Goal: Task Accomplishment & Management: Manage account settings

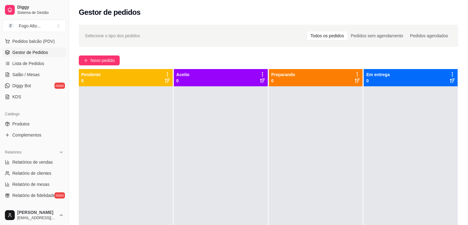
scroll to position [123, 0]
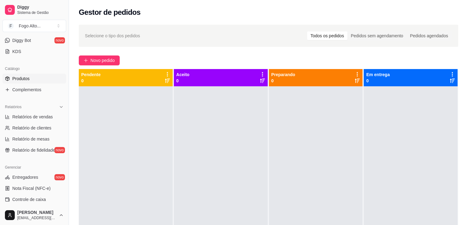
click at [19, 77] on span "Produtos" at bounding box center [20, 78] width 17 height 6
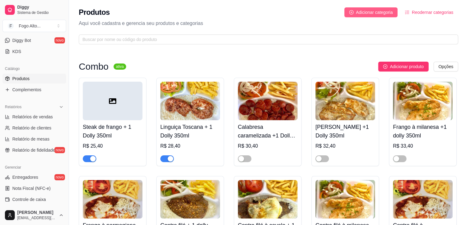
click at [379, 12] on span "Adicionar categoria" at bounding box center [374, 12] width 37 height 7
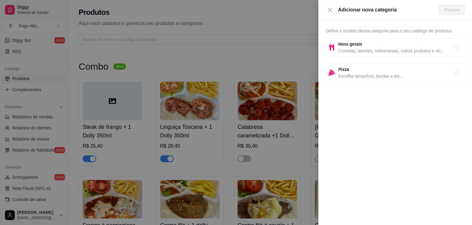
click at [359, 52] on span "Comidas, lanches, sobremesas, outros produtos e etc..." at bounding box center [397, 50] width 116 height 7
radio input "true"
click at [444, 10] on button "Próximo" at bounding box center [453, 10] width 26 height 10
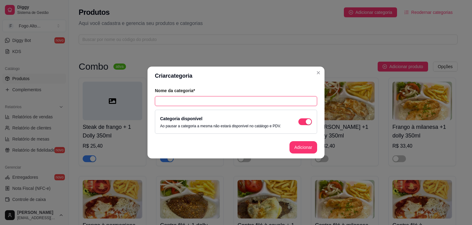
click at [180, 99] on input "text" at bounding box center [236, 101] width 162 height 10
type input "Tapiocas salgadas"
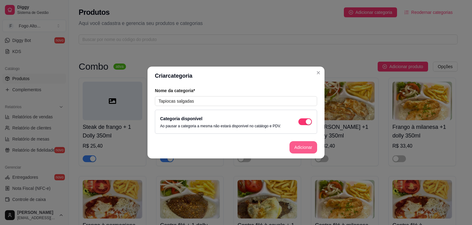
click at [299, 152] on button "Adicionar" at bounding box center [304, 147] width 28 height 12
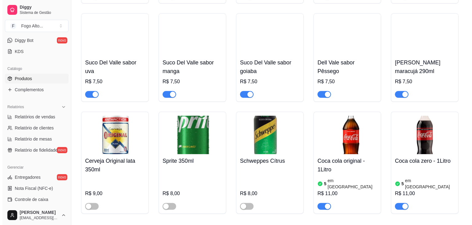
scroll to position [3168, 0]
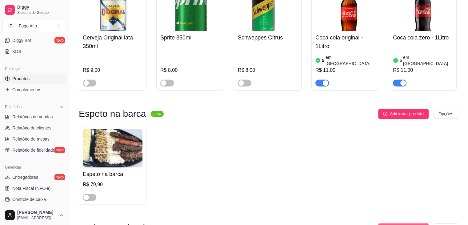
click at [401, 224] on span "Adicionar produto" at bounding box center [407, 227] width 34 height 7
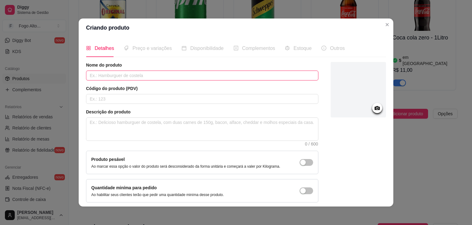
click at [102, 77] on input "text" at bounding box center [202, 75] width 233 height 10
type input "Tapioca de presunto"
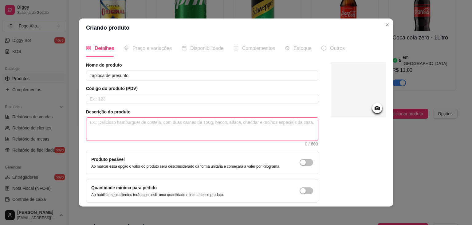
click at [113, 129] on textarea at bounding box center [202, 128] width 232 height 23
paste textarea "Tapioca recheada com presunto, leve e saborosa, perfeita para um lanche rápido …"
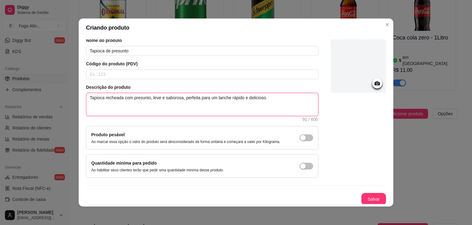
scroll to position [25, 0]
type textarea "Tapioca recheada com presunto, leve e saborosa, perfeita para um lanche rápido …"
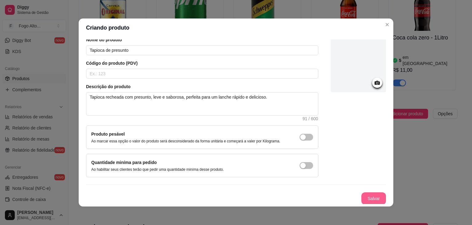
click at [362, 199] on button "Salvar" at bounding box center [374, 198] width 25 height 12
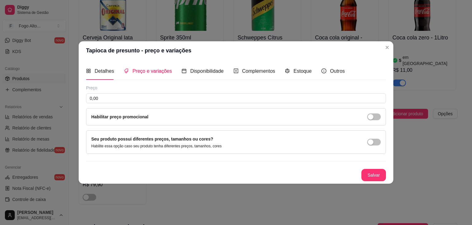
scroll to position [0, 0]
click at [122, 103] on div "Preço 0,00 Habilitar preço promocional" at bounding box center [236, 105] width 300 height 41
click at [122, 100] on input "0,00" at bounding box center [236, 98] width 300 height 10
type input "20,90"
click at [380, 174] on button "Salvar" at bounding box center [374, 175] width 25 height 12
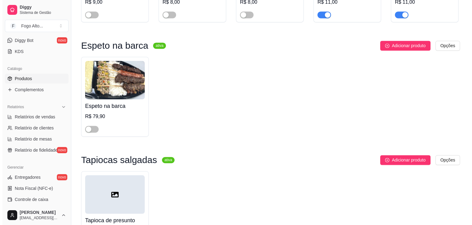
scroll to position [3240, 0]
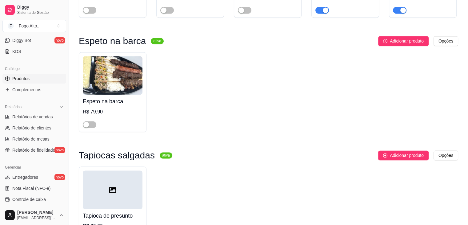
click at [131, 170] on div at bounding box center [113, 189] width 60 height 38
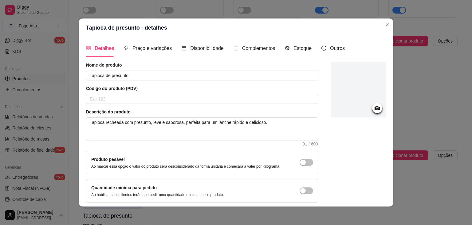
click at [375, 107] on icon at bounding box center [377, 108] width 5 height 4
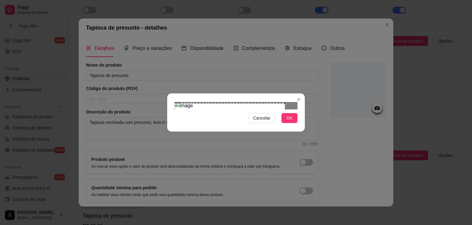
click at [217, 107] on div "Use the arrow keys to move the crop selection area" at bounding box center [230, 144] width 111 height 83
click at [277, 102] on div at bounding box center [236, 105] width 123 height 7
click at [221, 138] on div "Use the arrow keys to move the crop selection area" at bounding box center [221, 146] width 84 height 84
click at [288, 121] on span "OK" at bounding box center [290, 117] width 6 height 7
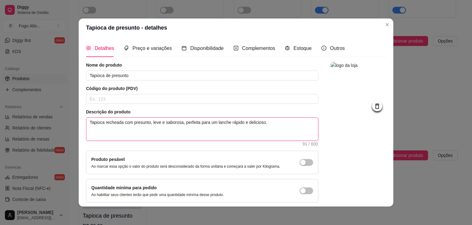
click at [146, 121] on textarea "Tapioca recheada com presunto, leve e saborosa, perfeita para um lanche rápido …" at bounding box center [202, 128] width 232 height 23
type textarea "Tapioca recheada com presunto , leve e saborosa, perfeita para um lanche rápido…"
type textarea "Tapioca recheada com presunto r, leve e saborosa, perfeita para um lanche rápid…"
type textarea "Tapioca recheada com presunto ra, leve e saborosa, perfeita para um lanche rápi…"
type textarea "Tapioca recheada com presunto ral, leve e saborosa, perfeita para um lanche ráp…"
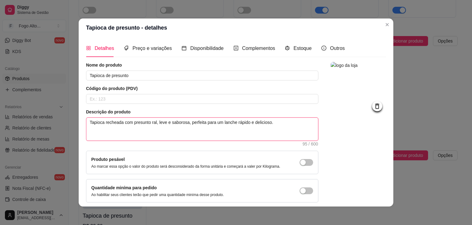
type textarea "Tapioca recheada com presunto rala, leve e saborosa, perfeita para um lanche rá…"
type textarea "Tapioca recheada com presunto ralad, leve e saborosa, perfeita para um lanche r…"
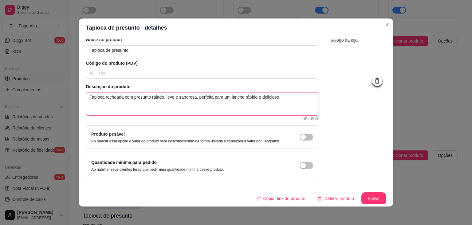
scroll to position [1, 0]
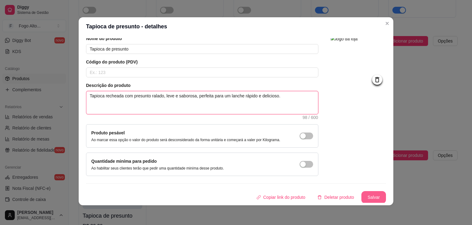
type textarea "Tapioca recheada com presunto ralado, leve e saborosa, perfeita para um lanche …"
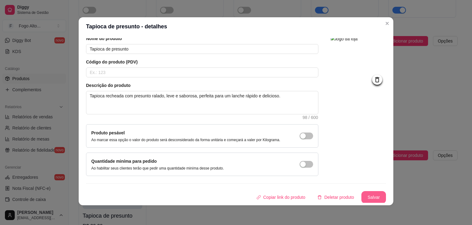
click at [370, 197] on button "Salvar" at bounding box center [374, 197] width 25 height 12
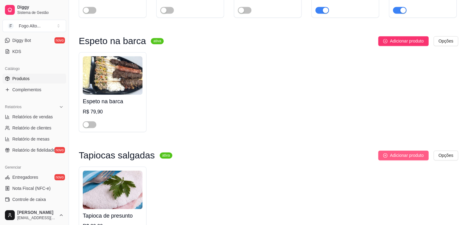
click at [402, 152] on span "Adicionar produto" at bounding box center [407, 155] width 34 height 7
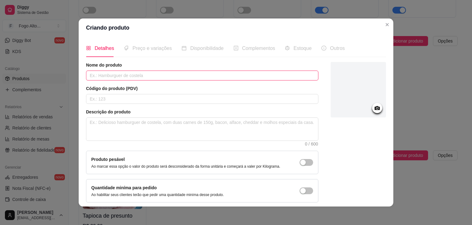
click at [128, 77] on input "text" at bounding box center [202, 75] width 233 height 10
type input "Tapioca de mussarela"
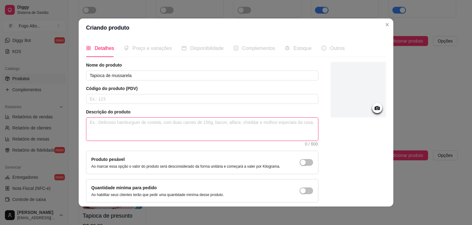
click at [129, 123] on textarea at bounding box center [202, 128] width 232 height 23
paste textarea "Tapioca com mussarela derretida e toque de orégano, simples, [DEMOGRAPHIC_DATA]…"
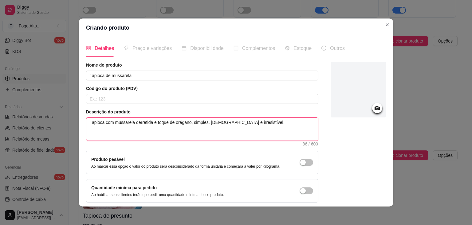
type textarea "Tapioca com mussarela derretida e toque de orégano, simples, [DEMOGRAPHIC_DATA]…"
click at [356, 112] on div at bounding box center [358, 89] width 55 height 55
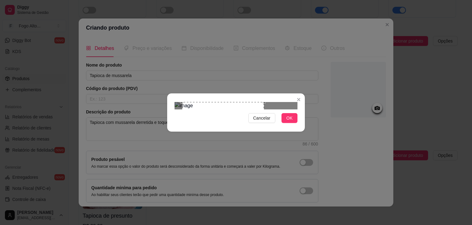
click at [192, 102] on div "Use the arrow keys to move the crop selection area" at bounding box center [223, 143] width 82 height 82
click at [286, 123] on button "OK" at bounding box center [290, 118] width 16 height 10
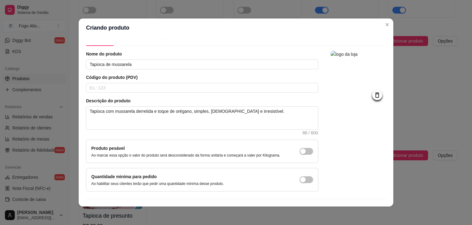
scroll to position [25, 0]
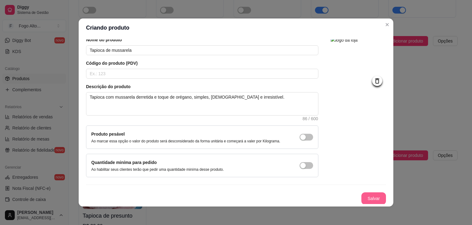
click at [365, 197] on button "Salvar" at bounding box center [374, 198] width 25 height 12
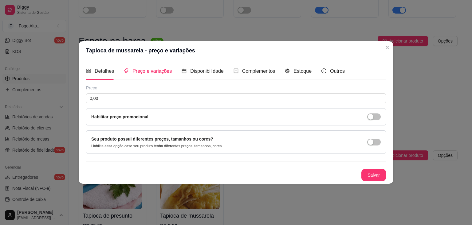
scroll to position [0, 0]
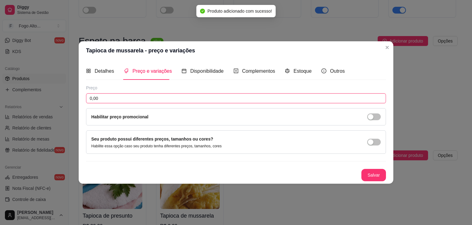
click at [129, 96] on input "0,00" at bounding box center [236, 98] width 300 height 10
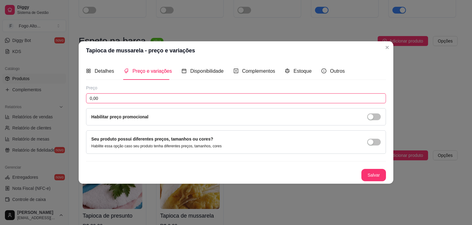
click at [119, 99] on input "0,00" at bounding box center [236, 98] width 300 height 10
type input "22,90"
click at [375, 175] on button "Salvar" at bounding box center [374, 175] width 25 height 12
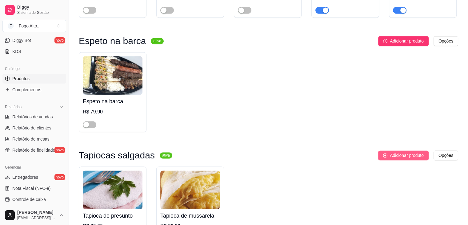
click at [407, 150] on button "Adicionar produto" at bounding box center [403, 155] width 50 height 10
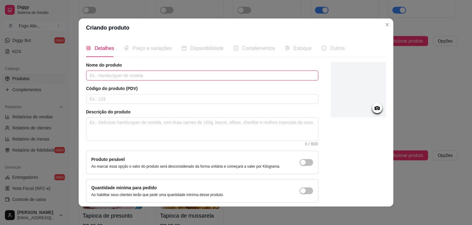
click at [176, 74] on input "text" at bounding box center [202, 75] width 233 height 10
type input "Tapioca de pizza"
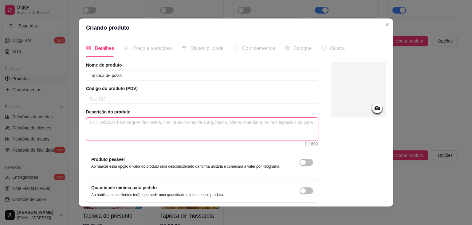
click at [121, 119] on textarea at bounding box center [202, 128] width 232 height 23
paste textarea "Tapioca sabor pizza, recheada com mussarela, presunto e orégano — prática e che…"
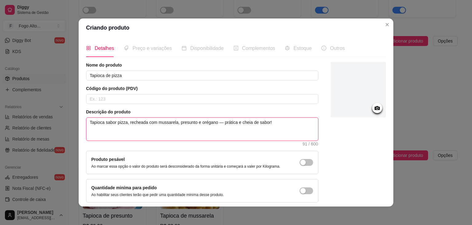
click at [193, 121] on textarea "Tapioca sabor pizza, recheada com mussarela, presunto e orégano — prática e che…" at bounding box center [202, 128] width 232 height 23
type textarea "Tapioca sabor pizza, recheada com mussarela, presunto, e orégano — prática e ch…"
type textarea "Tapioca sabor pizza, recheada com mussarela, presunto, t e orégano — prática e …"
type textarea "Tapioca sabor pizza, recheada com mussarela, presunto, to e orégano — prática e…"
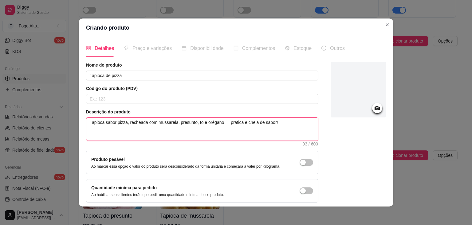
type textarea "Tapioca sabor pizza, recheada com mussarela, presunto, tom e orégano — prática …"
type textarea "Tapioca sabor pizza, recheada com mussarela, presunto, toma e orégano — prática…"
type textarea "Tapioca sabor pizza, recheada com mussarela, presunto, tomat e orégano — prátic…"
type textarea "Tapioca sabor pizza, recheada com mussarela, presunto, tomate e orégano — práti…"
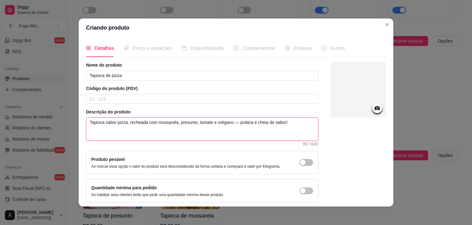
type textarea "Tapioca sabor pizza, recheada com mussarela, presunto, tomate e orégano — práti…"
click at [375, 107] on icon at bounding box center [377, 108] width 5 height 4
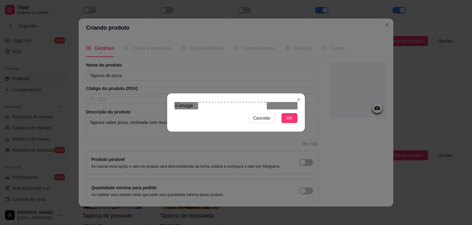
click at [251, 103] on div "Use the arrow keys to move the crop selection area" at bounding box center [232, 136] width 69 height 69
click at [288, 121] on span "OK" at bounding box center [290, 117] width 6 height 7
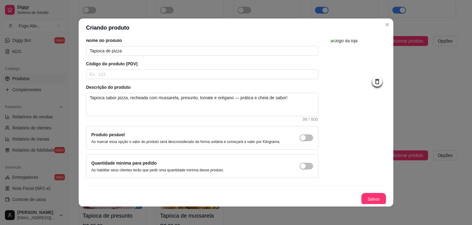
scroll to position [25, 0]
click at [369, 198] on button "Salvar" at bounding box center [374, 198] width 25 height 12
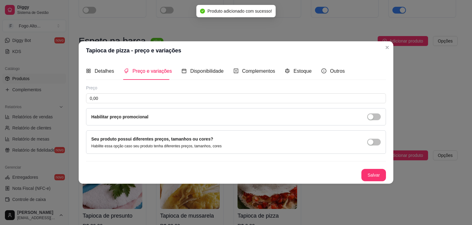
click at [126, 89] on div "Preço" at bounding box center [236, 88] width 300 height 6
click at [126, 95] on input "0,00" at bounding box center [236, 98] width 300 height 10
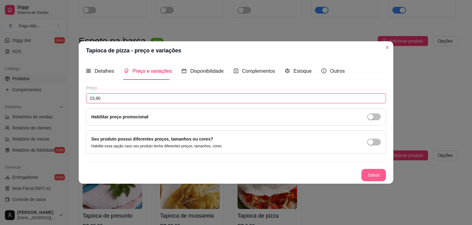
type input "23,90"
click at [368, 169] on button "Salvar" at bounding box center [374, 175] width 25 height 12
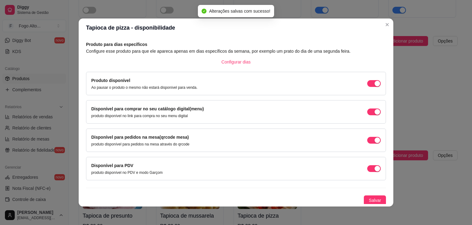
scroll to position [28, 0]
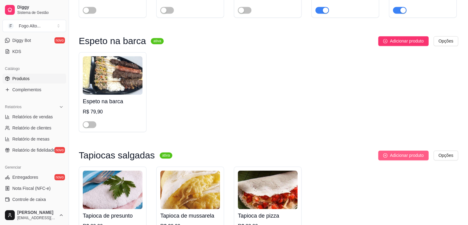
click at [409, 152] on span "Adicionar produto" at bounding box center [407, 155] width 34 height 7
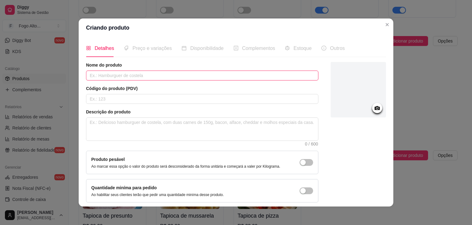
click at [168, 74] on input "text" at bounding box center [202, 75] width 233 height 10
type input "Tapioca de presunto c/ [PERSON_NAME]"
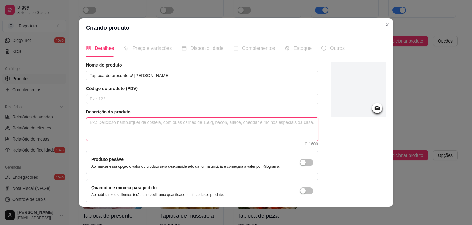
click at [102, 120] on textarea at bounding box center [202, 128] width 232 height 23
paste textarea "Tapioca recheada com presunto e [PERSON_NAME] derretida, clássica e deliciosa a…"
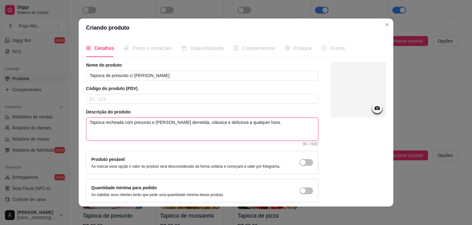
click at [147, 120] on textarea "Tapioca recheada com presunto e [PERSON_NAME] derretida, clássica e deliciosa a…" at bounding box center [202, 128] width 232 height 23
type textarea "Tapioca recheada com presunto e [PERSON_NAME] derretida, clássica e deliciosa a…"
type textarea "Tapioca recheada com presunto r e [PERSON_NAME] derretida, clássica e deliciosa…"
type textarea "Tapioca recheada com presunto ra e [PERSON_NAME] derretida, clássica e delicios…"
type textarea "Tapioca recheada com presunto ral e [PERSON_NAME] derretida, clássica e delicio…"
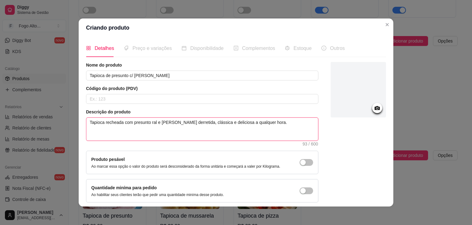
type textarea "Tapioca recheada com presunto rala e [PERSON_NAME] derretida, clássica e delici…"
type textarea "Tapioca recheada com presunto ralad e [PERSON_NAME] derretida, clássica e delic…"
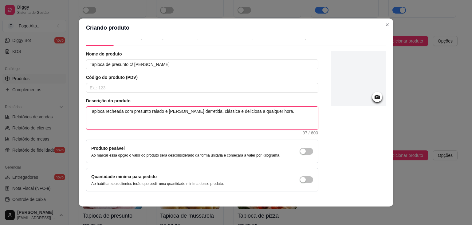
scroll to position [25, 0]
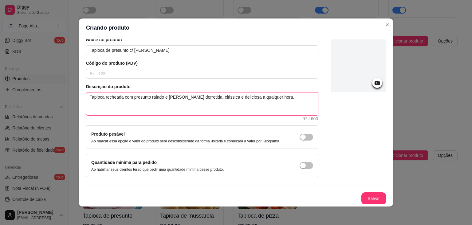
type textarea "Tapioca recheada com presunto ralado e [PERSON_NAME] derretida, clássica e deli…"
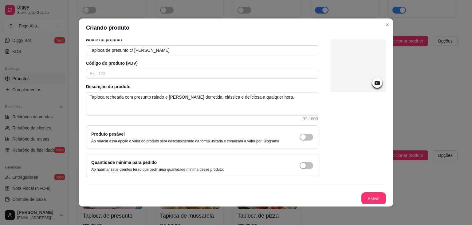
click at [375, 84] on icon at bounding box center [377, 83] width 5 height 4
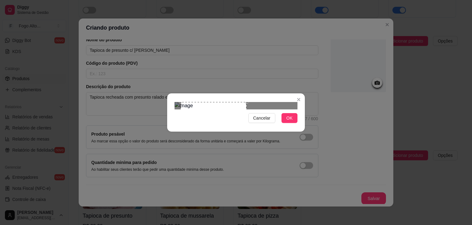
click at [259, 102] on div at bounding box center [236, 105] width 123 height 7
click at [221, 102] on div "Use the arrow keys to move the crop selection area" at bounding box center [211, 135] width 66 height 66
click at [284, 123] on button "OK" at bounding box center [290, 118] width 16 height 10
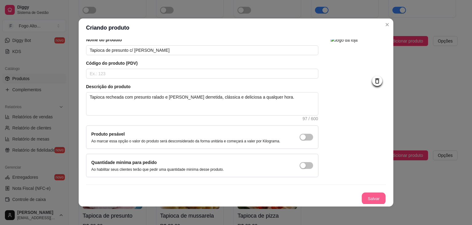
click at [362, 195] on button "Salvar" at bounding box center [374, 198] width 24 height 12
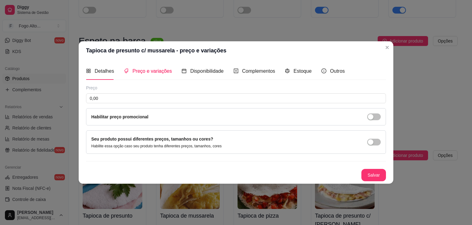
scroll to position [0, 0]
click at [121, 100] on input "0,00" at bounding box center [236, 98] width 300 height 10
type input "23,90"
click at [374, 175] on button "Salvar" at bounding box center [374, 175] width 24 height 12
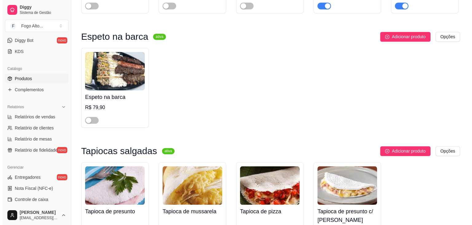
scroll to position [3249, 0]
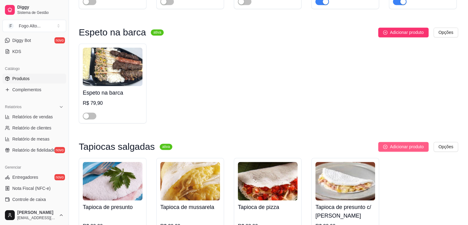
click at [406, 141] on button "Adicionar produto" at bounding box center [403, 146] width 50 height 10
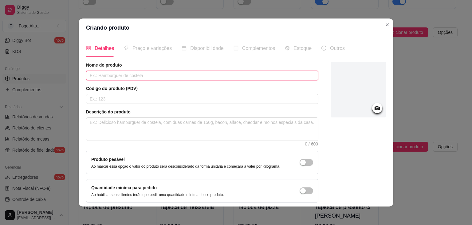
click at [129, 74] on input "text" at bounding box center [202, 75] width 233 height 10
type input "Tapioca de calabresa"
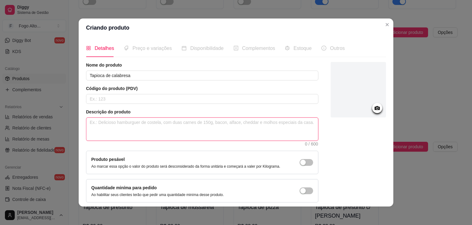
click at [113, 127] on textarea at bounding box center [202, 128] width 232 height 23
paste textarea "Tapioca recheada com calabresa saborosa e suculenta, perfeita para um lanche ch…"
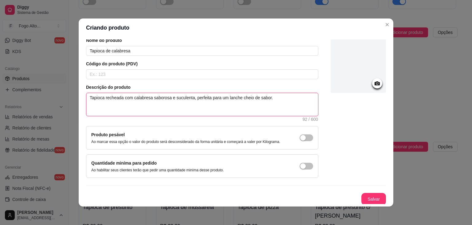
scroll to position [25, 0]
type textarea "Tapioca recheada com calabresa saborosa e suculenta, perfeita para um lanche ch…"
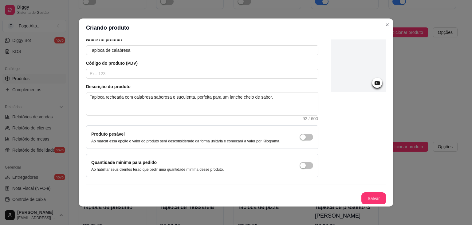
click at [364, 82] on div at bounding box center [358, 64] width 55 height 55
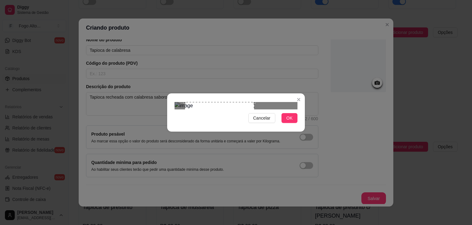
click at [222, 102] on div "Use the arrow keys to move the crop selection area" at bounding box center [219, 136] width 69 height 69
click at [290, 121] on span "OK" at bounding box center [290, 117] width 6 height 7
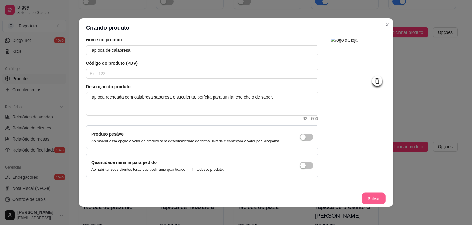
click at [365, 195] on button "Salvar" at bounding box center [374, 198] width 24 height 12
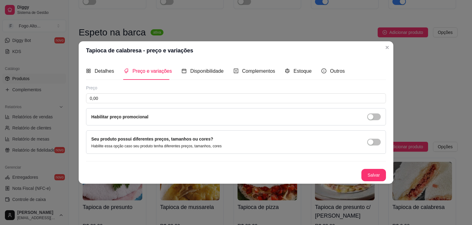
scroll to position [0, 0]
click at [106, 96] on input "0,00" at bounding box center [236, 98] width 300 height 10
type input "23,90"
click at [375, 173] on button "Salvar" at bounding box center [374, 175] width 24 height 12
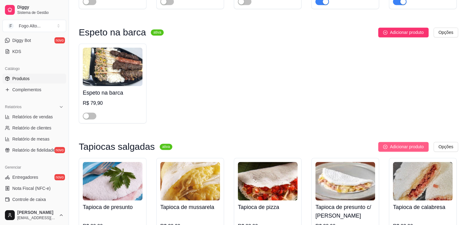
click at [414, 143] on span "Adicionar produto" at bounding box center [407, 146] width 34 height 7
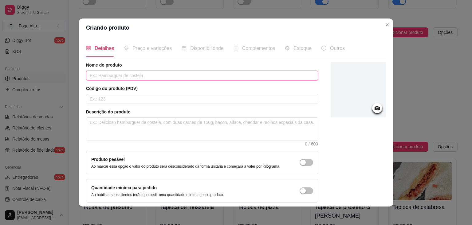
click at [109, 77] on input "text" at bounding box center [202, 75] width 233 height 10
type input "Tapioca de calabresa c/ catupiry"
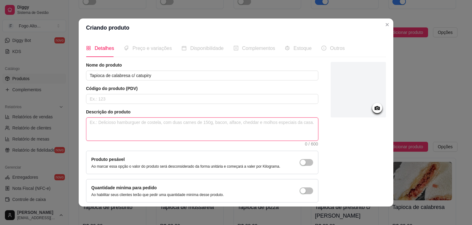
click at [130, 122] on textarea at bounding box center [202, 128] width 232 height 23
click at [158, 127] on textarea at bounding box center [202, 128] width 232 height 23
paste textarea "Tapioca recheada com calabresa e catupiry, cremosa e cheia de sabor."
click at [149, 122] on textarea "Tapioca recheada com calabresa e catupiry, cremosa e cheia de sabor." at bounding box center [202, 128] width 232 height 23
type textarea "Tapioca recheada com calabresa e catupiry, cremosa e cheia de sabor."
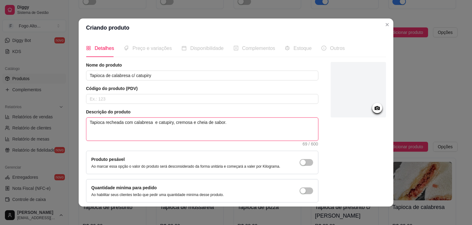
type textarea "Tapioca recheada com calabresa r e catupiry, cremosa e cheia de sabor."
type textarea "Tapioca recheada com calabresa ra e catupiry, cremosa e cheia de sabor."
type textarea "Tapioca recheada com calabresa ral e catupiry, cremosa e cheia de sabor."
type textarea "Tapioca recheada com calabresa rala e catupiry, cremosa e cheia de sabor."
type textarea "Tapioca recheada com calabresa ralad e catupiry, cremosa e cheia de sabor."
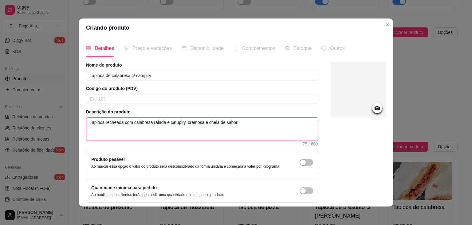
type textarea "Tapioca recheada com calabresa ralada e catupiry, cremosa e cheia de sabor."
click at [375, 106] on icon at bounding box center [377, 108] width 5 height 4
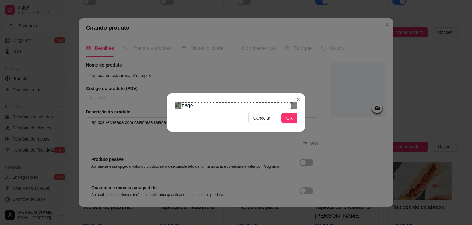
click at [293, 101] on div "Use the arrow keys to move the north east drag handle to change the crop select…" at bounding box center [293, 101] width 0 height 0
click at [284, 102] on div at bounding box center [236, 105] width 123 height 7
click at [223, 102] on div "Use the arrow keys to move the crop selection area" at bounding box center [211, 135] width 66 height 66
click at [287, 121] on span "OK" at bounding box center [290, 117] width 6 height 7
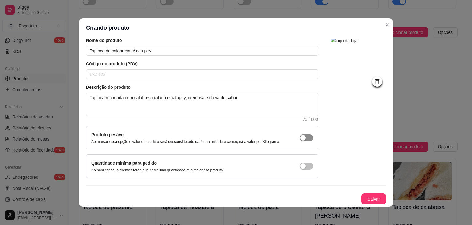
scroll to position [25, 0]
click at [364, 196] on button "Salvar" at bounding box center [374, 198] width 24 height 12
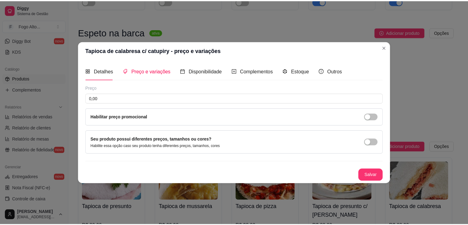
scroll to position [0, 0]
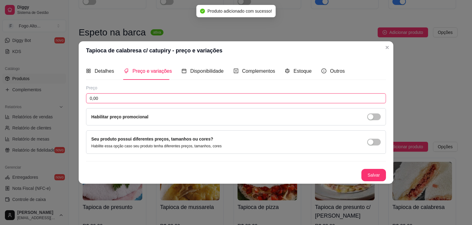
click at [112, 99] on input "0,00" at bounding box center [236, 98] width 300 height 10
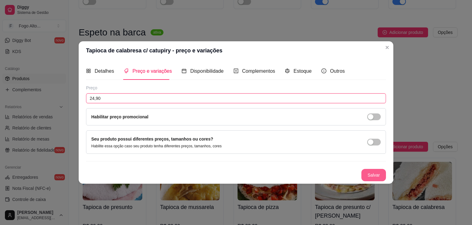
type input "24,90"
click at [365, 175] on button "Salvar" at bounding box center [374, 175] width 25 height 12
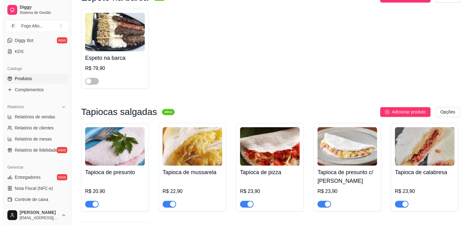
scroll to position [3163, 0]
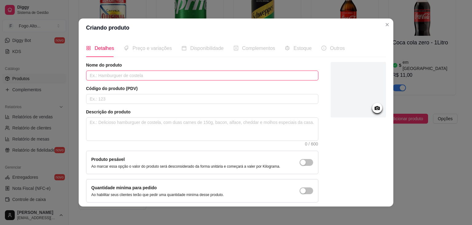
click at [101, 73] on input "text" at bounding box center [202, 75] width 233 height 10
click at [132, 76] on input "Tapioca de calabresa c/mussarela" at bounding box center [202, 75] width 233 height 10
type input "Tapioca de calabresa c/ mussarela"
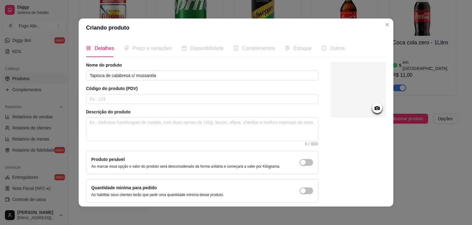
click at [374, 106] on icon at bounding box center [377, 107] width 7 height 7
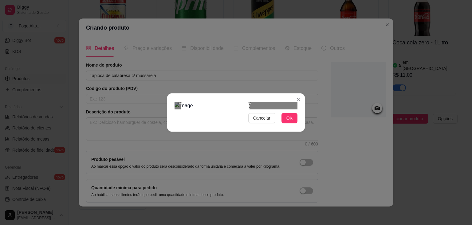
click at [205, 110] on div "Use the arrow keys to move the crop selection area" at bounding box center [215, 128] width 69 height 52
click at [293, 123] on button "OK" at bounding box center [290, 118] width 16 height 10
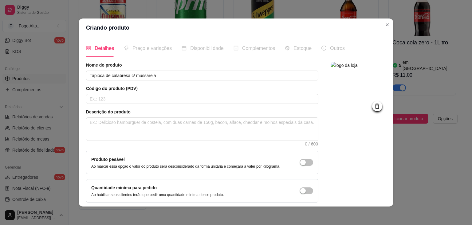
click at [154, 113] on article "Descrição do produto" at bounding box center [202, 112] width 233 height 6
click at [156, 127] on textarea at bounding box center [202, 128] width 232 height 23
type textarea "v"
click at [126, 125] on textarea "v" at bounding box center [202, 128] width 232 height 23
paste textarea "Tapioca recheada com calabresa e mussarela derretida, uma combinação clássica e…"
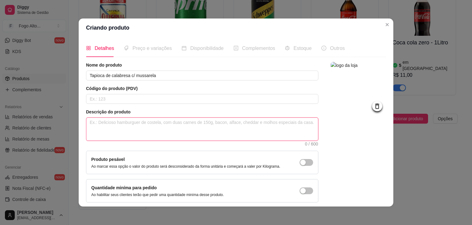
type textarea "Tapioca recheada com calabresa e mussarela derretida, uma combinação clássica e…"
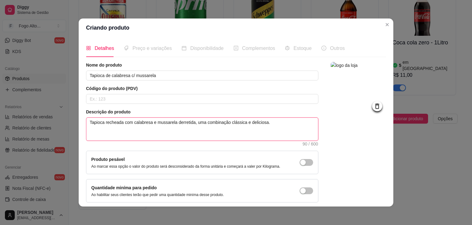
click at [148, 122] on textarea "Tapioca recheada com calabresa e mussarela derretida, uma combinação clássica e…" at bounding box center [202, 128] width 232 height 23
type textarea "Tapioca recheada com calabresa e mussarela derretida, uma combinação clássica e…"
type textarea "Tapioca recheada com calabresa r e mussarela derretida, uma combinação clássica…"
type textarea "Tapioca recheada com calabresa ra e mussarela derretida, uma combinação clássic…"
type textarea "Tapioca recheada com calabresa ral e mussarela derretida, uma combinação clássi…"
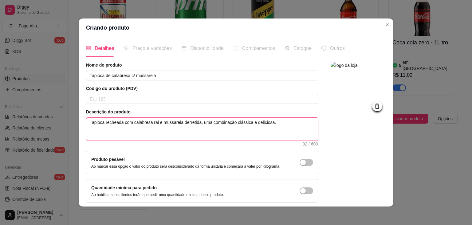
type textarea "Tapioca recheada com calabresa rala e mussarela derretida, uma combinação cláss…"
type textarea "Tapioca recheada com calabresa ralad e mussarela derretida, uma combinação clás…"
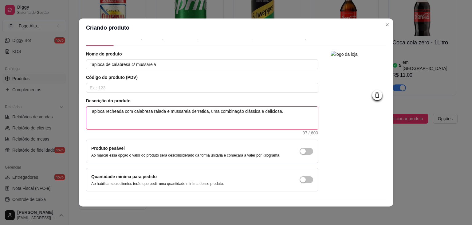
scroll to position [25, 0]
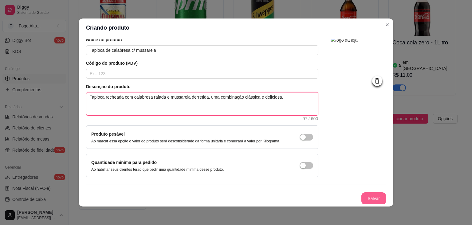
type textarea "Tapioca recheada com calabresa ralada e mussarela derretida, uma combinação clá…"
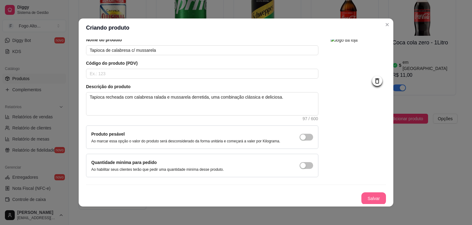
click at [362, 198] on button "Salvar" at bounding box center [374, 198] width 25 height 12
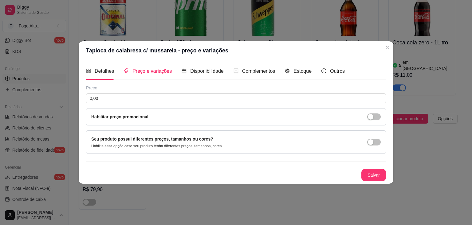
scroll to position [0, 0]
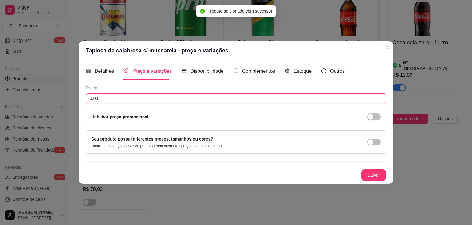
click at [112, 98] on input "0,00" at bounding box center [236, 98] width 300 height 10
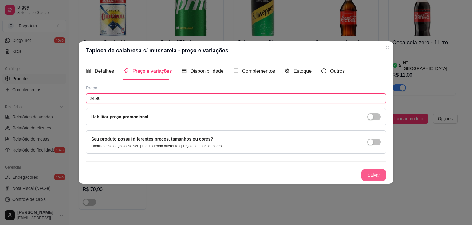
type input "24,90"
click at [369, 174] on button "Salvar" at bounding box center [374, 175] width 25 height 12
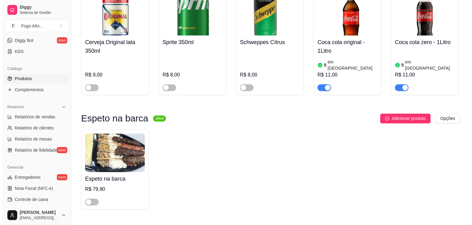
scroll to position [3316, 0]
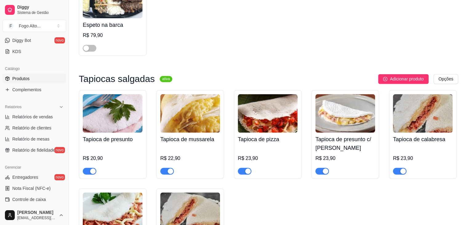
click at [93, 94] on img at bounding box center [113, 113] width 60 height 38
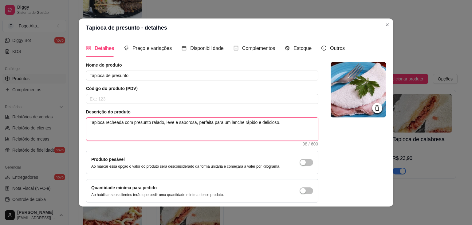
click at [289, 121] on textarea "Tapioca recheada com presunto ralado, leve e saborosa, perfeita para um lanche …" at bounding box center [202, 128] width 232 height 23
type textarea "Tapioca recheada com presunto ralado, leve e saborosa, perfeita para um lanche …"
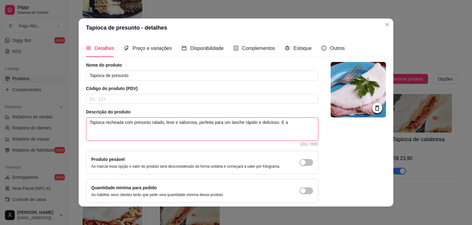
type textarea "Tapioca recheada com presunto ralado, leve e saborosa, perfeita para um lanche …"
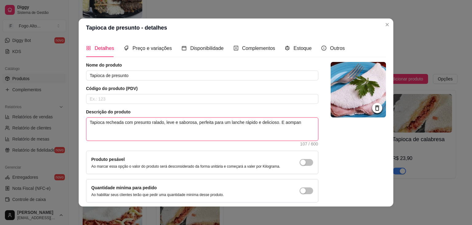
type textarea "Tapioca recheada com presunto ralado, leve e saborosa, perfeita para um lanche …"
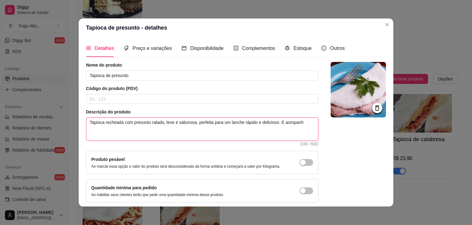
type textarea "Tapioca recheada com presunto ralado, leve e saborosa, perfeita para um lanche …"
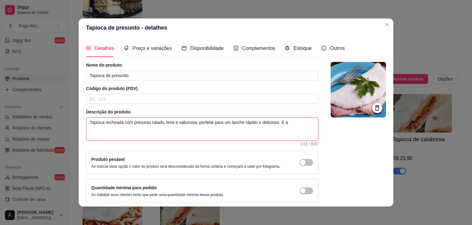
type textarea "Tapioca recheada com presunto ralado, leve e saborosa, perfeita para um lanche …"
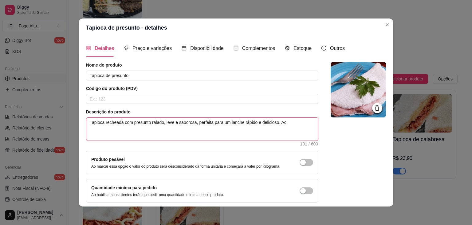
type textarea "Tapioca recheada com presunto ralado, leve e saborosa, perfeita para um lanche …"
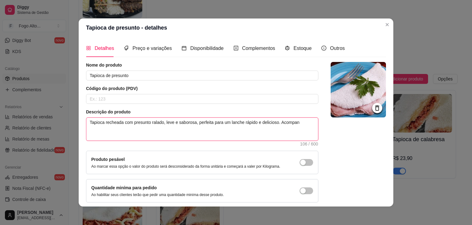
type textarea "Tapioca recheada com presunto ralado, leve e saborosa, perfeita para um lanche …"
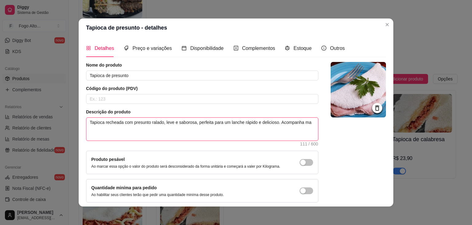
type textarea "Tapioca recheada com presunto ralado, leve e saborosa, perfeita para um lanche …"
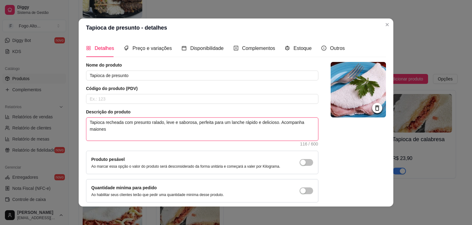
type textarea "Tapioca recheada com presunto ralado, leve e saborosa, perfeita para um lanche …"
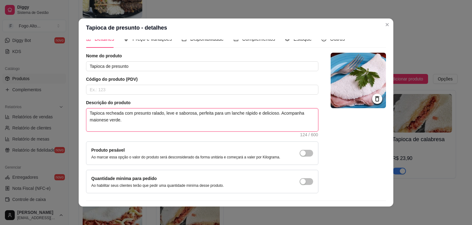
scroll to position [25, 0]
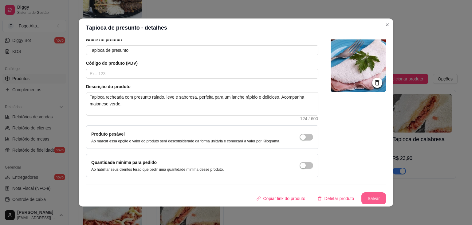
click at [367, 197] on button "Salvar" at bounding box center [374, 198] width 25 height 12
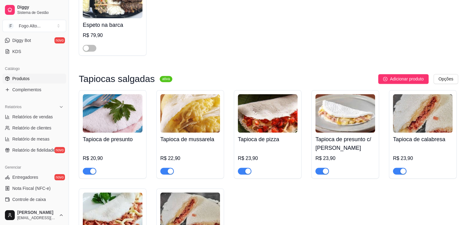
click at [201, 94] on img at bounding box center [190, 113] width 60 height 38
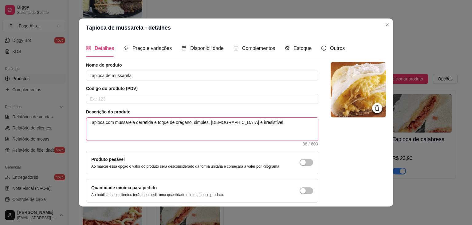
click at [257, 128] on textarea "Tapioca com mussarela derretida e toque de orégano, simples, [DEMOGRAPHIC_DATA]…" at bounding box center [202, 128] width 232 height 23
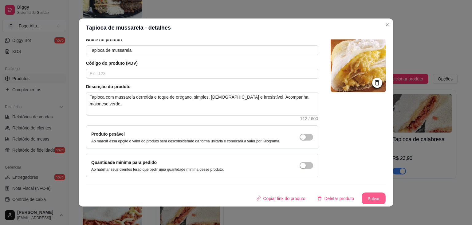
click at [362, 196] on button "Salvar" at bounding box center [374, 198] width 24 height 12
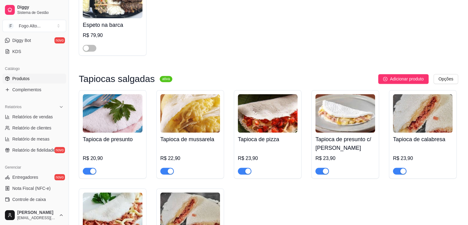
click at [276, 94] on img at bounding box center [268, 113] width 60 height 38
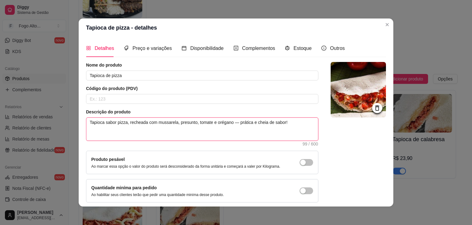
click at [295, 126] on textarea "Tapioca sabor pizza, recheada com mussarela, presunto, tomate e orégano — práti…" at bounding box center [202, 128] width 232 height 23
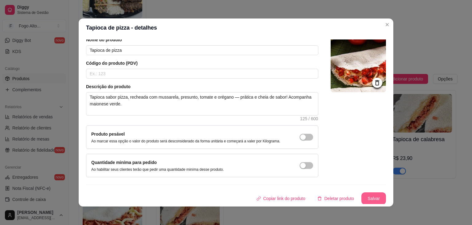
click at [366, 199] on button "Salvar" at bounding box center [374, 198] width 25 height 12
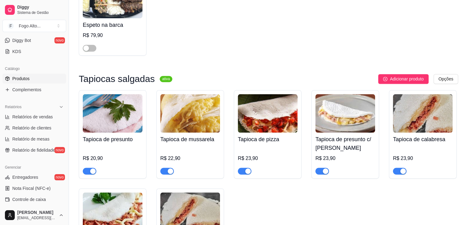
click at [338, 94] on img at bounding box center [345, 113] width 60 height 38
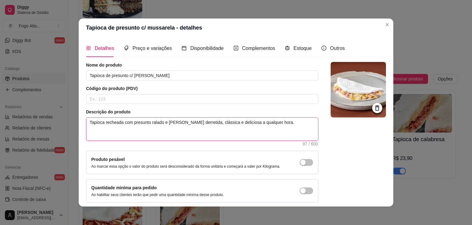
click at [282, 128] on textarea "Tapioca recheada com presunto ralado e [PERSON_NAME] derretida, clássica e deli…" at bounding box center [202, 128] width 232 height 23
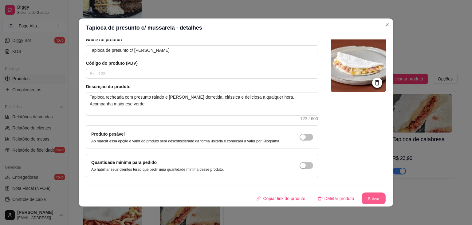
click at [362, 196] on button "Salvar" at bounding box center [374, 198] width 24 height 12
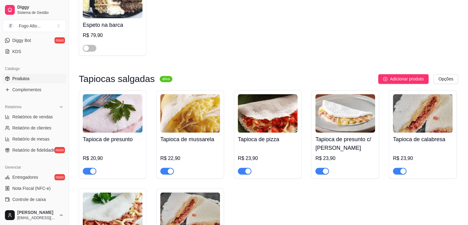
click at [407, 94] on img at bounding box center [423, 113] width 60 height 38
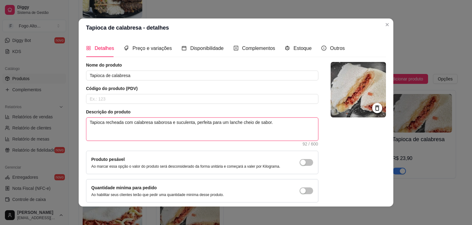
click at [278, 122] on textarea "Tapioca recheada com calabresa saborosa e suculenta, perfeita para um lanche ch…" at bounding box center [202, 128] width 232 height 23
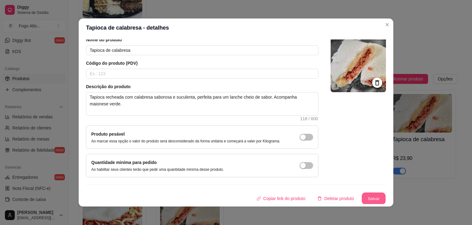
click at [374, 197] on button "Salvar" at bounding box center [374, 198] width 24 height 12
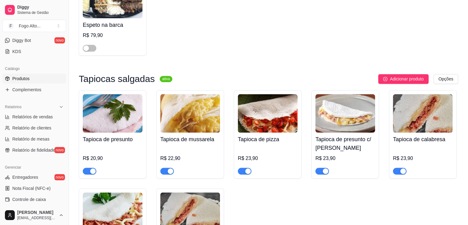
click at [124, 192] on img at bounding box center [113, 211] width 60 height 38
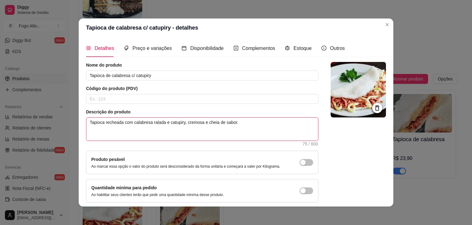
click at [232, 122] on textarea "Tapioca recheada com calabresa ralada e catupiry, cremosa e cheia de sabor." at bounding box center [202, 128] width 232 height 23
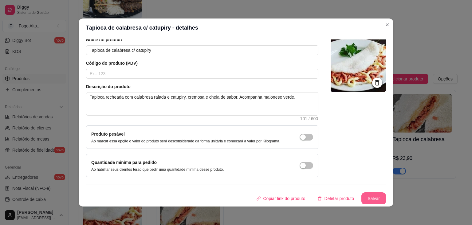
click at [368, 199] on button "Salvar" at bounding box center [374, 198] width 25 height 12
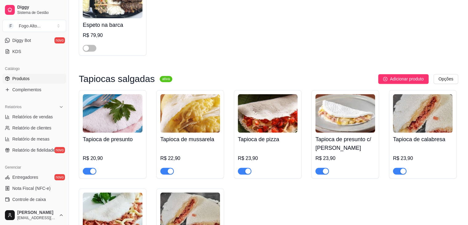
click at [177, 192] on img at bounding box center [190, 211] width 60 height 38
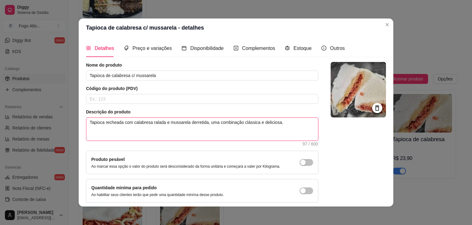
click at [271, 124] on textarea "Tapioca recheada com calabresa ralada e mussarela derretida, uma combinação clá…" at bounding box center [202, 128] width 232 height 23
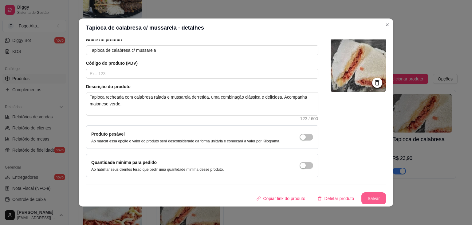
click at [364, 196] on button "Salvar" at bounding box center [374, 198] width 25 height 12
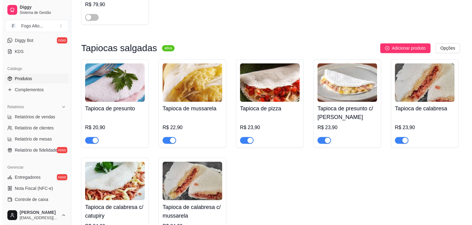
scroll to position [3255, 0]
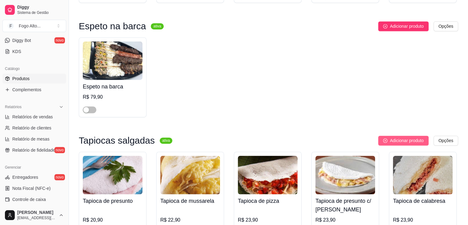
click at [400, 137] on span "Adicionar produto" at bounding box center [407, 140] width 34 height 7
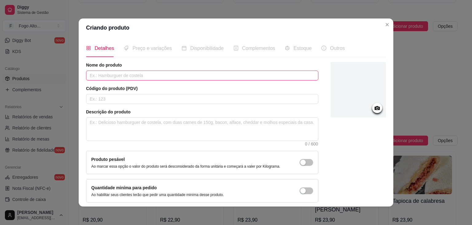
click at [119, 73] on input "text" at bounding box center [202, 75] width 233 height 10
click at [133, 77] on input "Tapioca de calabresa com cheddar" at bounding box center [202, 75] width 233 height 10
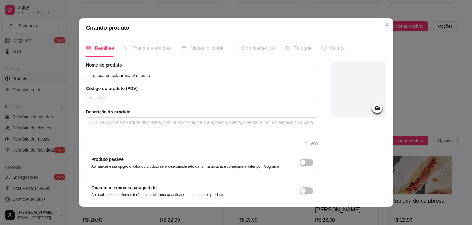
click at [358, 110] on div at bounding box center [358, 89] width 55 height 55
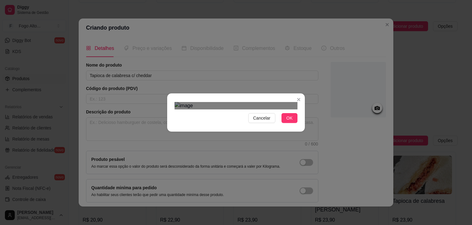
click at [288, 102] on div at bounding box center [236, 105] width 123 height 7
click at [214, 102] on img at bounding box center [236, 105] width 123 height 7
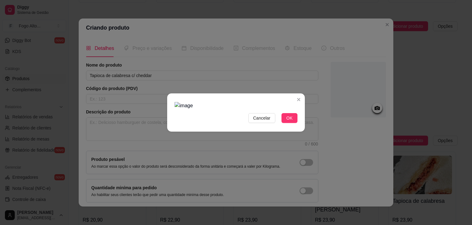
click at [212, 102] on img at bounding box center [236, 105] width 123 height 7
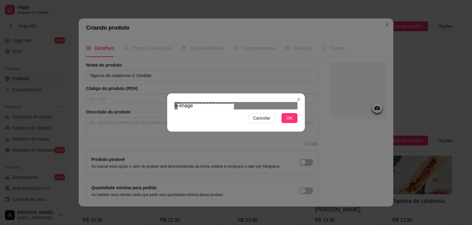
click at [234, 109] on div at bounding box center [236, 105] width 123 height 7
click at [287, 123] on button "OK" at bounding box center [290, 118] width 16 height 10
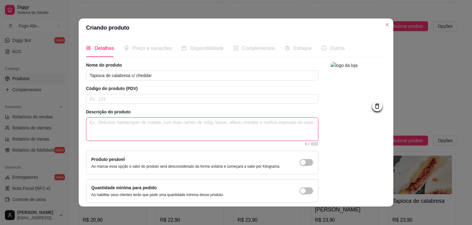
click at [148, 123] on textarea at bounding box center [202, 128] width 232 height 23
click at [173, 130] on textarea at bounding box center [202, 128] width 232 height 23
paste textarea "Tapioca de calabresa com cheddar, cremosa e saborosa, acompanha maionese verde …"
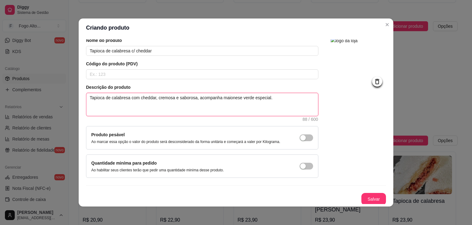
scroll to position [25, 0]
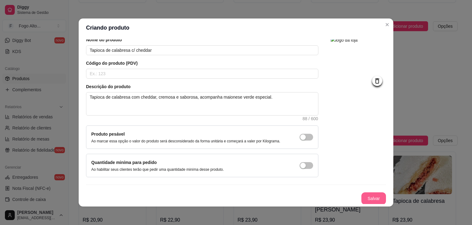
click at [374, 197] on button "Salvar" at bounding box center [374, 198] width 25 height 12
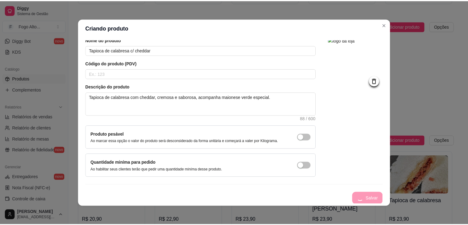
scroll to position [0, 0]
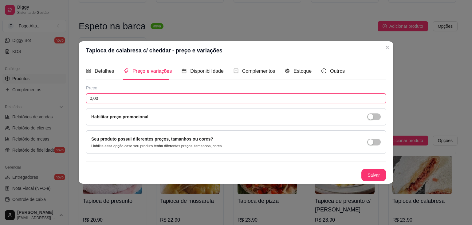
click at [125, 94] on input "0,00" at bounding box center [236, 98] width 300 height 10
click at [380, 173] on button "Salvar" at bounding box center [374, 175] width 25 height 12
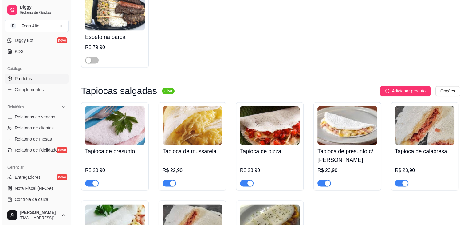
scroll to position [3224, 0]
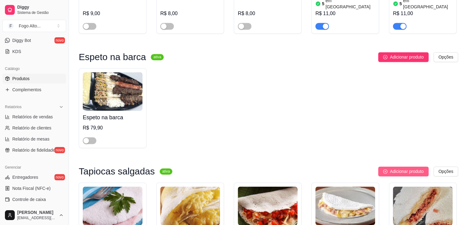
click at [400, 168] on span "Adicionar produto" at bounding box center [407, 171] width 34 height 7
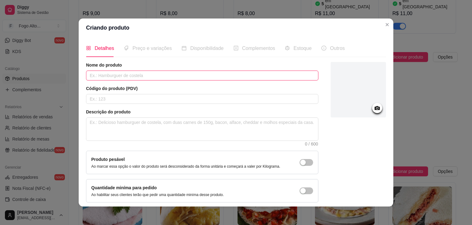
click at [114, 75] on input "text" at bounding box center [202, 75] width 233 height 10
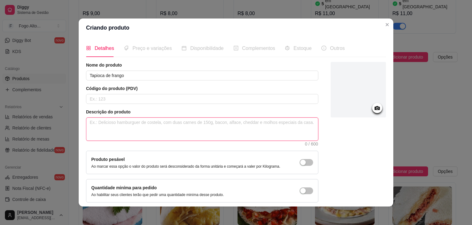
click at [101, 121] on textarea at bounding box center [202, 128] width 232 height 23
paste textarea "Tapioca de frango desfiado, leve e saborosa, acompanhada de maionese verde espe…"
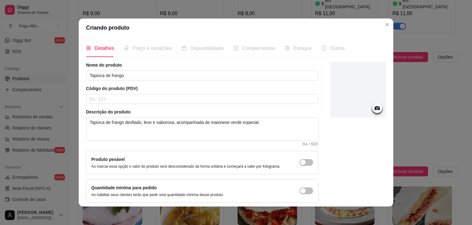
click at [372, 111] on div at bounding box center [377, 108] width 10 height 10
click at [354, 103] on div at bounding box center [358, 89] width 55 height 55
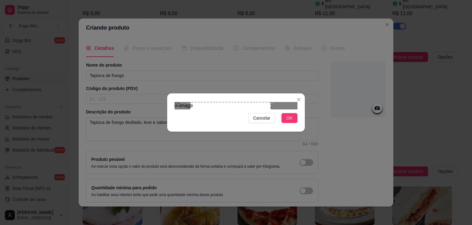
click at [207, 106] on div "Use the arrow keys to move the crop selection area" at bounding box center [230, 142] width 81 height 81
click at [286, 123] on button "OK" at bounding box center [290, 118] width 16 height 10
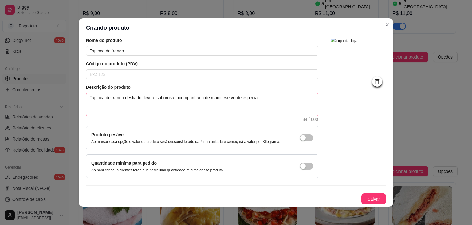
scroll to position [25, 0]
click at [366, 195] on button "Salvar" at bounding box center [374, 198] width 25 height 12
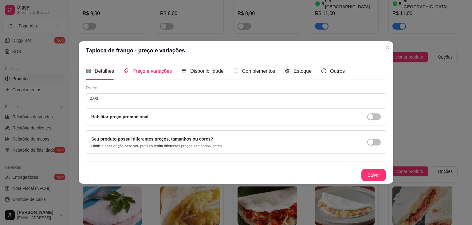
scroll to position [0, 0]
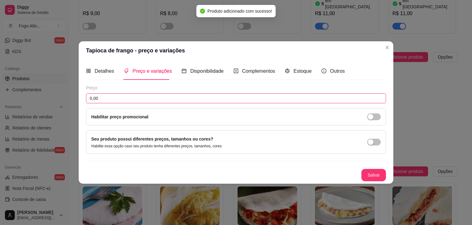
click at [139, 99] on input "0,00" at bounding box center [236, 98] width 300 height 10
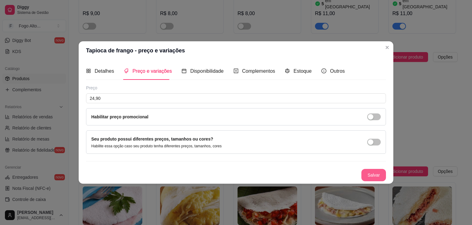
click at [372, 174] on button "Salvar" at bounding box center [374, 175] width 25 height 12
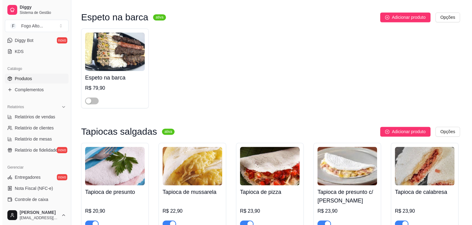
scroll to position [3255, 0]
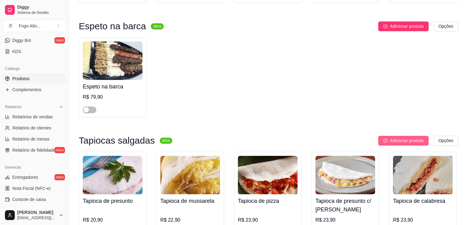
click at [392, 137] on span "Adicionar produto" at bounding box center [407, 140] width 34 height 7
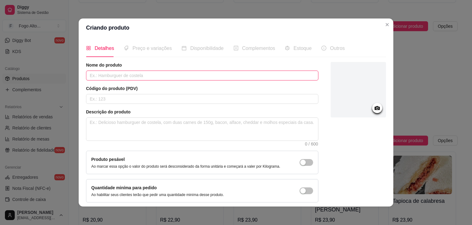
click at [143, 77] on input "text" at bounding box center [202, 75] width 233 height 10
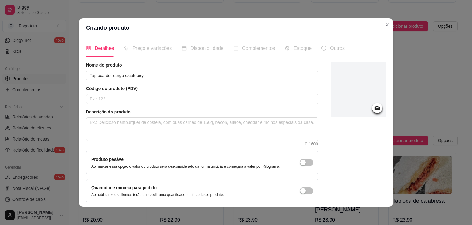
click at [374, 107] on icon at bounding box center [377, 107] width 7 height 7
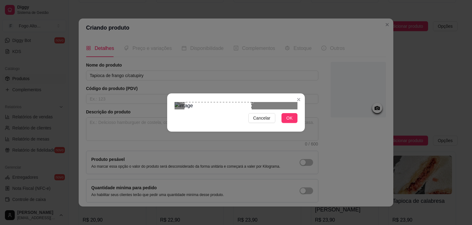
click at [228, 102] on div "Use the arrow keys to move the crop selection area" at bounding box center [218, 135] width 67 height 67
click at [291, 121] on span "OK" at bounding box center [290, 117] width 6 height 7
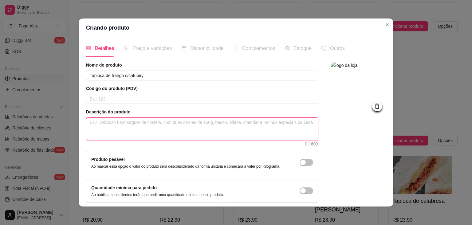
click at [145, 121] on textarea at bounding box center [202, 128] width 232 height 23
click at [109, 125] on textarea at bounding box center [202, 128] width 232 height 23
paste textarea "Tapioca de frango com catupiry, cremosa e irresistível, servida com maionese ve…"
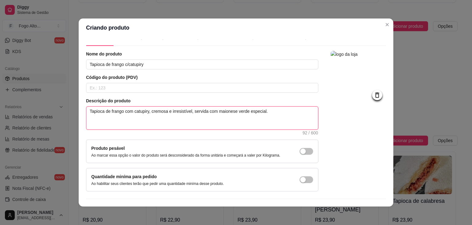
scroll to position [25, 0]
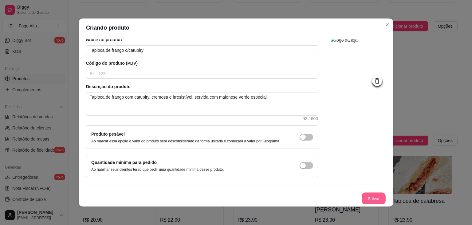
click at [367, 200] on button "Salvar" at bounding box center [374, 198] width 24 height 12
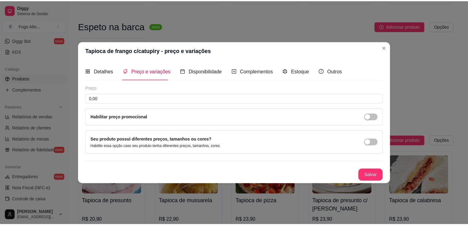
scroll to position [0, 0]
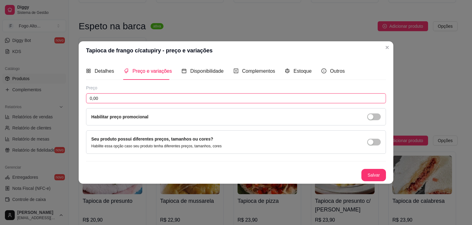
click at [113, 100] on input "0,00" at bounding box center [236, 98] width 300 height 10
click at [367, 176] on button "Salvar" at bounding box center [374, 175] width 25 height 12
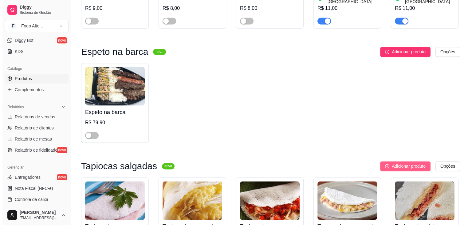
scroll to position [3224, 0]
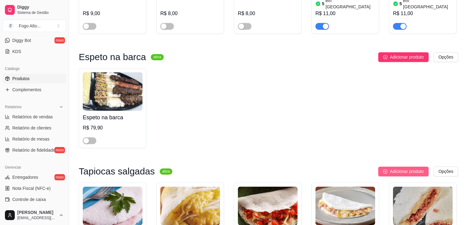
click at [409, 168] on span "Adicionar produto" at bounding box center [407, 171] width 34 height 7
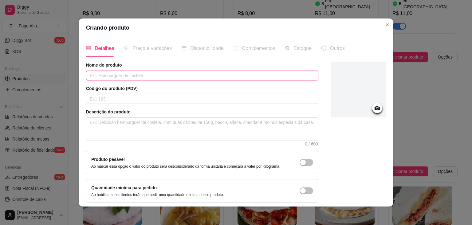
click at [154, 72] on input "text" at bounding box center [202, 75] width 233 height 10
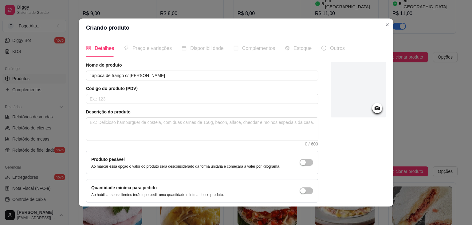
click at [331, 95] on div at bounding box center [358, 89] width 55 height 55
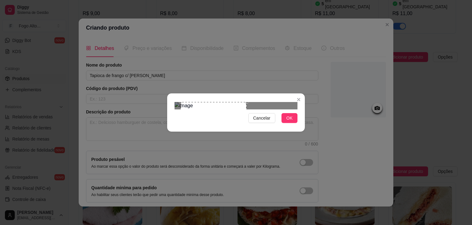
click at [284, 102] on div at bounding box center [236, 105] width 123 height 7
click at [227, 103] on div "Use the arrow keys to move the crop selection area" at bounding box center [210, 136] width 66 height 66
click at [290, 121] on span "OK" at bounding box center [290, 117] width 6 height 7
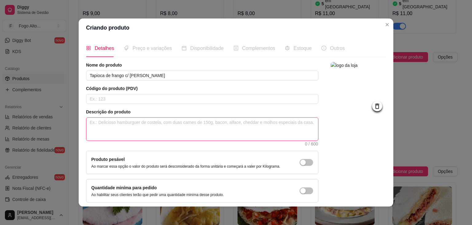
click at [146, 131] on textarea at bounding box center [202, 128] width 232 height 23
paste textarea "Tapioca de frango com mussarela derretida, saborosa e macia, acompanhada de mai…"
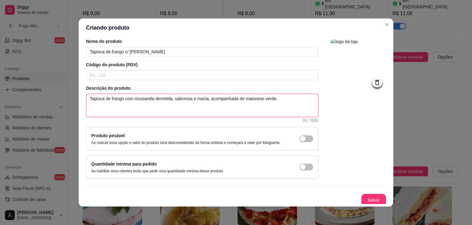
scroll to position [25, 0]
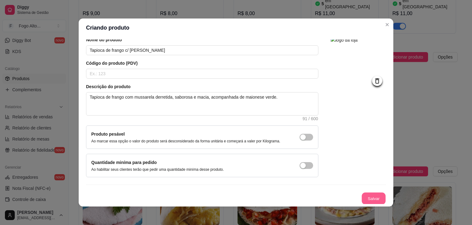
click at [372, 196] on button "Salvar" at bounding box center [374, 198] width 24 height 12
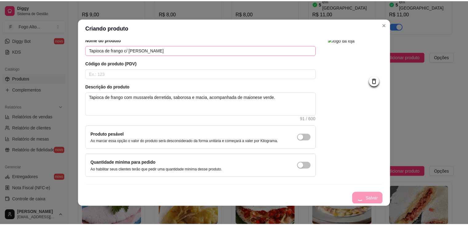
scroll to position [0, 0]
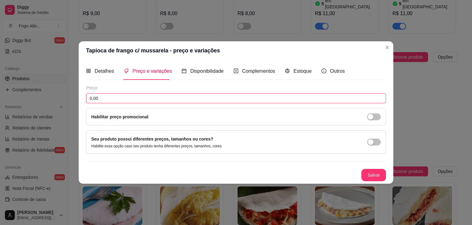
click at [104, 98] on input "0,00" at bounding box center [236, 98] width 300 height 10
click at [372, 172] on button "Salvar" at bounding box center [374, 175] width 25 height 12
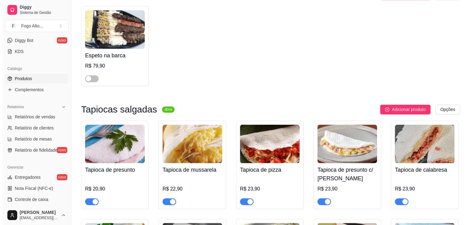
scroll to position [3286, 0]
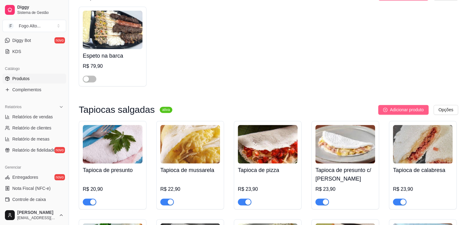
click at [385, 105] on button "Adicionar produto" at bounding box center [403, 110] width 50 height 10
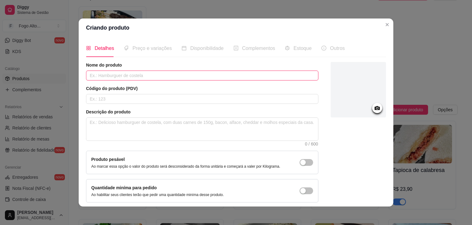
click at [137, 73] on input "text" at bounding box center [202, 75] width 233 height 10
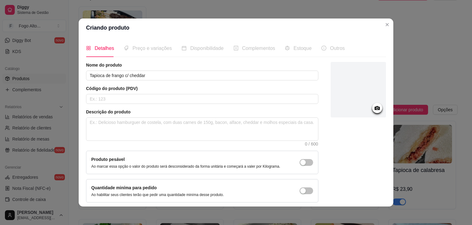
click at [338, 99] on div at bounding box center [358, 89] width 55 height 55
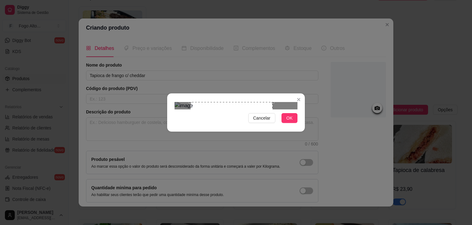
click at [216, 122] on div "Use the arrow keys to move the crop selection area" at bounding box center [232, 143] width 82 height 82
click at [288, 121] on span "OK" at bounding box center [290, 117] width 6 height 7
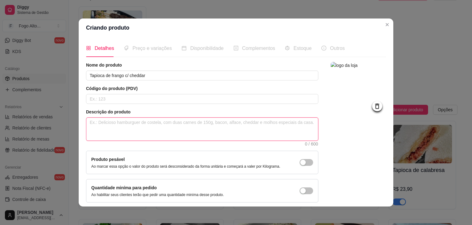
click at [145, 127] on textarea at bounding box center [202, 128] width 232 height 23
click at [150, 120] on textarea at bounding box center [202, 128] width 232 height 23
paste textarea "apioca de frango com cheddar cremoso, sabor marcante, acompanhada de maionese v…"
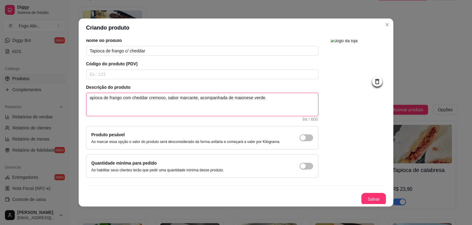
scroll to position [25, 0]
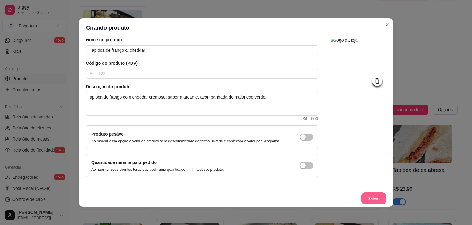
click at [365, 197] on button "Salvar" at bounding box center [374, 198] width 25 height 12
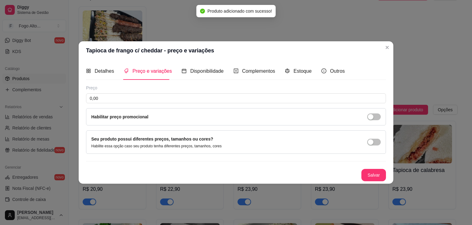
scroll to position [0, 0]
click at [142, 96] on input "0,00" at bounding box center [236, 98] width 300 height 10
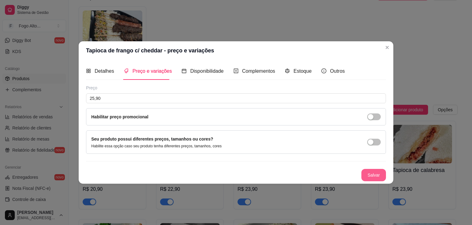
click at [371, 176] on button "Salvar" at bounding box center [374, 175] width 25 height 12
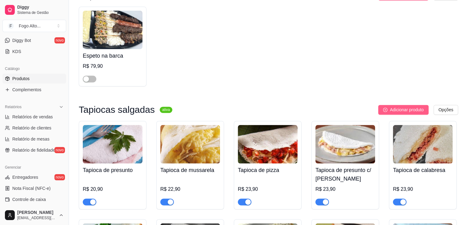
click at [396, 106] on span "Adicionar produto" at bounding box center [407, 109] width 34 height 7
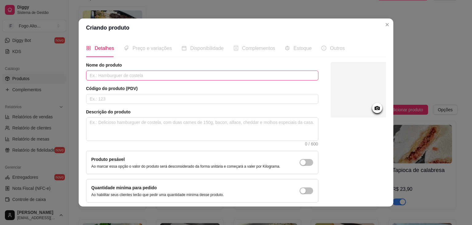
click at [104, 75] on input "text" at bounding box center [202, 75] width 233 height 10
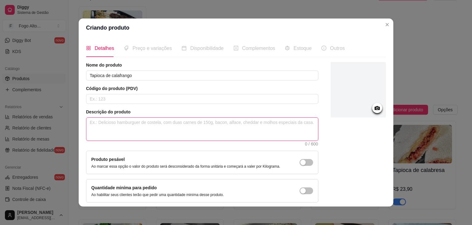
click at [138, 125] on textarea at bounding box center [202, 128] width 232 height 23
click at [349, 106] on div at bounding box center [358, 89] width 55 height 55
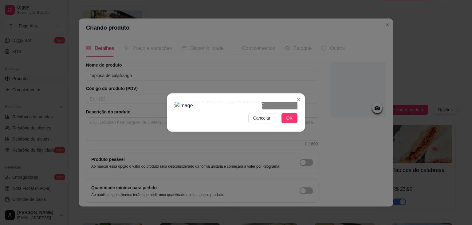
click at [219, 106] on div "Use the arrow keys to move the crop selection area" at bounding box center [219, 131] width 88 height 58
click at [259, 102] on div at bounding box center [236, 105] width 123 height 7
click at [226, 102] on div "Use the arrow keys to move the crop selection area" at bounding box center [217, 131] width 58 height 58
click at [294, 123] on button "OK" at bounding box center [290, 118] width 16 height 10
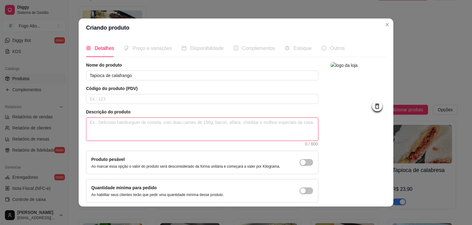
click at [109, 118] on textarea at bounding box center [202, 128] width 232 height 23
paste textarea "Tapioca de calabresa com frango, saborosa e suculenta, acompanha maionese verde…"
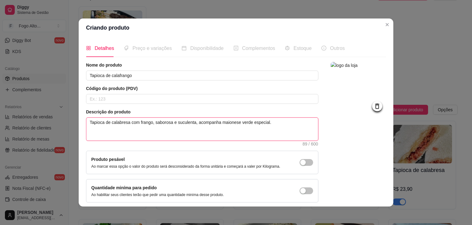
click at [128, 119] on textarea "Tapioca de calabresa com frango, saborosa e suculenta, acompanha maionese verde…" at bounding box center [202, 128] width 232 height 23
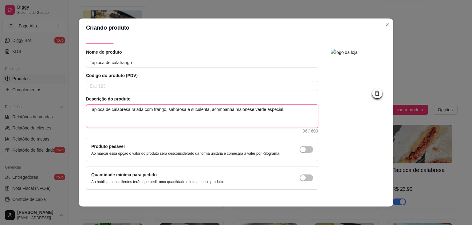
scroll to position [25, 0]
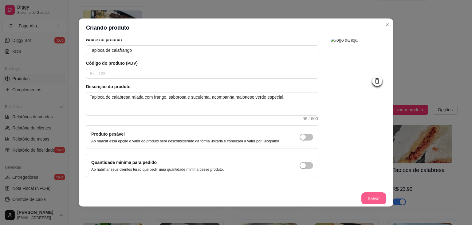
click at [362, 196] on button "Salvar" at bounding box center [374, 198] width 25 height 12
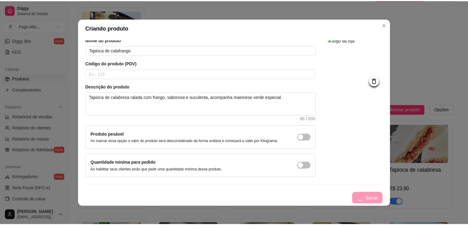
scroll to position [0, 0]
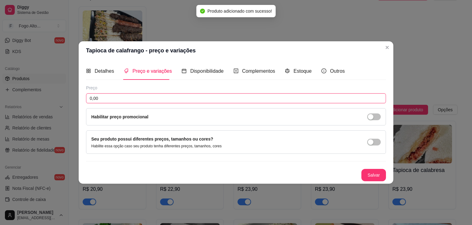
click at [115, 98] on input "0,00" at bounding box center [236, 98] width 300 height 10
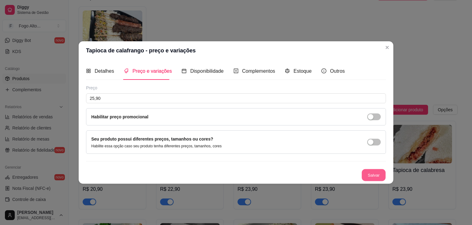
click at [373, 176] on button "Salvar" at bounding box center [374, 175] width 24 height 12
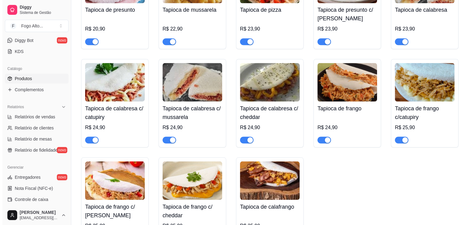
scroll to position [3292, 0]
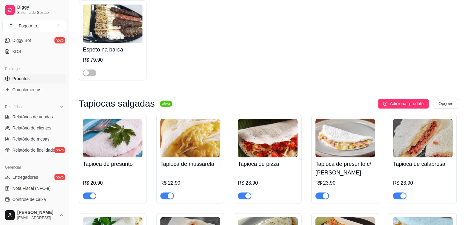
click at [404, 100] on span "Adicionar produto" at bounding box center [407, 103] width 34 height 7
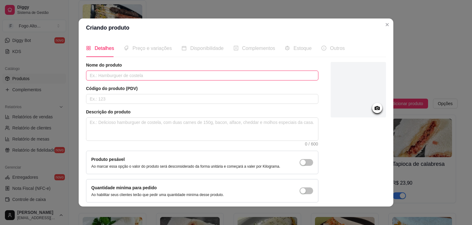
click at [122, 80] on input "text" at bounding box center [202, 75] width 233 height 10
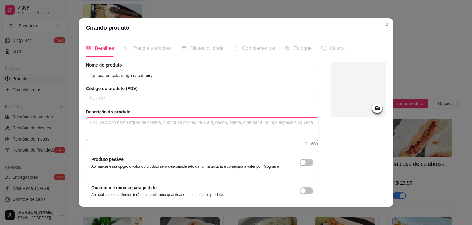
click at [128, 120] on textarea at bounding box center [202, 128] width 232 height 23
click at [107, 123] on textarea at bounding box center [202, 128] width 232 height 23
paste textarea "Tapioca de calafrango com catupiry cremoso, sabor irresistível, acompanha maion…"
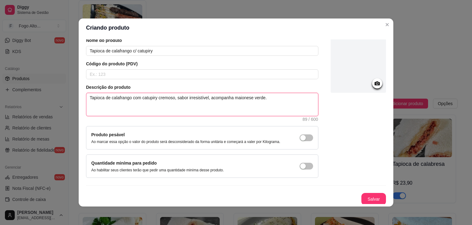
scroll to position [25, 0]
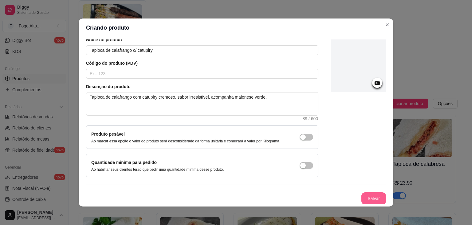
click at [373, 196] on button "Salvar" at bounding box center [374, 198] width 25 height 12
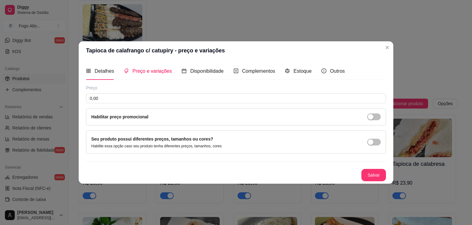
scroll to position [0, 0]
click at [121, 93] on div "Preço 0,00 Habilitar preço promocional" at bounding box center [236, 105] width 300 height 41
click at [96, 103] on input "0,00" at bounding box center [236, 98] width 300 height 10
click at [368, 180] on button "Salvar" at bounding box center [374, 175] width 25 height 12
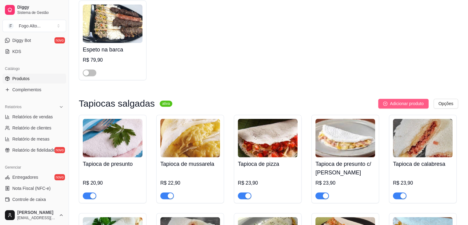
click at [407, 98] on button "Adicionar produto" at bounding box center [403, 103] width 50 height 10
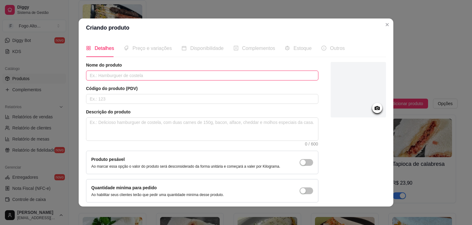
click at [108, 74] on input "text" at bounding box center [202, 75] width 233 height 10
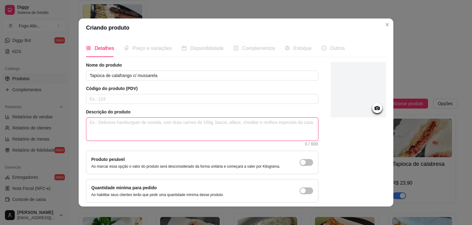
click at [97, 126] on textarea at bounding box center [202, 128] width 232 height 23
paste textarea "Tapioca de calafrango com mussarela derretida, deliciosa e suculenta, acompanha…"
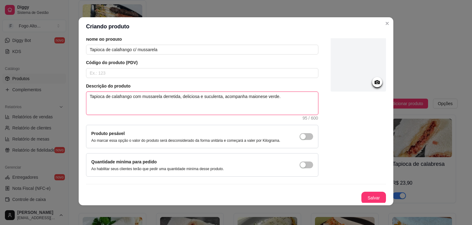
scroll to position [25, 0]
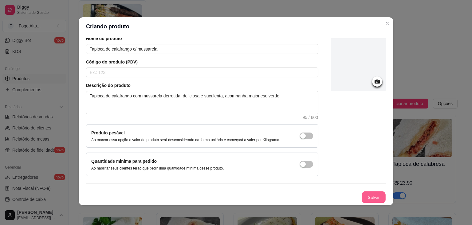
click at [363, 199] on button "Salvar" at bounding box center [374, 197] width 24 height 12
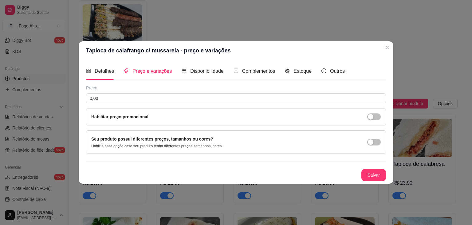
scroll to position [0, 0]
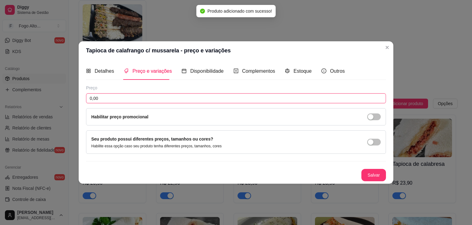
click at [128, 98] on input "0,00" at bounding box center [236, 98] width 300 height 10
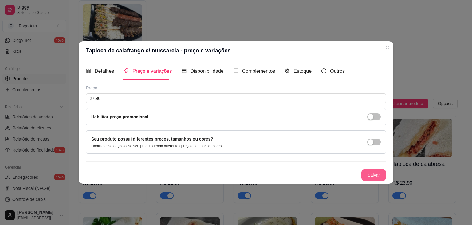
click at [375, 177] on button "Salvar" at bounding box center [374, 175] width 25 height 12
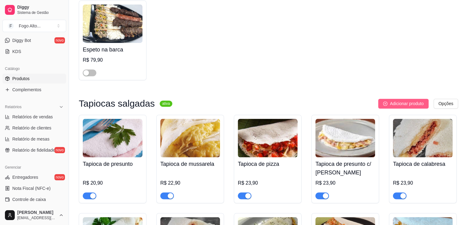
click at [387, 98] on button "Adicionar produto" at bounding box center [403, 103] width 50 height 10
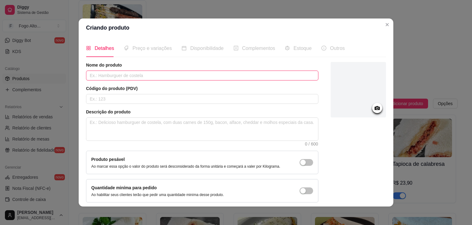
click at [153, 76] on input "text" at bounding box center [202, 75] width 233 height 10
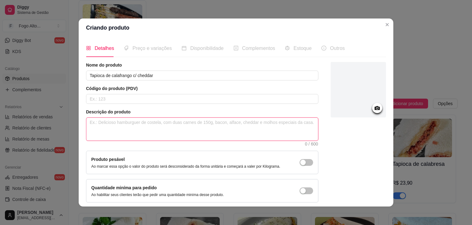
click at [149, 127] on textarea at bounding box center [202, 128] width 232 height 23
paste textarea "Tapioca de calafrango com cheddar cremoso, sabor intenso, acompanha maionese ve…"
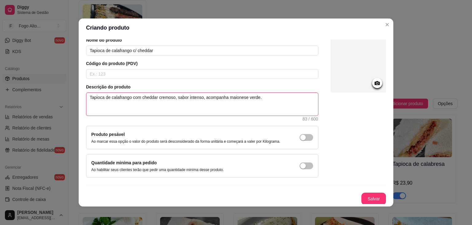
scroll to position [25, 0]
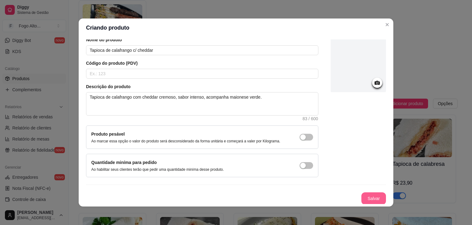
click at [367, 195] on button "Salvar" at bounding box center [374, 198] width 25 height 12
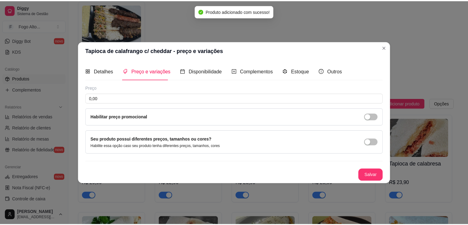
scroll to position [0, 0]
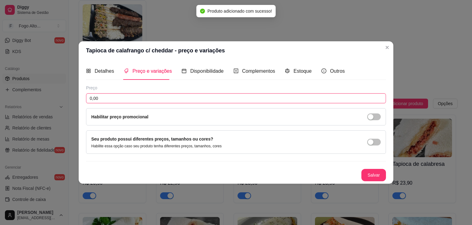
click at [106, 96] on input "0,00" at bounding box center [236, 98] width 300 height 10
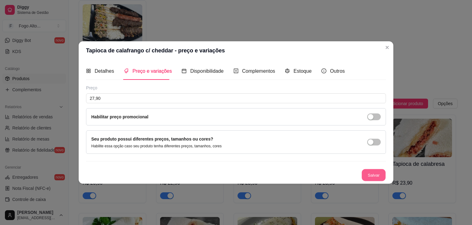
click at [364, 176] on button "Salvar" at bounding box center [374, 175] width 24 height 12
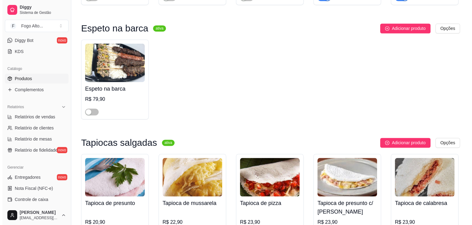
scroll to position [3261, 0]
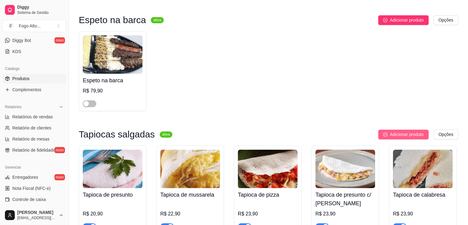
click at [391, 131] on span "Adicionar produto" at bounding box center [407, 134] width 34 height 7
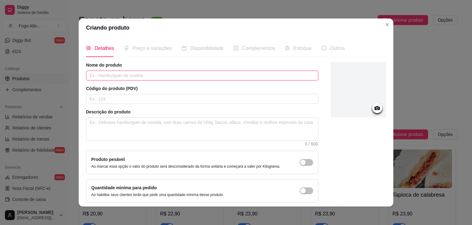
click at [142, 75] on input "text" at bounding box center [202, 75] width 233 height 10
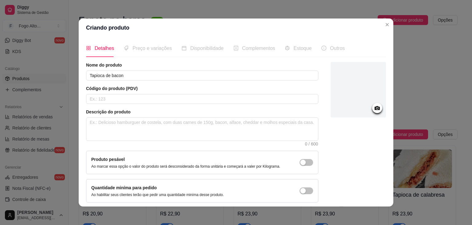
click at [331, 96] on div at bounding box center [358, 89] width 55 height 55
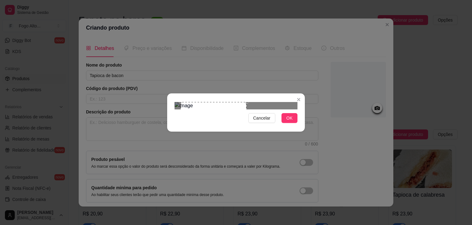
click at [288, 102] on div at bounding box center [236, 105] width 123 height 7
click at [221, 102] on div "Use the arrow keys to move the crop selection area" at bounding box center [214, 135] width 66 height 66
click at [234, 102] on div at bounding box center [236, 105] width 123 height 7
click at [228, 125] on div "Use the arrow keys to move the crop selection area" at bounding box center [203, 136] width 50 height 50
click at [219, 112] on div "Use the arrow keys to move the crop selection area" at bounding box center [202, 134] width 50 height 50
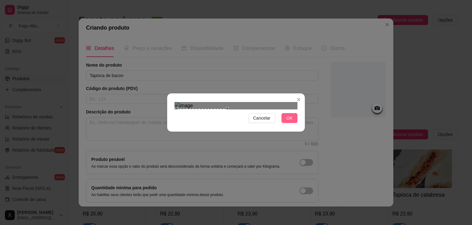
click at [288, 121] on span "OK" at bounding box center [290, 117] width 6 height 7
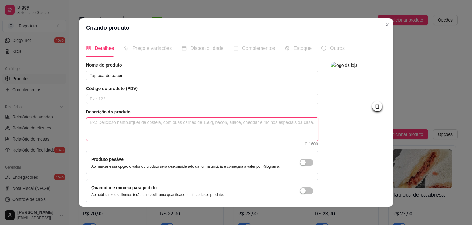
drag, startPoint x: 118, startPoint y: 121, endPoint x: 144, endPoint y: 91, distance: 39.4
click at [118, 121] on textarea at bounding box center [202, 128] width 232 height 23
paste textarea "Tapioca crocante de bacon, sabor marcante, acompanha maionese verde especial."
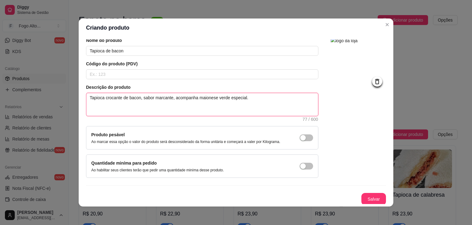
scroll to position [25, 0]
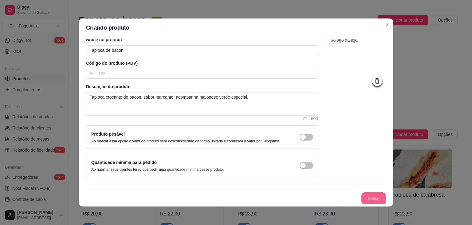
click at [362, 199] on button "Salvar" at bounding box center [374, 198] width 25 height 12
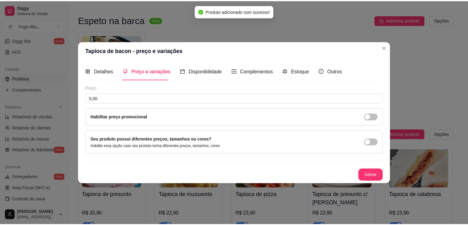
scroll to position [0, 0]
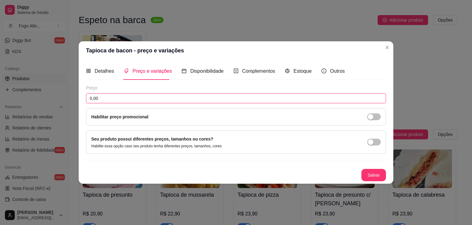
click at [122, 95] on input "0,00" at bounding box center [236, 98] width 300 height 10
click at [369, 171] on button "Salvar" at bounding box center [374, 175] width 25 height 12
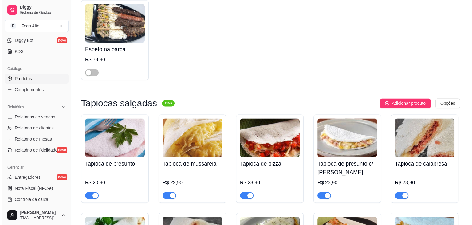
scroll to position [3292, 0]
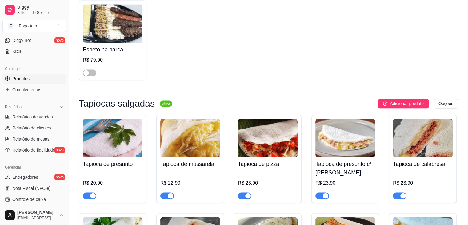
click at [397, 100] on span "Adicionar produto" at bounding box center [407, 103] width 34 height 7
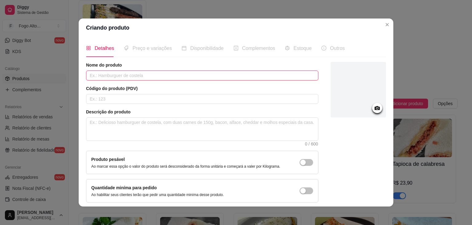
click at [128, 78] on input "text" at bounding box center [202, 75] width 233 height 10
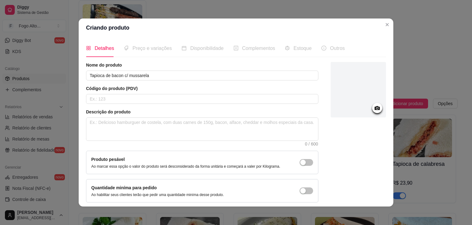
click at [344, 91] on div at bounding box center [358, 89] width 55 height 55
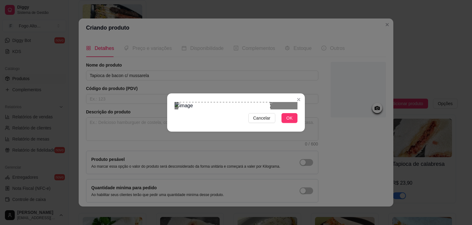
click at [238, 102] on div "Use the arrow keys to move the crop selection area" at bounding box center [224, 148] width 92 height 92
click at [289, 121] on span "OK" at bounding box center [290, 117] width 6 height 7
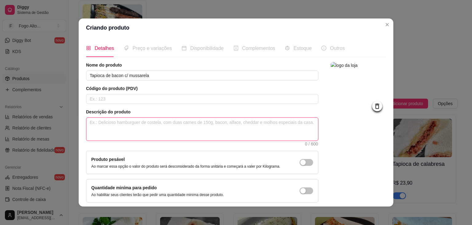
click at [132, 121] on textarea at bounding box center [202, 128] width 232 height 23
paste textarea "Tapioca de bacon com mussarela derretida, sabor irresistível, acompanha maiones…"
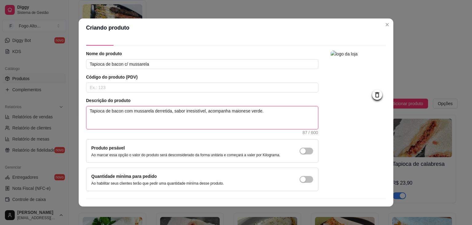
scroll to position [25, 0]
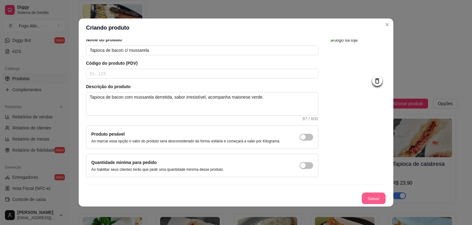
click at [362, 196] on button "Salvar" at bounding box center [374, 198] width 24 height 12
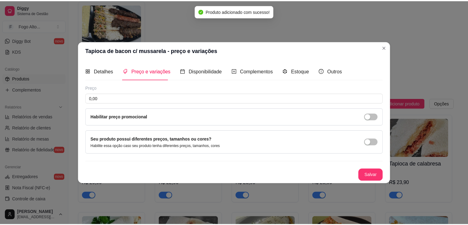
scroll to position [0, 0]
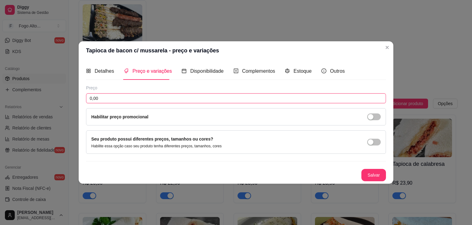
click at [127, 101] on input "0,00" at bounding box center [236, 98] width 300 height 10
click at [373, 178] on button "Salvar" at bounding box center [374, 175] width 25 height 12
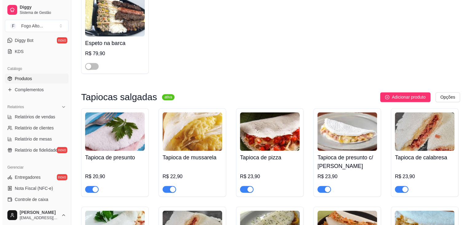
scroll to position [3298, 0]
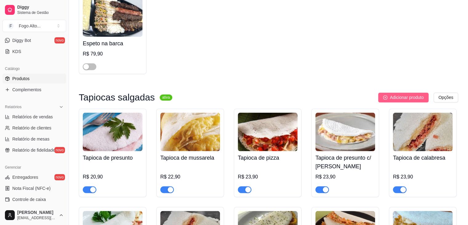
click at [402, 94] on span "Adicionar produto" at bounding box center [407, 97] width 34 height 7
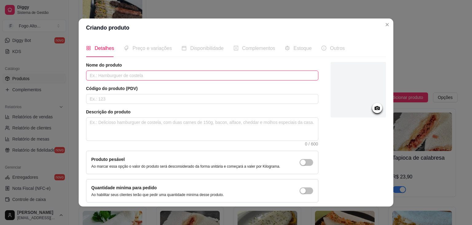
click at [112, 73] on input "text" at bounding box center [202, 75] width 233 height 10
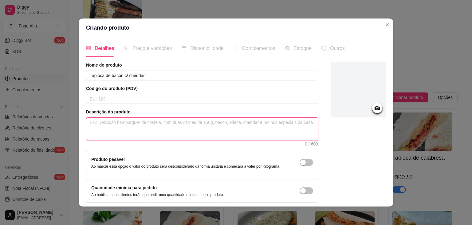
click at [109, 126] on textarea at bounding box center [202, 128] width 232 height 23
click at [359, 84] on div at bounding box center [358, 89] width 55 height 55
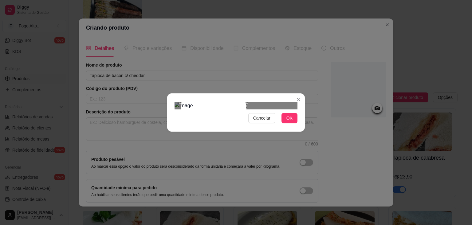
click at [285, 102] on div at bounding box center [236, 105] width 123 height 7
click at [225, 103] on div "Use the arrow keys to move the crop selection area" at bounding box center [211, 136] width 66 height 66
click at [285, 123] on button "OK" at bounding box center [290, 118] width 16 height 10
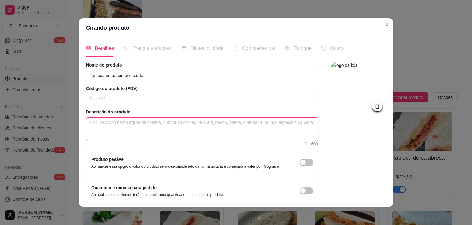
click at [135, 127] on textarea at bounding box center [202, 128] width 232 height 23
paste textarea "descrição curta para tapioca de bacon com mussrela e acompanha maionese verde"
drag, startPoint x: 126, startPoint y: 120, endPoint x: 0, endPoint y: 120, distance: 125.8
click at [0, 120] on div "Criando produto Detalhes Preço e variações Disponibilidade Complementos Estoque…" at bounding box center [236, 112] width 472 height 225
paste textarea "Tapioca de bacon com cheddar cremoso, sabor intenso, acompanha maionese verde."
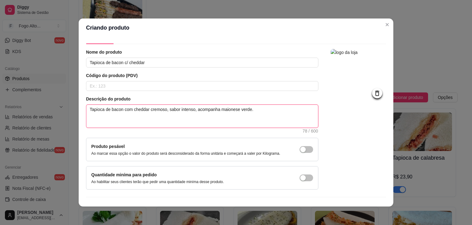
scroll to position [25, 0]
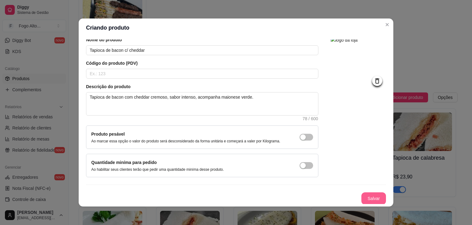
click at [365, 198] on button "Salvar" at bounding box center [374, 198] width 25 height 12
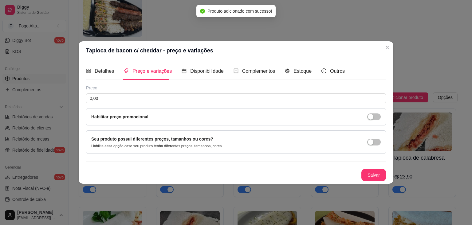
scroll to position [0, 0]
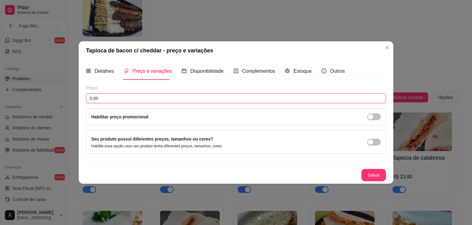
click at [127, 97] on input "0,00" at bounding box center [236, 98] width 300 height 10
click at [380, 179] on button "Salvar" at bounding box center [374, 175] width 25 height 12
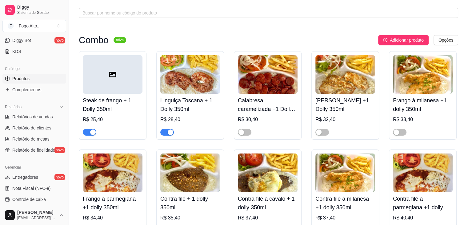
scroll to position [5, 0]
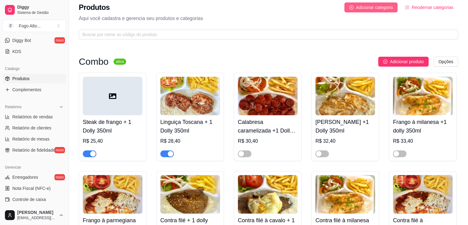
click at [365, 8] on span "Adicionar categoria" at bounding box center [374, 7] width 37 height 7
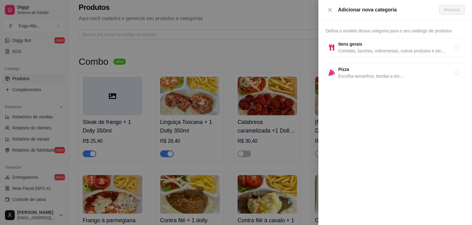
click at [346, 45] on strong "Itens gerais" at bounding box center [351, 44] width 24 height 5
click at [453, 10] on span "Próximo" at bounding box center [452, 9] width 16 height 7
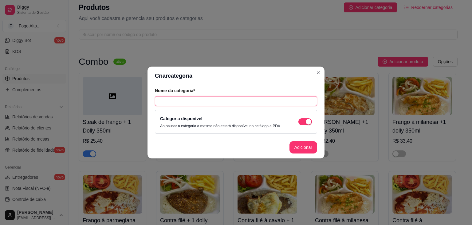
click at [207, 105] on input "text" at bounding box center [236, 101] width 162 height 10
click at [308, 151] on button "Adicionar" at bounding box center [304, 147] width 28 height 12
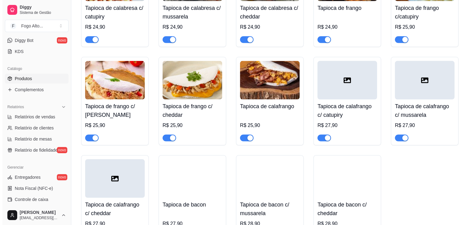
scroll to position [3586, 0]
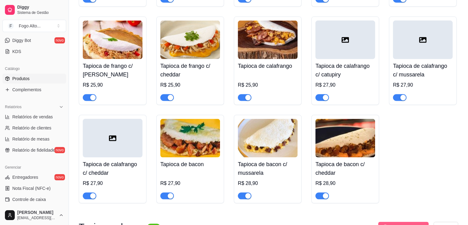
click at [406, 223] on span "Adicionar produto" at bounding box center [407, 226] width 34 height 7
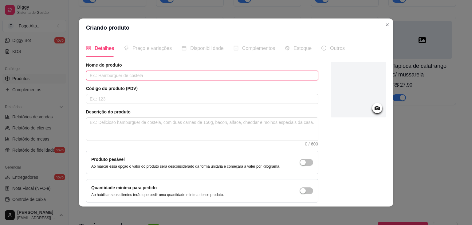
click at [126, 76] on input "text" at bounding box center [202, 75] width 233 height 10
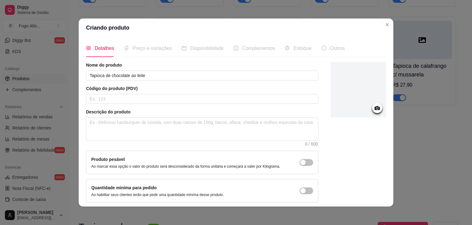
click at [344, 92] on div at bounding box center [358, 89] width 55 height 55
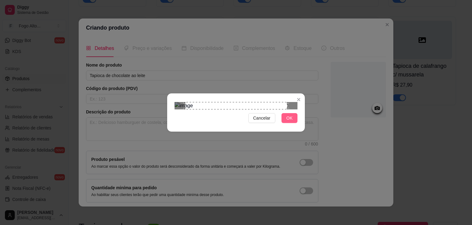
click at [289, 121] on span "OK" at bounding box center [290, 117] width 6 height 7
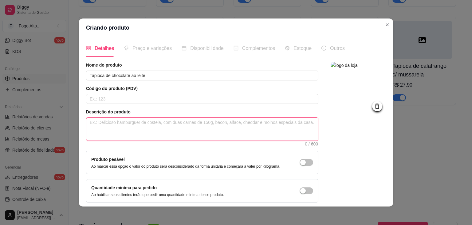
click at [120, 125] on textarea at bounding box center [202, 128] width 232 height 23
paste textarea "Tapioca doce de chocolate ao leite, macia e deliciosa, acompanha cobertura espe…"
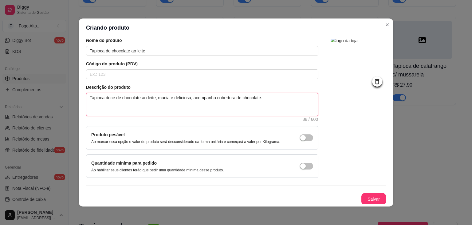
scroll to position [25, 0]
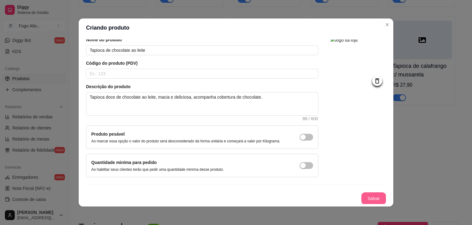
click at [374, 197] on button "Salvar" at bounding box center [374, 198] width 25 height 12
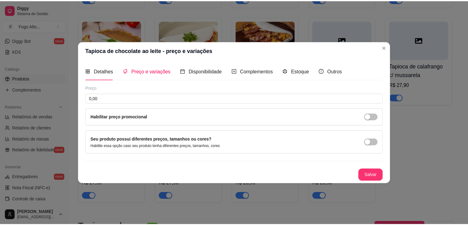
scroll to position [0, 0]
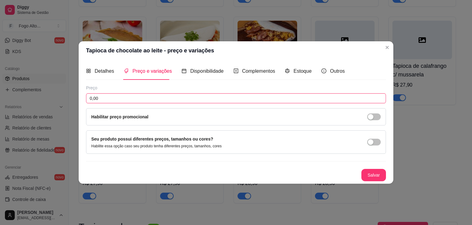
click at [129, 97] on input "0,00" at bounding box center [236, 98] width 300 height 10
click at [376, 173] on button "Salvar" at bounding box center [374, 175] width 25 height 12
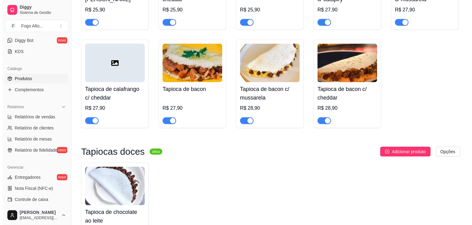
scroll to position [3667, 0]
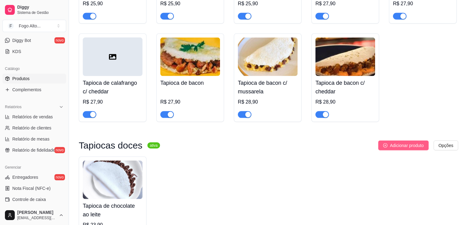
click at [422, 142] on span "Adicionar produto" at bounding box center [407, 145] width 34 height 7
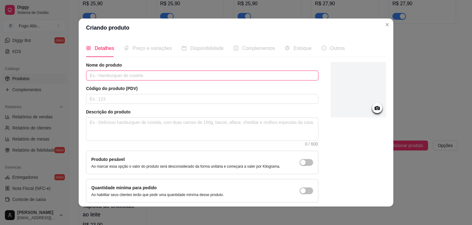
click at [117, 73] on input "text" at bounding box center [202, 75] width 233 height 10
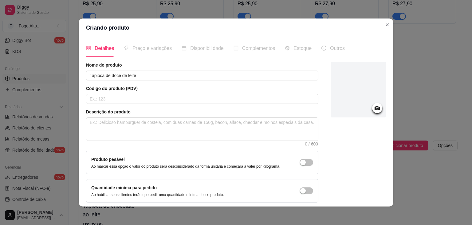
click at [341, 83] on div at bounding box center [358, 89] width 55 height 55
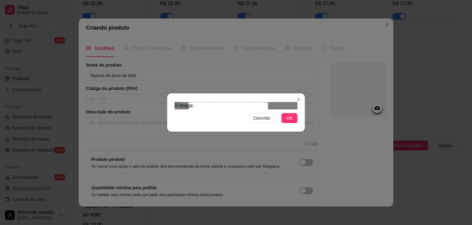
click at [227, 102] on div "Use the arrow keys to move the crop selection area" at bounding box center [229, 142] width 80 height 80
click at [295, 123] on button "OK" at bounding box center [290, 118] width 16 height 10
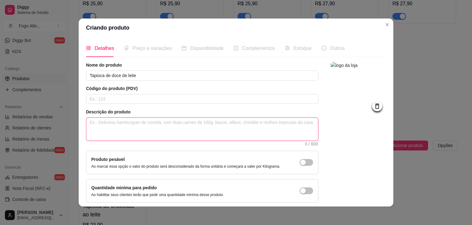
click at [102, 135] on textarea at bounding box center [202, 128] width 232 height 23
paste textarea "Tapioca recheada com doce de leite cremoso, doce e irresistível, acompanha cobe…"
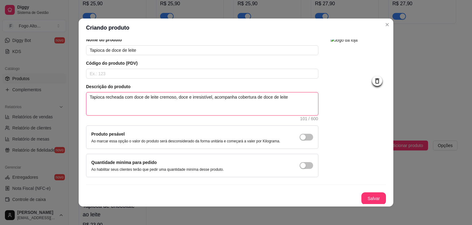
scroll to position [1, 0]
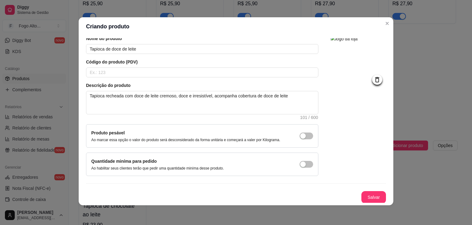
click at [369, 196] on button "Salvar" at bounding box center [374, 197] width 25 height 12
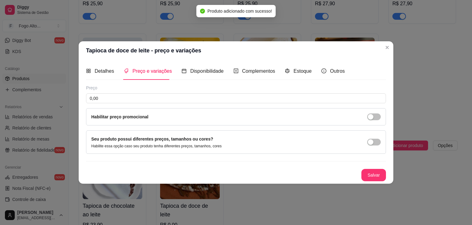
scroll to position [0, 0]
click at [225, 99] on input "0,00" at bounding box center [236, 98] width 300 height 10
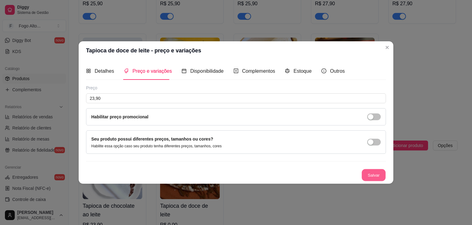
click at [365, 176] on button "Salvar" at bounding box center [374, 175] width 24 height 12
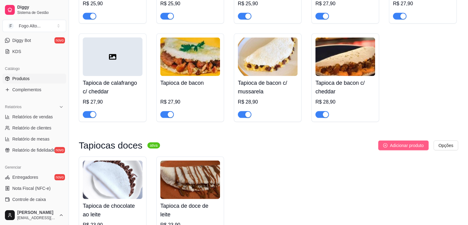
click at [396, 142] on span "Adicionar produto" at bounding box center [407, 145] width 34 height 7
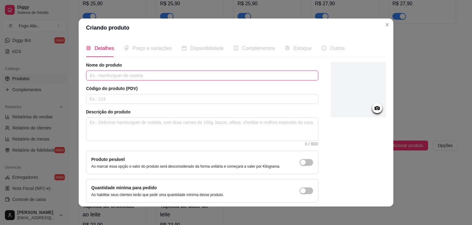
click at [133, 74] on input "text" at bounding box center [202, 75] width 233 height 10
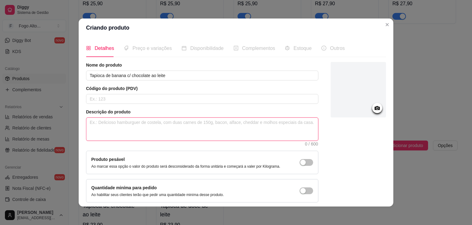
click at [117, 123] on textarea at bounding box center [202, 128] width 232 height 23
click at [365, 94] on div at bounding box center [358, 89] width 55 height 55
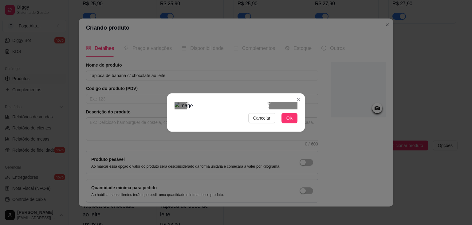
click at [250, 102] on div "Use the arrow keys to move the crop selection area" at bounding box center [228, 143] width 82 height 82
click at [285, 123] on button "OK" at bounding box center [290, 118] width 16 height 10
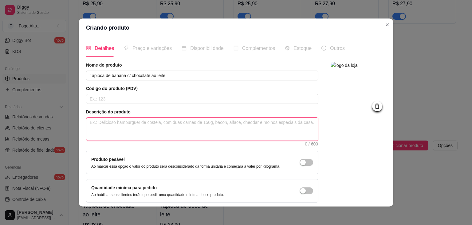
click at [115, 125] on textarea at bounding box center [202, 128] width 232 height 23
paste textarea "Tapioca de banana com chocolate ao leite, combinação doce e saborosa, acompanha…"
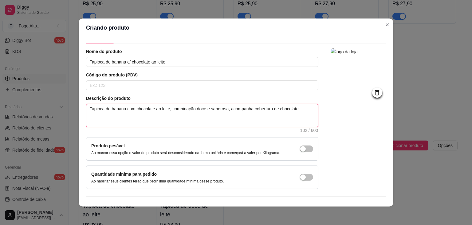
scroll to position [25, 0]
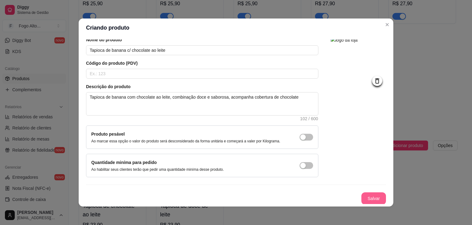
click at [364, 194] on button "Salvar" at bounding box center [374, 198] width 25 height 12
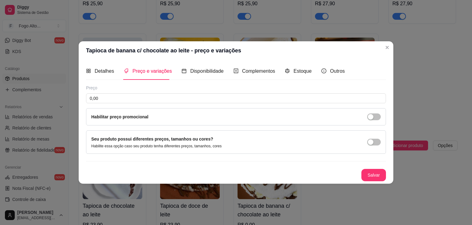
scroll to position [0, 0]
click at [156, 98] on input "0,00" at bounding box center [236, 98] width 300 height 10
click at [379, 175] on button "Salvar" at bounding box center [374, 175] width 25 height 12
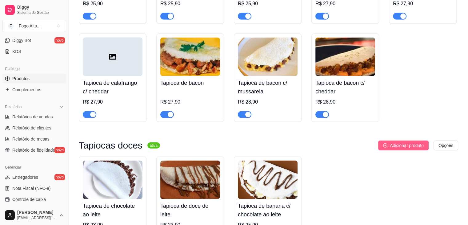
click at [390, 142] on span "Adicionar produto" at bounding box center [407, 145] width 34 height 7
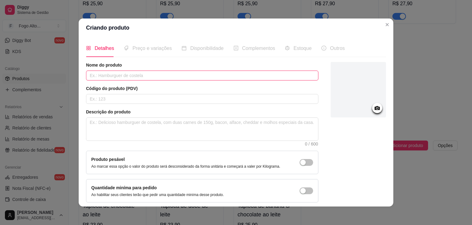
click at [129, 78] on input "text" at bounding box center [202, 75] width 233 height 10
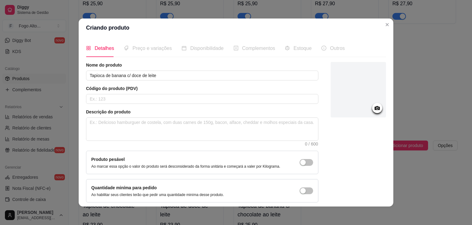
click at [352, 96] on div at bounding box center [358, 89] width 55 height 55
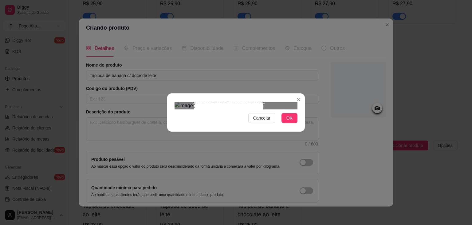
click at [224, 114] on div "Use the arrow keys to move the crop selection area" at bounding box center [228, 136] width 69 height 69
click at [286, 123] on button "OK" at bounding box center [290, 118] width 16 height 10
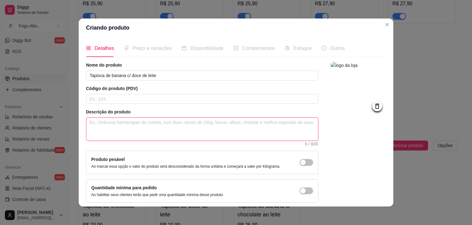
click at [121, 124] on textarea at bounding box center [202, 128] width 232 height 23
paste textarea "Tapioca de banana com doce de leite, sabor doce e aconchegante, acompanha cober…"
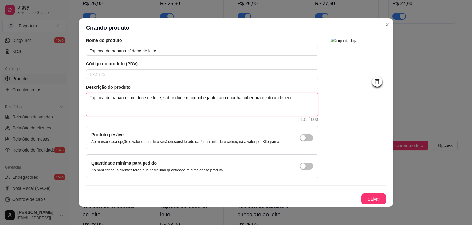
scroll to position [25, 0]
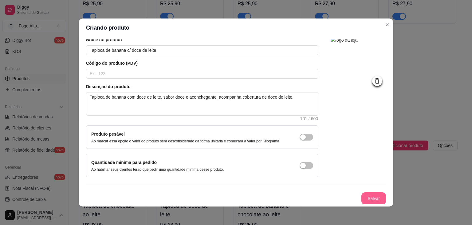
click at [362, 195] on button "Salvar" at bounding box center [374, 198] width 25 height 12
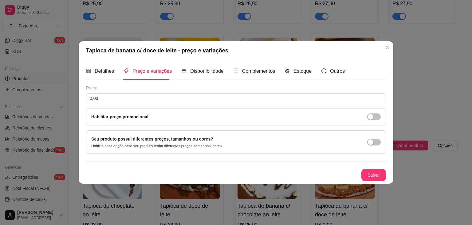
scroll to position [0, 0]
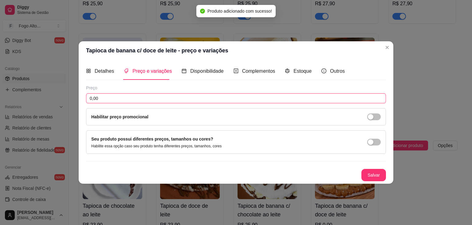
click at [124, 94] on input "0,00" at bounding box center [236, 98] width 300 height 10
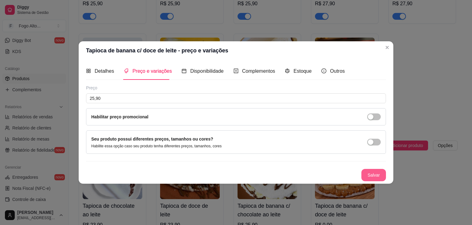
click at [378, 173] on button "Salvar" at bounding box center [374, 175] width 25 height 12
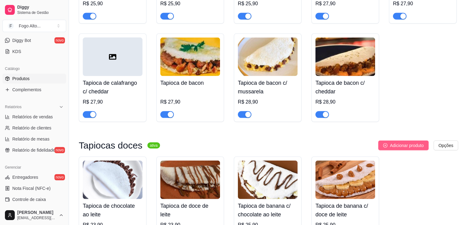
click at [399, 140] on button "Adicionar produto" at bounding box center [403, 145] width 50 height 10
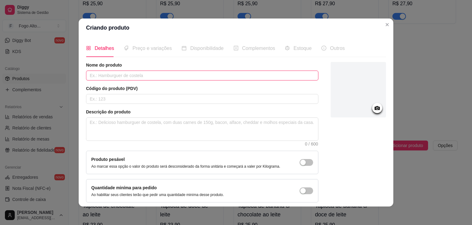
click at [145, 77] on input "text" at bounding box center [202, 75] width 233 height 10
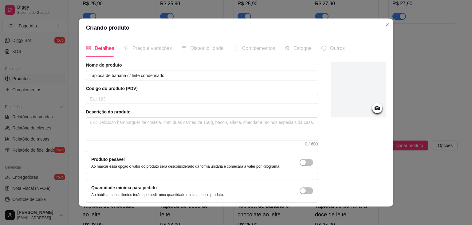
click at [345, 96] on div at bounding box center [358, 89] width 55 height 55
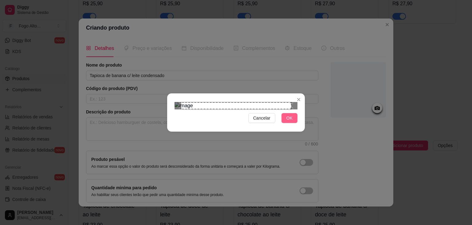
click at [284, 123] on button "OK" at bounding box center [290, 118] width 16 height 10
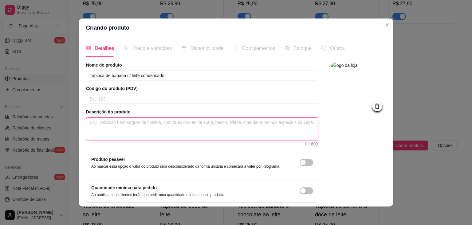
click at [127, 125] on textarea at bounding box center [202, 128] width 232 height 23
paste textarea "Tapioca de banana com leite condensado, cremosa e deliciosa, acompanha cobertur…"
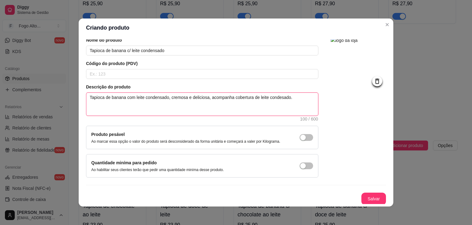
scroll to position [25, 0]
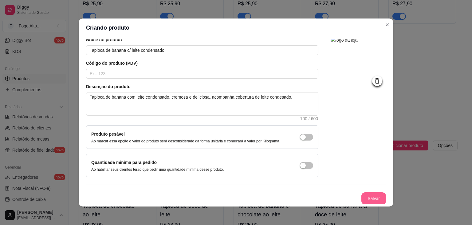
click at [365, 195] on button "Salvar" at bounding box center [374, 198] width 25 height 12
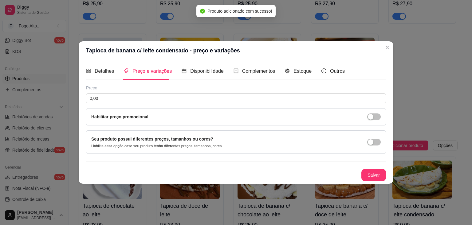
scroll to position [0, 0]
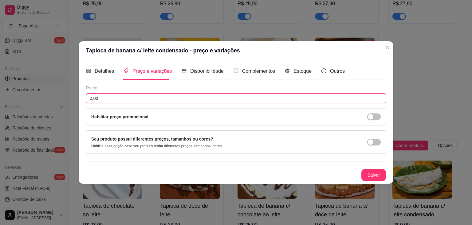
click at [100, 101] on input "0,00" at bounding box center [236, 98] width 300 height 10
click at [368, 175] on button "Salvar" at bounding box center [374, 175] width 25 height 12
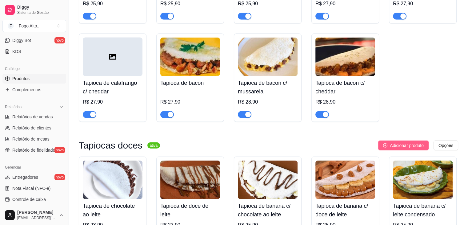
click at [398, 140] on button "Adicionar produto" at bounding box center [403, 145] width 50 height 10
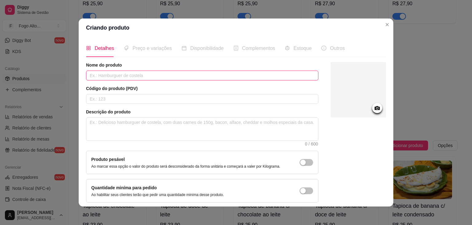
click at [135, 74] on input "text" at bounding box center [202, 75] width 233 height 10
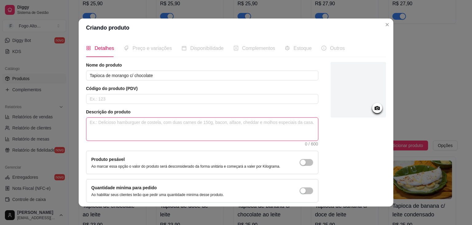
click at [122, 120] on textarea at bounding box center [202, 128] width 232 height 23
click at [334, 98] on div at bounding box center [358, 89] width 55 height 55
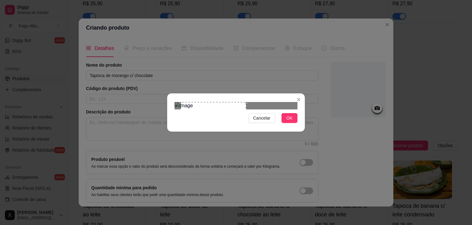
click at [282, 102] on div at bounding box center [236, 105] width 123 height 7
click at [232, 102] on div "Use the arrow keys to move the crop selection area" at bounding box center [212, 135] width 66 height 66
click at [229, 105] on div "Use the arrow keys to move the crop selection area" at bounding box center [213, 135] width 66 height 66
click at [282, 123] on button "OK" at bounding box center [290, 118] width 16 height 10
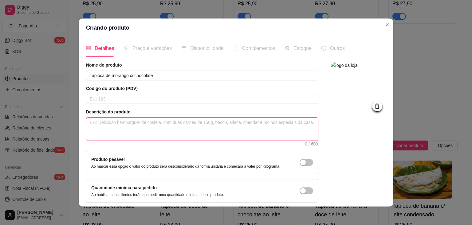
click at [127, 121] on textarea at bounding box center [202, 128] width 232 height 23
paste textarea "Tapioca de morango com chocolate ao leite, combinação irresistível e saborosa, …"
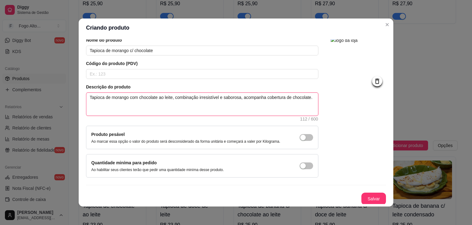
scroll to position [25, 0]
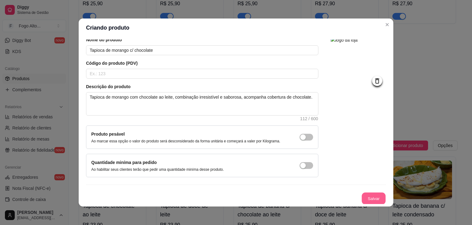
click at [362, 197] on button "Salvar" at bounding box center [374, 198] width 24 height 12
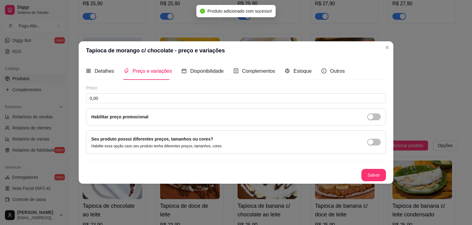
scroll to position [0, 0]
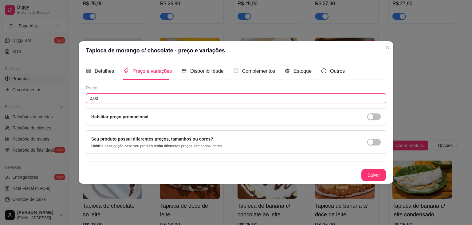
click at [140, 101] on input "0,00" at bounding box center [236, 98] width 300 height 10
click at [373, 178] on button "Salvar" at bounding box center [374, 175] width 25 height 12
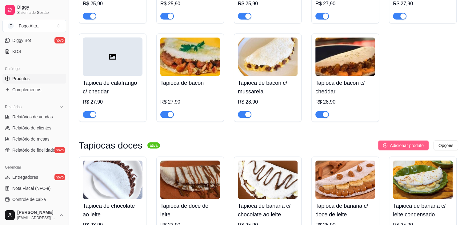
click at [390, 142] on span "Adicionar produto" at bounding box center [407, 145] width 34 height 7
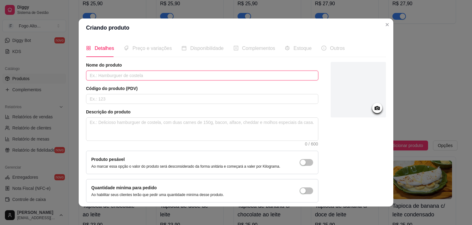
click at [145, 78] on input "text" at bounding box center [202, 75] width 233 height 10
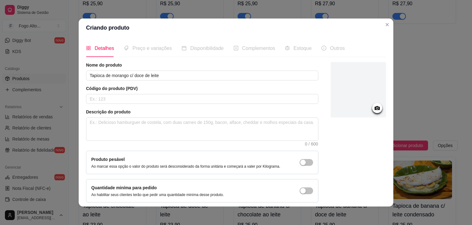
click at [316, 94] on div "Nome do produto Tapioca de morango c/ doce de leite Código do produto (PDV) Des…" at bounding box center [236, 132] width 300 height 140
click at [332, 94] on div at bounding box center [358, 89] width 55 height 55
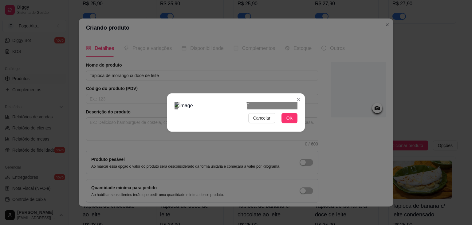
click at [196, 115] on div "Use the arrow keys to move the crop selection area" at bounding box center [212, 136] width 69 height 69
click at [289, 121] on span "OK" at bounding box center [290, 117] width 6 height 7
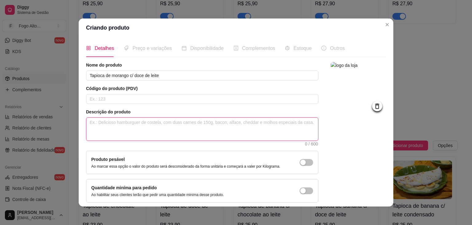
click at [145, 128] on textarea at bounding box center [202, 128] width 232 height 23
click at [144, 131] on textarea at bounding box center [202, 128] width 232 height 23
paste textarea "Tapioca de morango com doce de leite, sabor suave e cremoso, acompanha cobertur…"
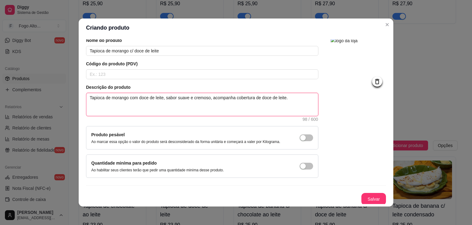
scroll to position [25, 0]
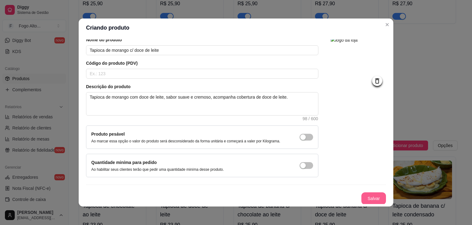
click at [367, 202] on button "Salvar" at bounding box center [374, 198] width 25 height 12
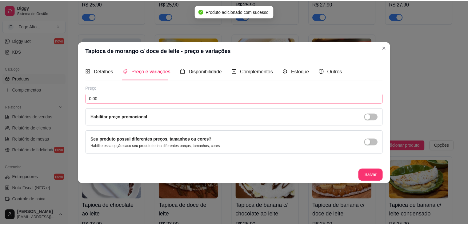
scroll to position [0, 0]
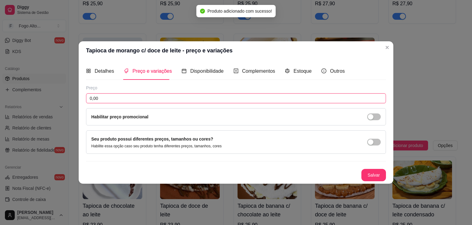
click at [102, 100] on input "0,00" at bounding box center [236, 98] width 300 height 10
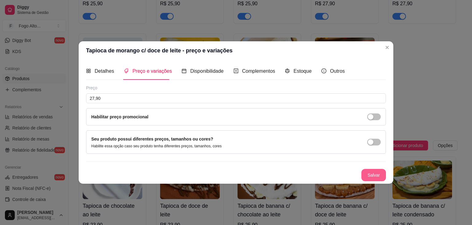
click at [378, 177] on button "Salvar" at bounding box center [374, 175] width 25 height 12
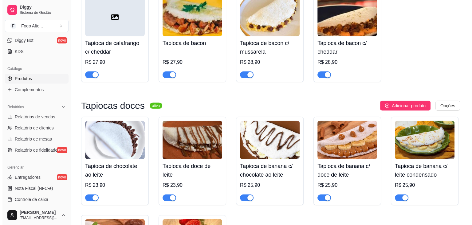
scroll to position [3704, 0]
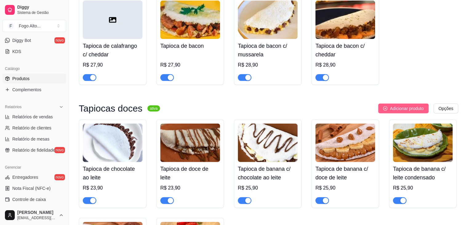
click at [386, 103] on button "Adicionar produto" at bounding box center [403, 108] width 50 height 10
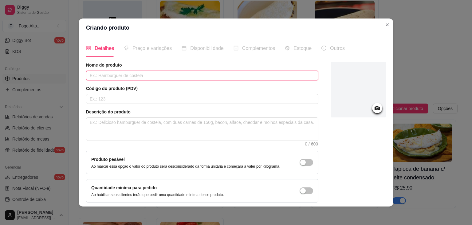
click at [130, 77] on input "text" at bounding box center [202, 75] width 233 height 10
click at [108, 74] on input "text" at bounding box center [202, 75] width 233 height 10
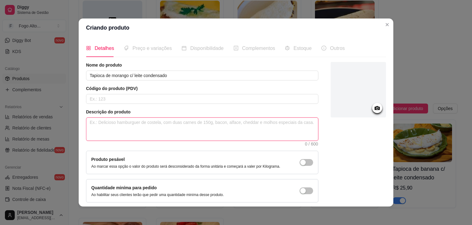
click at [141, 125] on textarea at bounding box center [202, 128] width 232 height 23
click at [345, 90] on div at bounding box center [358, 89] width 55 height 55
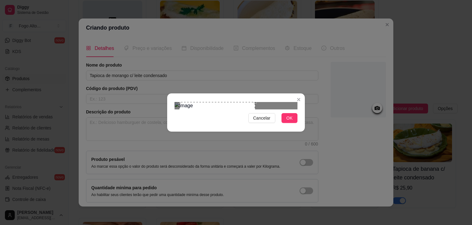
click at [201, 114] on div "Use the arrow keys to move the crop selection area" at bounding box center [218, 129] width 76 height 54
click at [289, 121] on span "OK" at bounding box center [290, 117] width 6 height 7
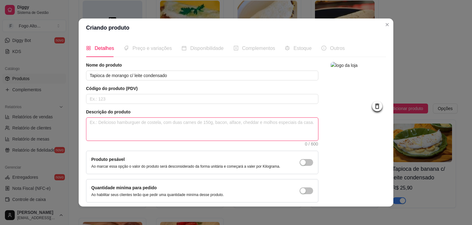
click at [128, 126] on textarea at bounding box center [202, 128] width 232 height 23
paste textarea "Tapioca de morango com leite condensado, cremosa e saborosa, acompanha cobertur…"
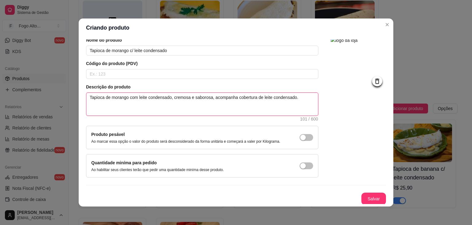
scroll to position [25, 0]
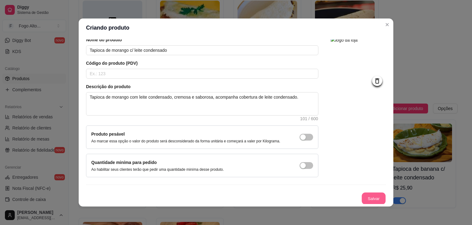
click at [373, 197] on button "Salvar" at bounding box center [374, 198] width 24 height 12
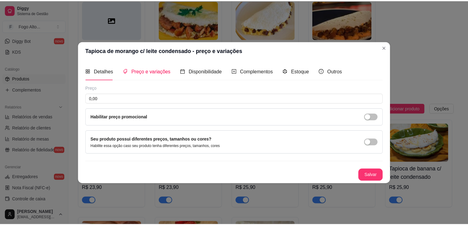
scroll to position [0, 0]
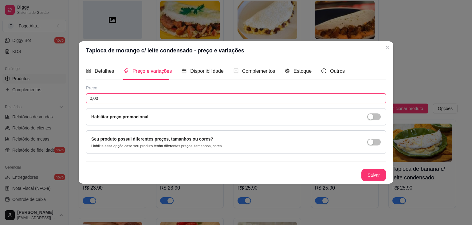
click at [117, 103] on input "0,00" at bounding box center [236, 98] width 300 height 10
click at [365, 174] on button "Salvar" at bounding box center [374, 175] width 25 height 12
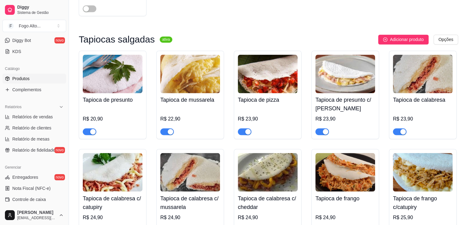
scroll to position [3304, 0]
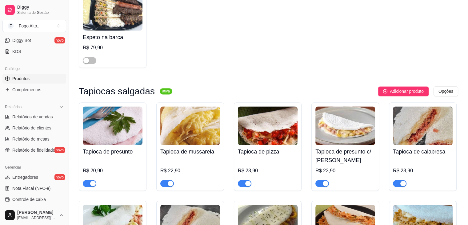
click at [91, 180] on div "button" at bounding box center [93, 183] width 6 height 6
drag, startPoint x: 170, startPoint y: 130, endPoint x: 173, endPoint y: 136, distance: 6.5
click at [170, 180] on div "button" at bounding box center [171, 183] width 6 height 6
click at [246, 180] on div "button" at bounding box center [248, 183] width 6 height 6
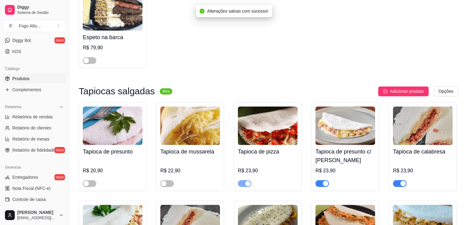
click at [325, 180] on div "button" at bounding box center [326, 183] width 6 height 6
click at [402, 180] on div "button" at bounding box center [403, 183] width 6 height 6
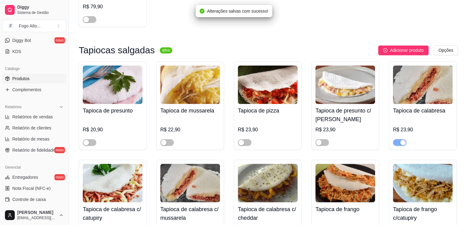
scroll to position [3366, 0]
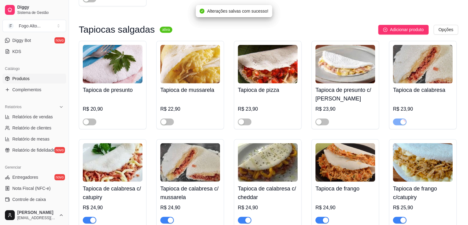
click at [402, 217] on div "button" at bounding box center [403, 220] width 6 height 6
click at [325, 217] on div "button" at bounding box center [326, 220] width 6 height 6
click at [247, 217] on div "button" at bounding box center [248, 220] width 6 height 6
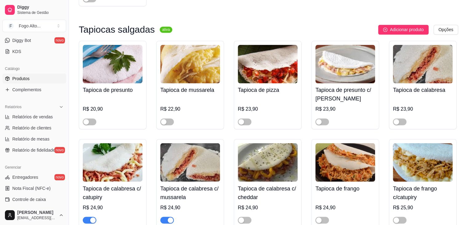
click at [171, 217] on div "button" at bounding box center [171, 220] width 6 height 6
click at [92, 217] on div "button" at bounding box center [93, 220] width 6 height 6
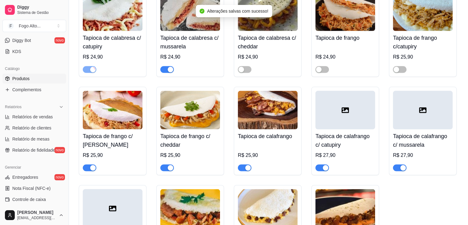
scroll to position [3550, 0]
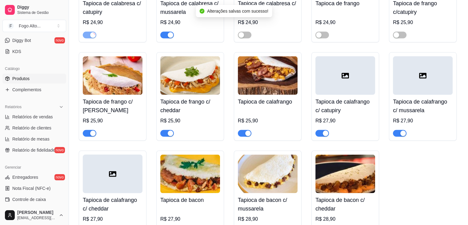
click at [93, 130] on div "button" at bounding box center [93, 133] width 6 height 6
click at [169, 130] on div "button" at bounding box center [171, 133] width 6 height 6
click at [245, 130] on div "button" at bounding box center [248, 133] width 6 height 6
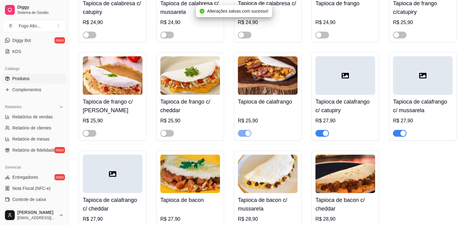
click at [325, 130] on div "button" at bounding box center [326, 133] width 6 height 6
click at [400, 130] on div "button" at bounding box center [403, 133] width 6 height 6
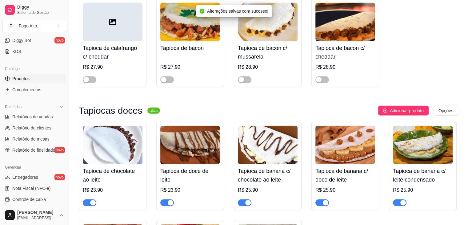
scroll to position [3704, 0]
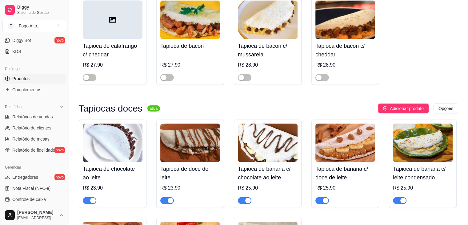
click at [93, 197] on div "button" at bounding box center [93, 200] width 6 height 6
click at [171, 197] on div "button" at bounding box center [171, 200] width 6 height 6
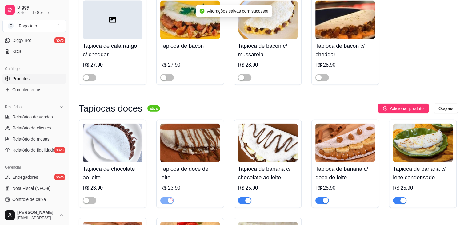
drag, startPoint x: 247, startPoint y: 149, endPoint x: 256, endPoint y: 151, distance: 8.7
click at [247, 197] on div "button" at bounding box center [248, 200] width 6 height 6
click at [323, 197] on div "button" at bounding box center [326, 200] width 6 height 6
click at [401, 197] on div "button" at bounding box center [403, 200] width 6 height 6
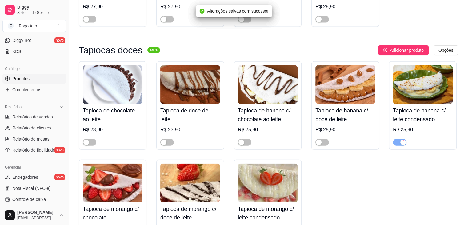
scroll to position [3766, 0]
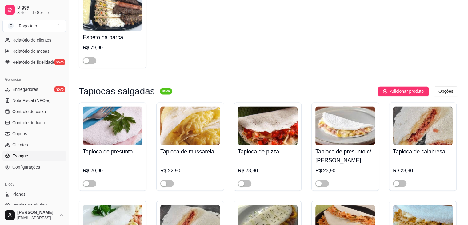
scroll to position [218, 0]
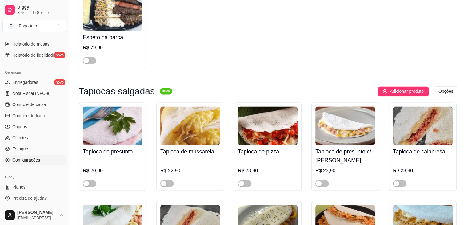
click at [24, 159] on span "Configurações" at bounding box center [26, 160] width 28 height 6
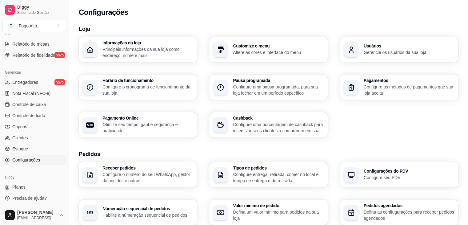
click at [141, 88] on p "Configure o cronograma de funcionamento da sua loja" at bounding box center [147, 90] width 91 height 12
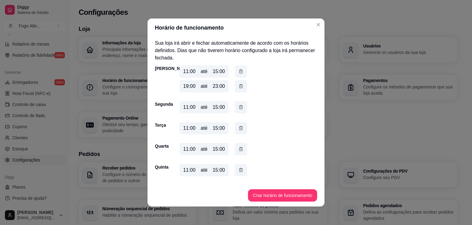
click at [215, 86] on div "23:00" at bounding box center [219, 85] width 12 height 7
click at [221, 88] on div "23:00" at bounding box center [219, 85] width 12 height 7
click at [221, 87] on div "23:00" at bounding box center [219, 85] width 12 height 7
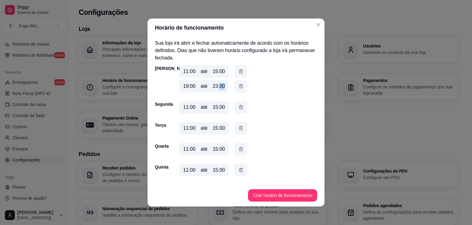
click at [235, 86] on button "button" at bounding box center [241, 86] width 12 height 12
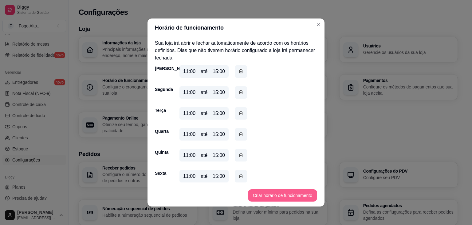
click at [277, 191] on button "Criar horário de funcionamento" at bounding box center [282, 195] width 69 height 12
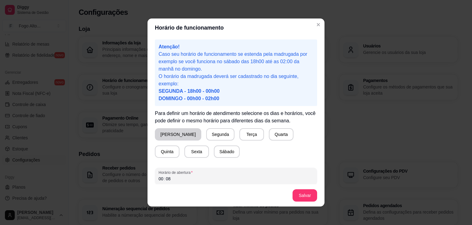
click at [162, 135] on button "[PERSON_NAME]" at bounding box center [178, 134] width 46 height 12
click at [268, 135] on button "Quarta" at bounding box center [280, 134] width 25 height 12
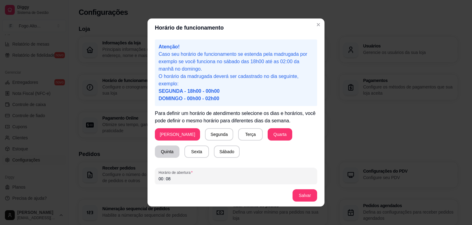
click at [180, 145] on button "Quinta" at bounding box center [167, 151] width 25 height 12
click at [185, 152] on button "Sexta" at bounding box center [197, 151] width 25 height 12
click at [214, 151] on button "Sábado" at bounding box center [227, 151] width 26 height 12
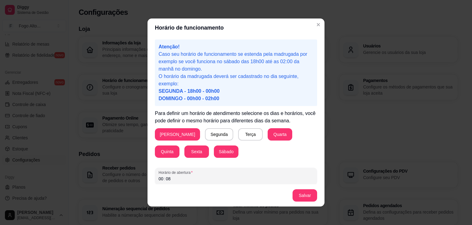
click at [169, 184] on footer "Salvar" at bounding box center [236, 195] width 177 height 22
click at [171, 181] on div "00 : 08" at bounding box center [236, 178] width 155 height 7
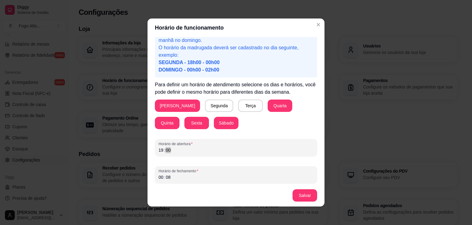
scroll to position [30, 0]
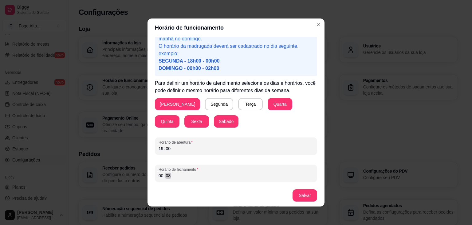
click at [168, 174] on div "08" at bounding box center [168, 175] width 6 height 6
click at [301, 194] on button "Salvar" at bounding box center [305, 195] width 25 height 12
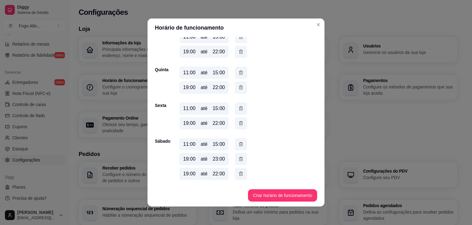
scroll to position [113, 0]
click at [239, 160] on icon "button" at bounding box center [241, 158] width 5 height 7
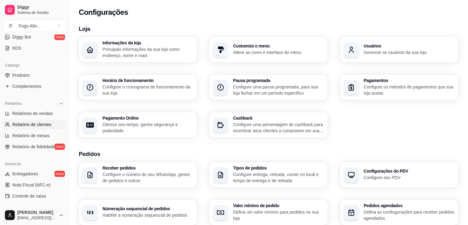
scroll to position [125, 0]
click at [25, 75] on span "Produtos" at bounding box center [20, 76] width 17 height 6
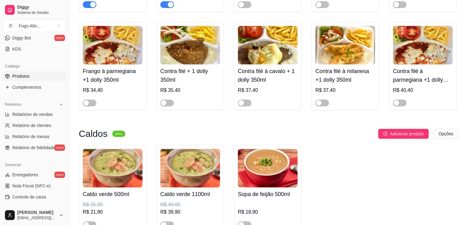
scroll to position [31, 0]
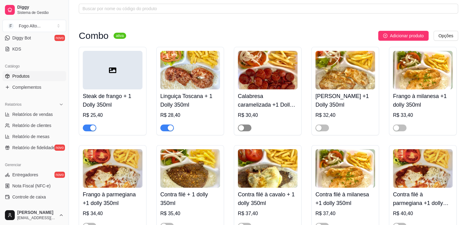
click at [240, 127] on div "button" at bounding box center [241, 128] width 6 height 6
click at [320, 127] on div "button" at bounding box center [319, 128] width 6 height 6
click at [393, 126] on div "button" at bounding box center [396, 128] width 6 height 6
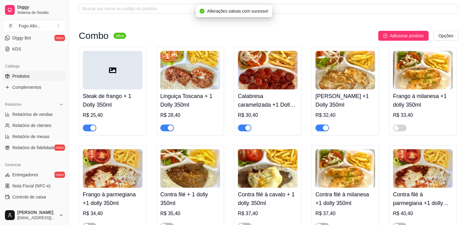
scroll to position [92, 0]
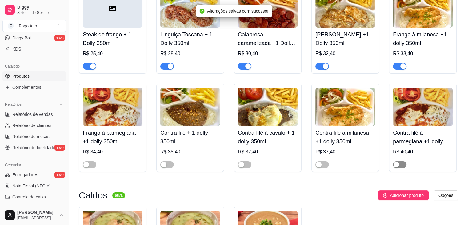
click at [396, 165] on div "button" at bounding box center [396, 164] width 6 height 6
click at [319, 165] on div "button" at bounding box center [319, 164] width 6 height 6
click at [242, 166] on div "button" at bounding box center [241, 164] width 6 height 6
click at [164, 165] on div "button" at bounding box center [164, 164] width 6 height 6
click at [85, 166] on div "button" at bounding box center [86, 164] width 6 height 6
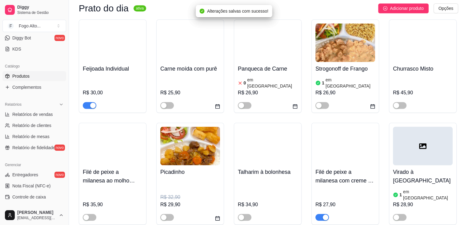
scroll to position [400, 0]
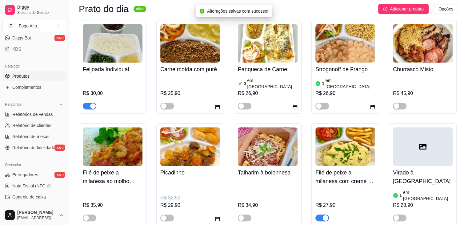
click at [92, 103] on div "button" at bounding box center [93, 106] width 6 height 6
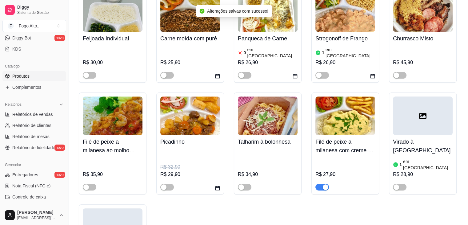
click at [325, 184] on div "button" at bounding box center [326, 187] width 6 height 6
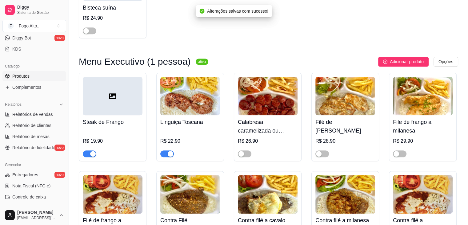
scroll to position [677, 0]
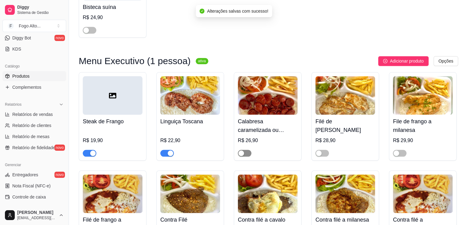
click at [241, 150] on div "button" at bounding box center [241, 153] width 6 height 6
click at [319, 150] on div "button" at bounding box center [319, 153] width 6 height 6
click at [400, 149] on span "button" at bounding box center [400, 152] width 14 height 7
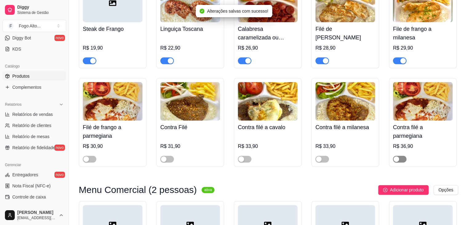
click at [395, 156] on div "button" at bounding box center [396, 159] width 6 height 6
click at [321, 155] on span "button" at bounding box center [322, 158] width 14 height 7
click at [242, 156] on div "button" at bounding box center [241, 159] width 6 height 6
click at [168, 155] on span "button" at bounding box center [167, 158] width 14 height 7
click at [90, 155] on span "button" at bounding box center [90, 158] width 14 height 7
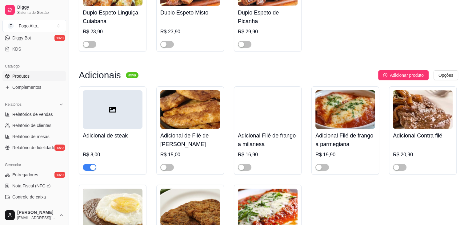
scroll to position [2184, 0]
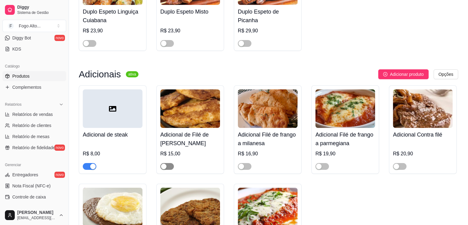
click at [164, 163] on div "button" at bounding box center [164, 166] width 6 height 6
click at [242, 163] on div "button" at bounding box center [241, 166] width 6 height 6
click at [319, 163] on div "button" at bounding box center [319, 166] width 6 height 6
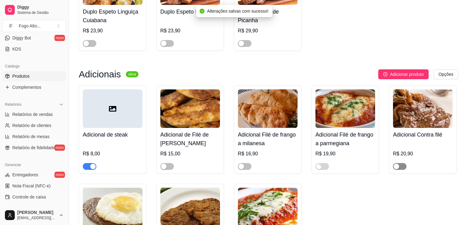
click at [396, 163] on div "button" at bounding box center [396, 166] width 6 height 6
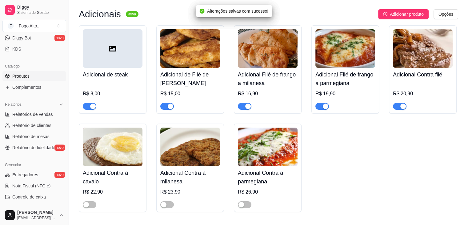
scroll to position [2245, 0]
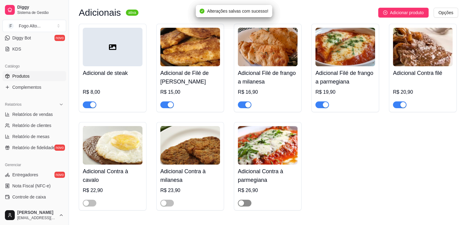
click at [241, 200] on div "button" at bounding box center [241, 203] width 6 height 6
click at [164, 200] on div "button" at bounding box center [164, 203] width 6 height 6
click at [89, 199] on button "button" at bounding box center [90, 202] width 14 height 7
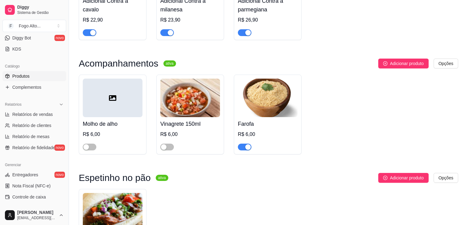
scroll to position [2368, 0]
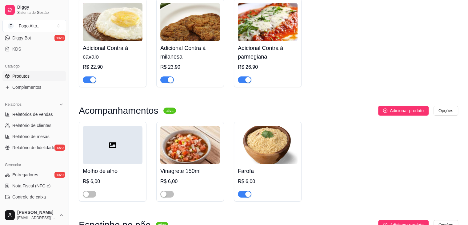
click at [245, 191] on div "button" at bounding box center [248, 194] width 6 height 6
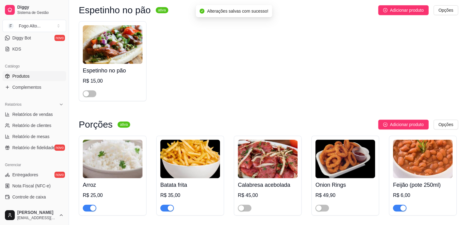
scroll to position [2584, 0]
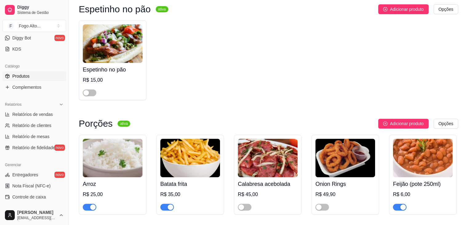
click at [241, 204] on div "button" at bounding box center [241, 207] width 6 height 6
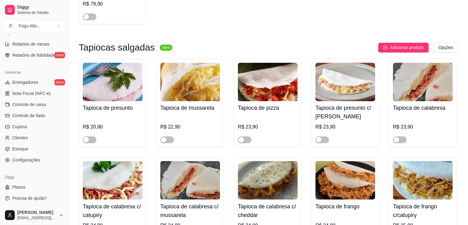
scroll to position [3335, 0]
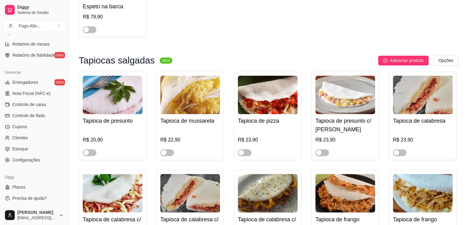
click at [97, 75] on img at bounding box center [113, 94] width 60 height 38
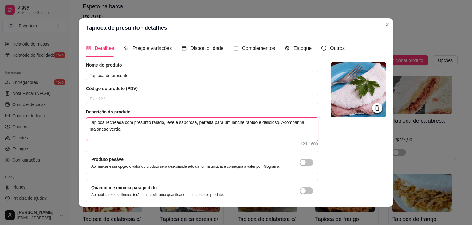
drag, startPoint x: 101, startPoint y: 125, endPoint x: 77, endPoint y: 121, distance: 23.8
click at [79, 121] on div "Detalhes Preço e variações Disponibilidade Complementos Estoque Outros Nome do …" at bounding box center [236, 121] width 315 height 169
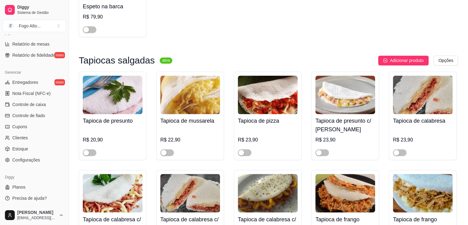
click at [181, 75] on img at bounding box center [190, 94] width 60 height 38
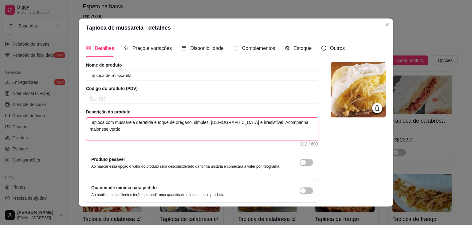
drag, startPoint x: 86, startPoint y: 121, endPoint x: 308, endPoint y: 125, distance: 221.8
click at [308, 125] on textarea "Tapioca com mussarela derretida e toque de orégano, simples, [DEMOGRAPHIC_DATA]…" at bounding box center [202, 128] width 232 height 23
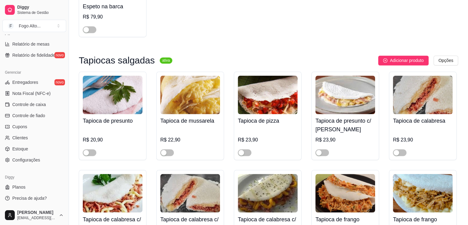
click at [257, 75] on img at bounding box center [268, 94] width 60 height 38
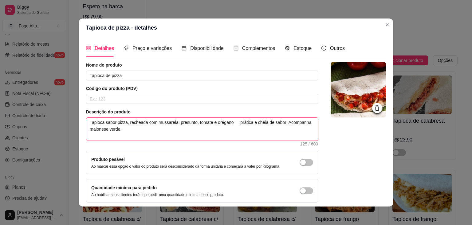
click at [133, 125] on textarea "Tapioca sabor pizza, recheada com mussarela, presunto, tomate e orégano — práti…" at bounding box center [202, 128] width 232 height 23
drag, startPoint x: 135, startPoint y: 133, endPoint x: 77, endPoint y: 116, distance: 60.7
click at [79, 116] on div "Detalhes Preço e variações Disponibilidade Complementos Estoque Outros Nome do …" at bounding box center [236, 121] width 315 height 169
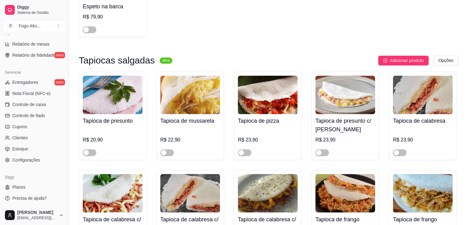
click at [319, 75] on img at bounding box center [345, 94] width 60 height 38
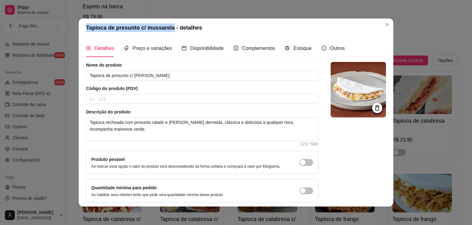
drag, startPoint x: 166, startPoint y: 28, endPoint x: 78, endPoint y: 21, distance: 89.2
click at [79, 21] on header "Tapioca de presunto c/ mussarela - detalhes" at bounding box center [236, 27] width 315 height 18
copy header "Tapioca de presunto c/ [PERSON_NAME]"
click at [141, 133] on textarea "Tapioca recheada com presunto ralado e [PERSON_NAME] derretida, clássica e deli…" at bounding box center [202, 128] width 232 height 23
drag, startPoint x: 135, startPoint y: 139, endPoint x: 84, endPoint y: 120, distance: 54.7
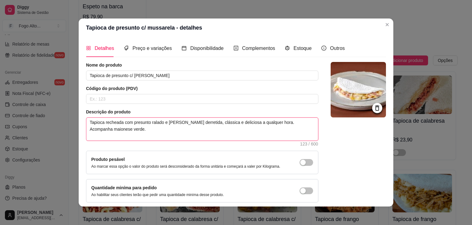
click at [86, 120] on textarea "Tapioca recheada com presunto ralado e [PERSON_NAME] derretida, clássica e deli…" at bounding box center [202, 128] width 232 height 23
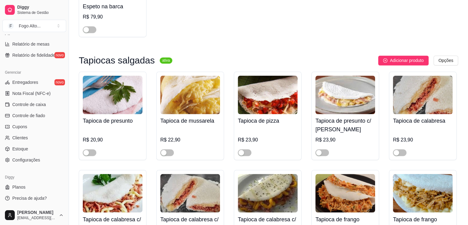
click at [403, 75] on img at bounding box center [423, 94] width 60 height 38
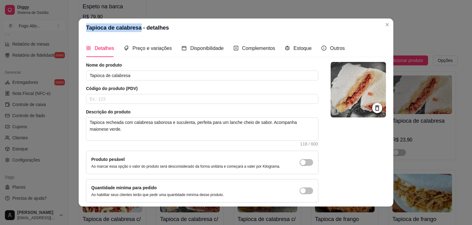
drag, startPoint x: 134, startPoint y: 25, endPoint x: 67, endPoint y: 22, distance: 67.1
click at [67, 22] on div "Tapioca de calabresa - detalhes Detalhes Preço e variações Disponibilidade Comp…" at bounding box center [236, 112] width 472 height 225
copy header "Tapioca de calabresa"
drag, startPoint x: 133, startPoint y: 133, endPoint x: 76, endPoint y: 119, distance: 59.1
click at [76, 119] on div "Tapioca de calabresa - detalhes Detalhes Preço e variações Disponibilidade Comp…" at bounding box center [236, 112] width 472 height 225
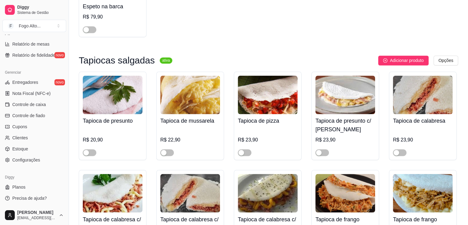
click at [112, 173] on img at bounding box center [113, 192] width 60 height 38
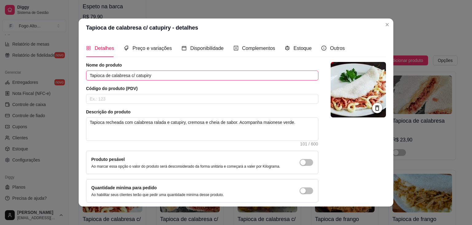
drag, startPoint x: 152, startPoint y: 77, endPoint x: 55, endPoint y: 74, distance: 96.6
click at [55, 74] on div "Tapioca de calabresa c/ catupiry - detalhes Detalhes Preço e variações Disponib…" at bounding box center [236, 112] width 472 height 225
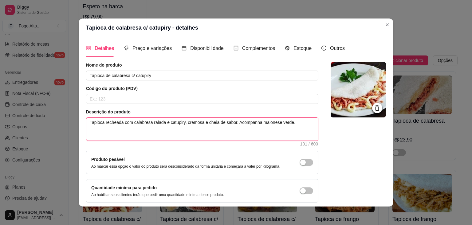
drag, startPoint x: 246, startPoint y: 121, endPoint x: 211, endPoint y: 121, distance: 35.4
click at [211, 121] on textarea "Tapioca recheada com calabresa ralada e catupiry, cremosa e cheia de sabor. Aco…" at bounding box center [202, 128] width 232 height 23
drag, startPoint x: 305, startPoint y: 132, endPoint x: 54, endPoint y: 126, distance: 251.4
click at [54, 126] on div "Tapioca de calabresa c/ catupiry - detalhes Detalhes Preço e variações Disponib…" at bounding box center [236, 112] width 472 height 225
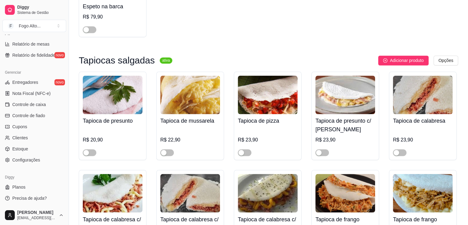
click at [193, 173] on img at bounding box center [190, 192] width 60 height 38
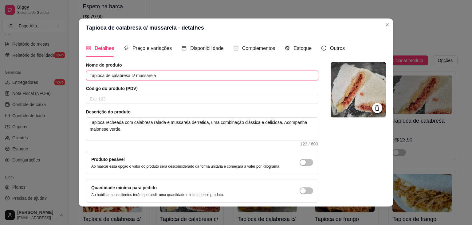
drag, startPoint x: 154, startPoint y: 76, endPoint x: 67, endPoint y: 71, distance: 87.8
click at [67, 71] on div "Tapioca de calabresa c/ mussarela - detalhes Detalhes Preço e variações Disponi…" at bounding box center [236, 112] width 472 height 225
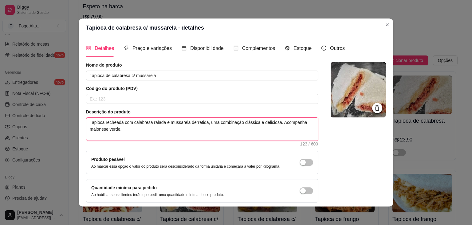
drag, startPoint x: 125, startPoint y: 129, endPoint x: 47, endPoint y: 103, distance: 82.7
click at [47, 103] on div "Tapioca de calabresa c/ mussarela - detalhes Detalhes Preço e variações Disponi…" at bounding box center [236, 112] width 472 height 225
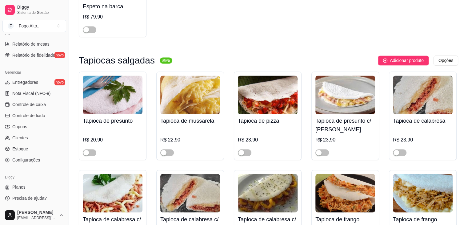
click at [262, 173] on img at bounding box center [268, 192] width 60 height 38
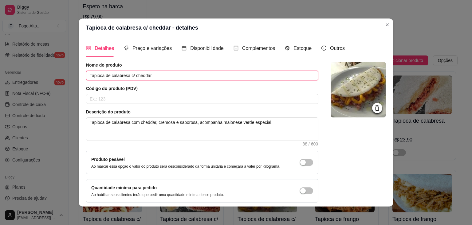
drag, startPoint x: 153, startPoint y: 75, endPoint x: 41, endPoint y: 61, distance: 113.8
click at [41, 61] on div "Tapioca de calabresa c/ cheddar - detalhes Detalhes Preço e variações Disponibi…" at bounding box center [236, 112] width 472 height 225
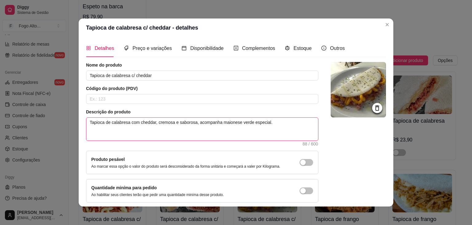
click at [233, 127] on textarea "Tapioca de calabresa com cheddar, cremosa e saborosa, acompanha maionese verde …" at bounding box center [202, 128] width 232 height 23
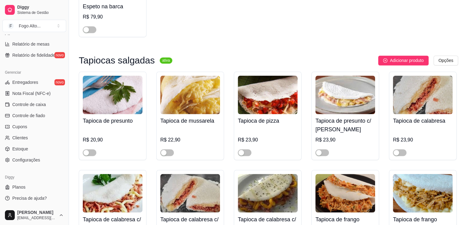
click at [349, 173] on img at bounding box center [345, 192] width 60 height 38
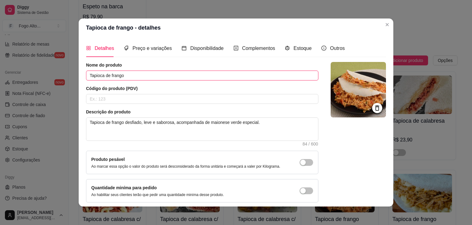
click at [129, 76] on input "Tapioca de frango" at bounding box center [202, 75] width 233 height 10
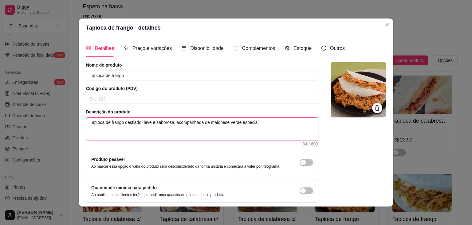
click at [133, 122] on textarea "Tapioca de frango desfiado, leve e saborosa, acompanhada de maionese verde espe…" at bounding box center [202, 128] width 232 height 23
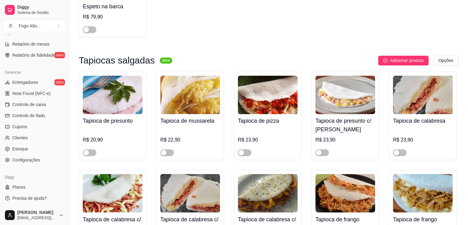
click at [404, 173] on img at bounding box center [423, 192] width 60 height 38
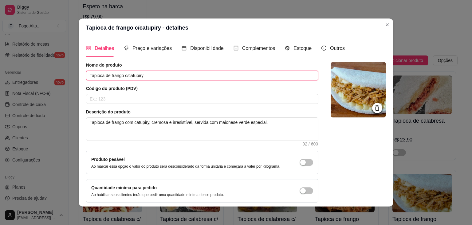
drag, startPoint x: 18, startPoint y: 78, endPoint x: 0, endPoint y: 78, distance: 18.5
click at [0, 78] on div "Tapioca de frango c/catupiry - detalhes Detalhes Preço e variações Disponibilid…" at bounding box center [236, 112] width 472 height 225
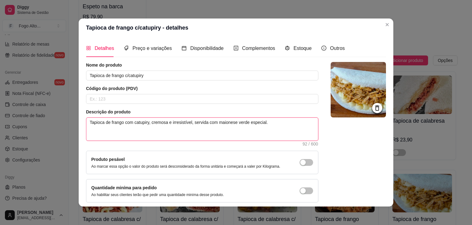
click at [121, 131] on textarea "Tapioca de frango com catupiry, cremosa e irresistível, servida com maionese ve…" at bounding box center [202, 128] width 232 height 23
click at [121, 132] on textarea "Tapioca de frango com catupiry, cremosa e irresistível, servida com maionese ve…" at bounding box center [202, 128] width 232 height 23
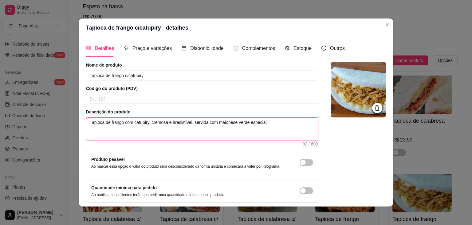
click at [121, 132] on textarea "Tapioca de frango com catupiry, cremosa e irresistível, servida com maionese ve…" at bounding box center [202, 128] width 232 height 23
click at [156, 50] on span "Preço e variações" at bounding box center [152, 48] width 39 height 5
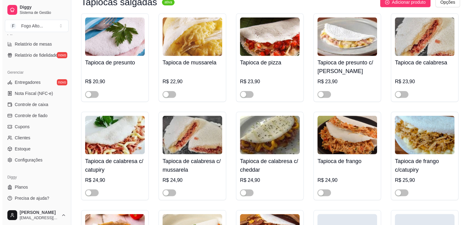
scroll to position [3396, 0]
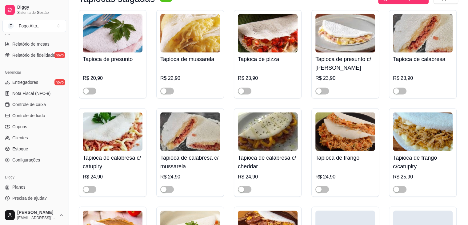
click at [125, 210] on img at bounding box center [113, 229] width 60 height 38
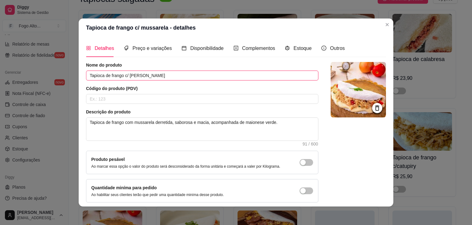
click at [151, 73] on input "Tapioca de frango c/ [PERSON_NAME]" at bounding box center [202, 75] width 233 height 10
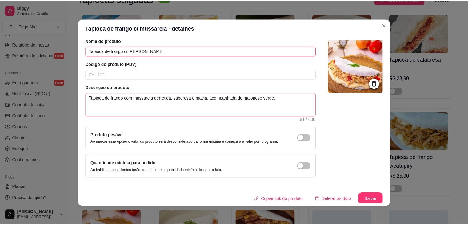
scroll to position [25, 0]
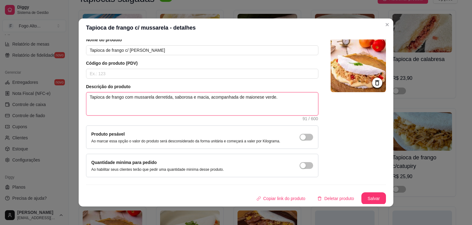
click at [121, 94] on textarea "Tapioca de frango com mussarela derretida, saborosa e macia, acompanhada de mai…" at bounding box center [202, 103] width 232 height 23
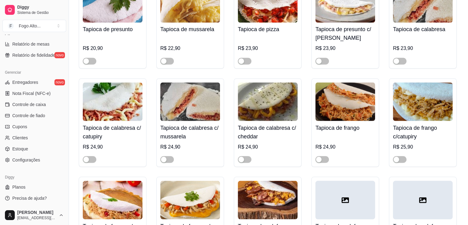
scroll to position [3427, 0]
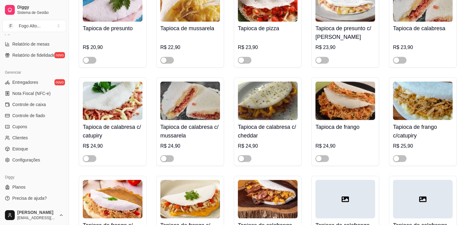
click at [186, 179] on img at bounding box center [190, 198] width 60 height 38
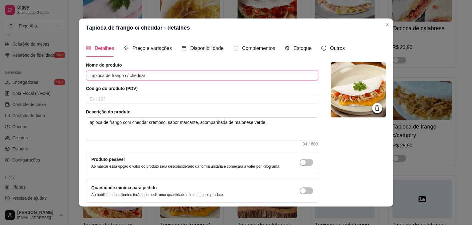
click at [146, 73] on input "Tapioca de frango c/ cheddar" at bounding box center [202, 75] width 233 height 10
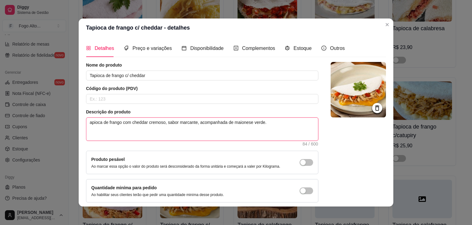
click at [123, 121] on textarea "apioca de frango com cheddar cremoso, sabor marcante, acompanhada de maionese v…" at bounding box center [202, 128] width 232 height 23
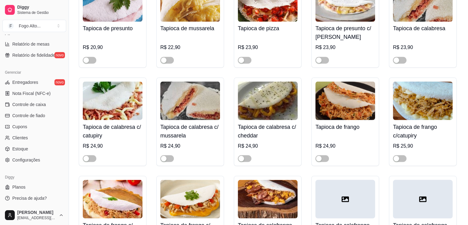
click at [334, 179] on div at bounding box center [345, 198] width 60 height 38
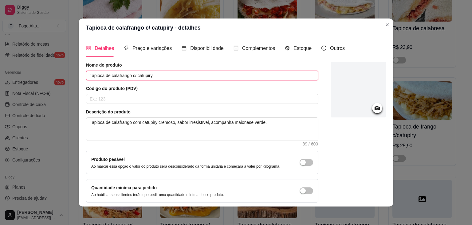
click at [159, 79] on input "Tapioca de calafrango c/ catupiry" at bounding box center [202, 75] width 233 height 10
click at [159, 78] on input "Tapioca de calafrango c/ catupiry" at bounding box center [202, 75] width 233 height 10
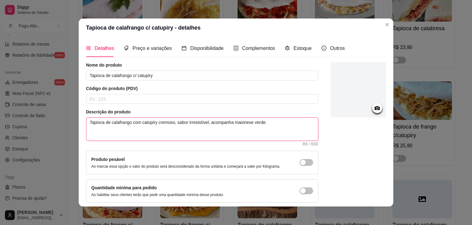
click at [125, 121] on textarea "Tapioca de calafrango com catupiry cremoso, sabor irresistível, acompanha maion…" at bounding box center [202, 128] width 232 height 23
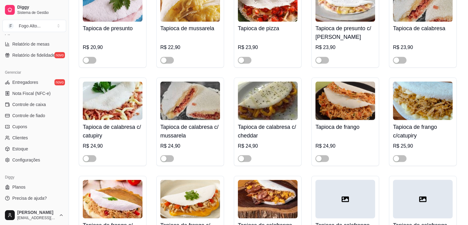
click at [277, 179] on img at bounding box center [268, 198] width 60 height 38
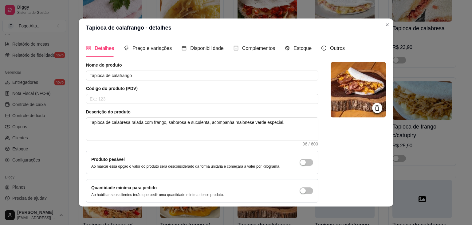
click at [137, 83] on div "Nome do produto Tapioca de calafrango Código do produto (PDV) Descrição do prod…" at bounding box center [202, 132] width 233 height 140
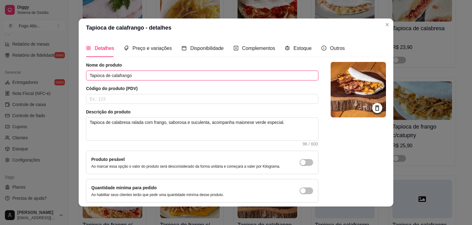
click at [132, 78] on input "Tapioca de calafrango" at bounding box center [202, 75] width 233 height 10
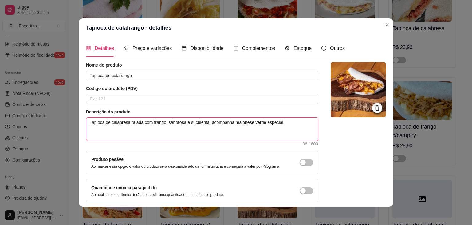
click at [160, 122] on textarea "Tapioca de calabresa ralada com frango, saborosa e suculenta, acompanha maiones…" at bounding box center [202, 128] width 232 height 23
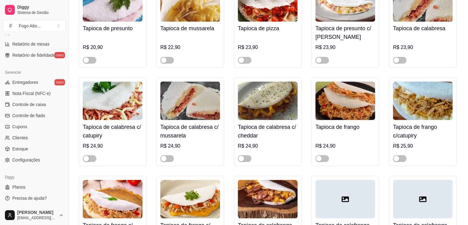
click at [338, 179] on div at bounding box center [345, 198] width 60 height 38
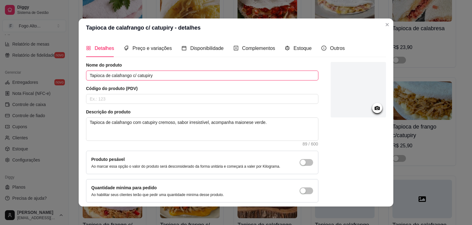
click at [142, 77] on input "Tapioca de calafrango c/ catupiry" at bounding box center [202, 75] width 233 height 10
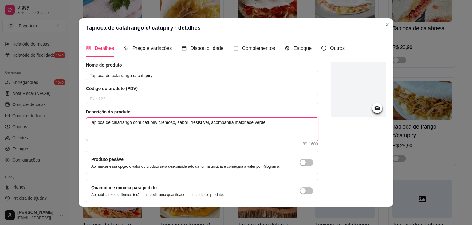
click at [167, 125] on textarea "Tapioca de calafrango com catupiry cremoso, sabor irresistível, acompanha maion…" at bounding box center [202, 128] width 232 height 23
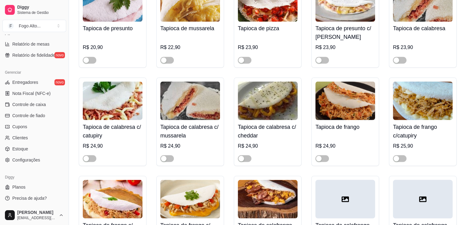
click at [413, 179] on div at bounding box center [423, 198] width 60 height 38
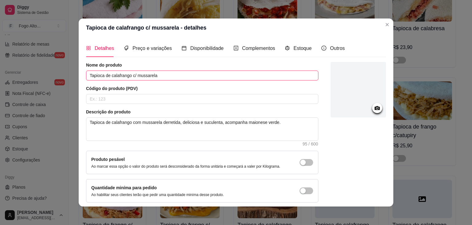
click at [142, 77] on input "Tapioca de calafrango c/ mussarela" at bounding box center [202, 75] width 233 height 10
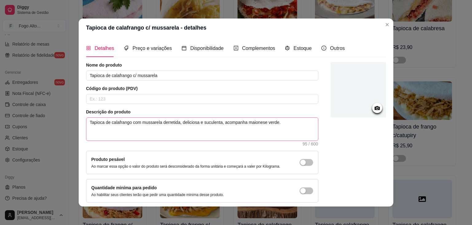
click at [140, 117] on span "Tapioca de calafrango com mussarela derretida, deliciosa e suculenta, acompanha…" at bounding box center [202, 128] width 233 height 23
click at [145, 123] on textarea "Tapioca de calafrango com mussarela derretida, deliciosa e suculenta, acompanha…" at bounding box center [202, 128] width 232 height 23
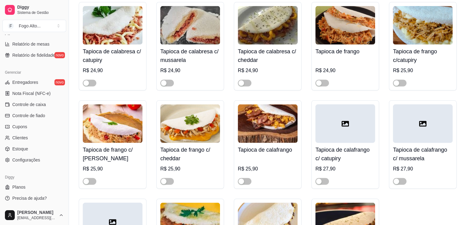
scroll to position [3519, 0]
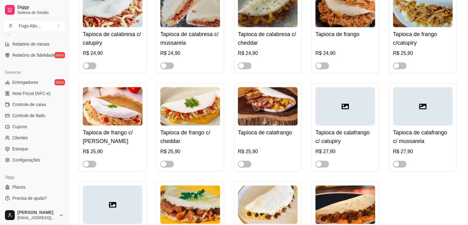
click at [116, 185] on div at bounding box center [113, 204] width 60 height 38
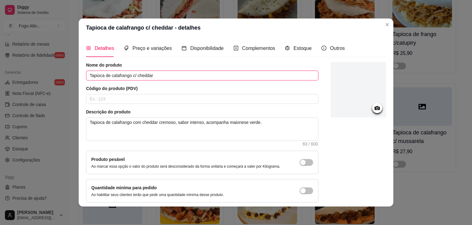
click at [138, 77] on input "Tapioca de calafrango c/ cheddar" at bounding box center [202, 75] width 233 height 10
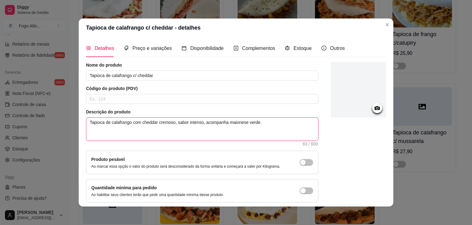
click at [141, 129] on textarea "Tapioca de calafrango com cheddar cremoso, sabor intenso, acompanha maionese ve…" at bounding box center [202, 128] width 232 height 23
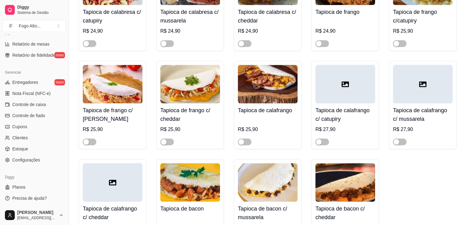
scroll to position [3550, 0]
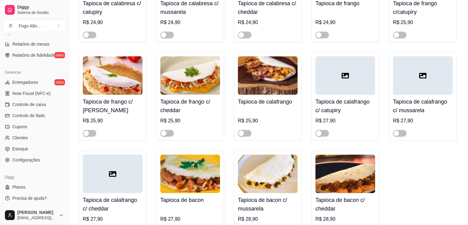
click at [212, 154] on img at bounding box center [190, 173] width 60 height 38
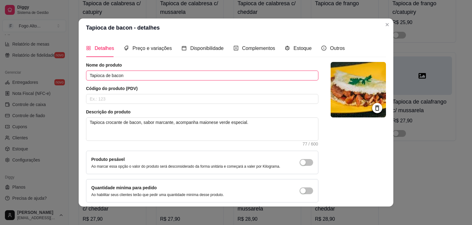
click at [133, 77] on input "Tapioca de bacon" at bounding box center [202, 75] width 233 height 10
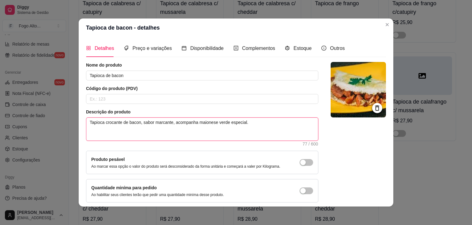
click at [139, 121] on textarea "Tapioca crocante de bacon, sabor marcante, acompanha maionese verde especial." at bounding box center [202, 128] width 232 height 23
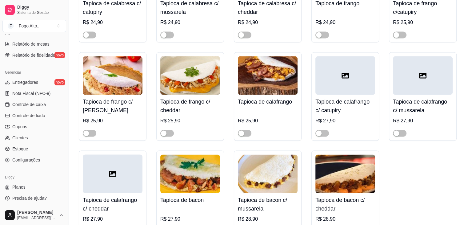
click at [277, 154] on img at bounding box center [268, 173] width 60 height 38
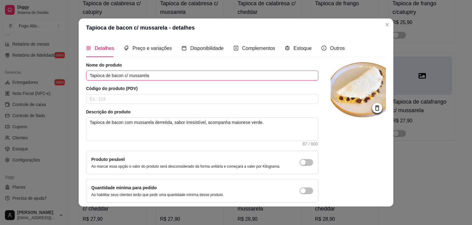
click at [150, 77] on input "Tapioca de bacon c/ mussarela" at bounding box center [202, 75] width 233 height 10
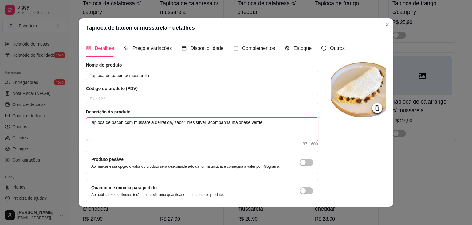
click at [125, 121] on textarea "Tapioca de bacon com mussarela derretida, sabor irresistível, acompanha maiones…" at bounding box center [202, 128] width 232 height 23
click at [124, 121] on textarea "Tapioca de bacon com mussarela derretida, sabor irresistível, acompanha maiones…" at bounding box center [202, 128] width 232 height 23
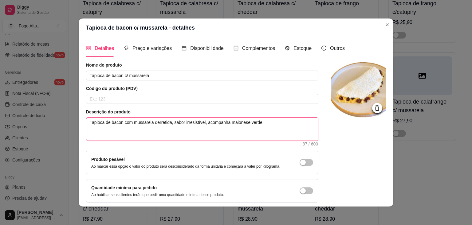
click at [124, 121] on textarea "Tapioca de bacon com mussarela derretida, sabor irresistível, acompanha maiones…" at bounding box center [202, 128] width 232 height 23
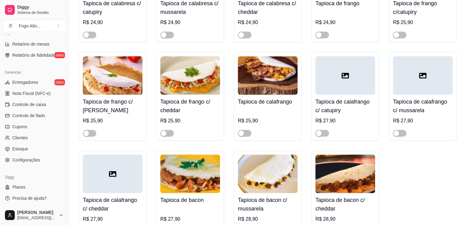
click at [347, 154] on img at bounding box center [345, 173] width 60 height 38
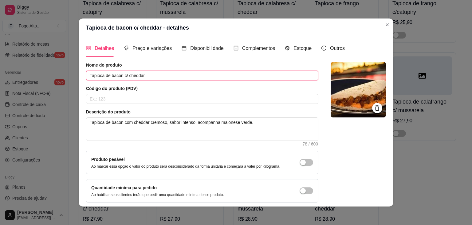
drag, startPoint x: 155, startPoint y: 75, endPoint x: 25, endPoint y: 75, distance: 129.8
click at [25, 75] on div "Tapioca de bacon c/ cheddar - detalhes Detalhes Preço e variações Disponibilida…" at bounding box center [236, 112] width 472 height 225
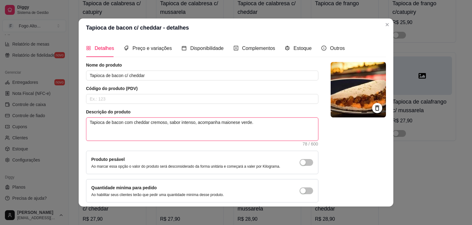
click at [152, 123] on textarea "Tapioca de bacon com cheddar cremoso, sabor intenso, acompanha maionese verde." at bounding box center [202, 128] width 232 height 23
click at [153, 123] on textarea "Tapioca de bacon com cheddar cremoso, sabor intenso, acompanha maionese verde." at bounding box center [202, 128] width 232 height 23
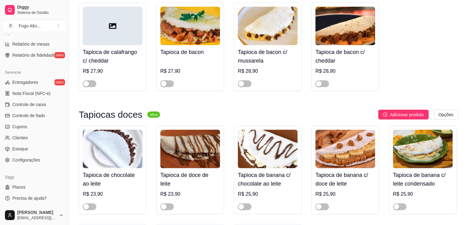
scroll to position [3704, 0]
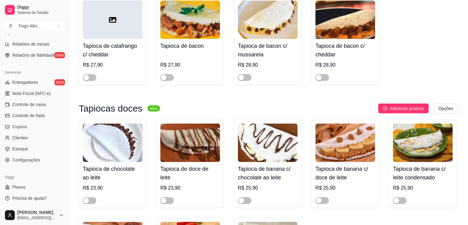
click at [120, 123] on img at bounding box center [113, 142] width 60 height 38
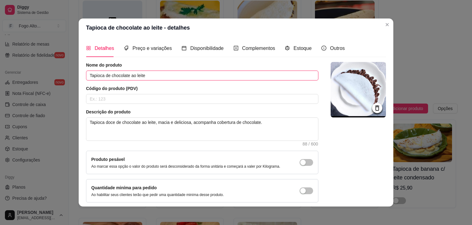
drag, startPoint x: 145, startPoint y: 77, endPoint x: 43, endPoint y: 77, distance: 101.8
click at [43, 77] on div "Tapioca de chocolate ao leite - detalhes Detalhes Preço e variações Disponibili…" at bounding box center [236, 112] width 472 height 225
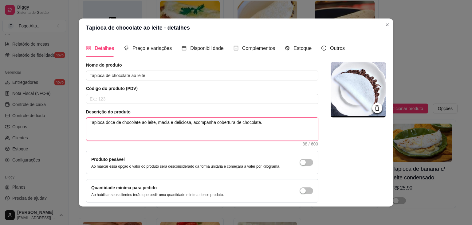
drag, startPoint x: 257, startPoint y: 131, endPoint x: 80, endPoint y: 126, distance: 177.5
click at [80, 126] on div "Detalhes Preço e variações Disponibilidade Complementos Estoque Outros Nome do …" at bounding box center [236, 121] width 315 height 169
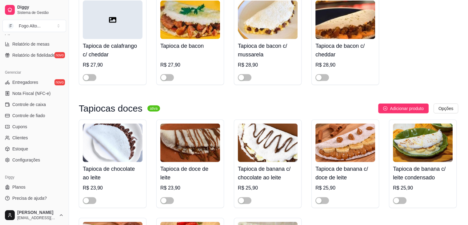
click at [184, 123] on img at bounding box center [190, 142] width 60 height 38
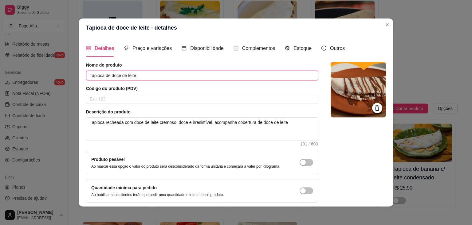
click at [133, 77] on input "Tapioca de doce de leite" at bounding box center [202, 75] width 233 height 10
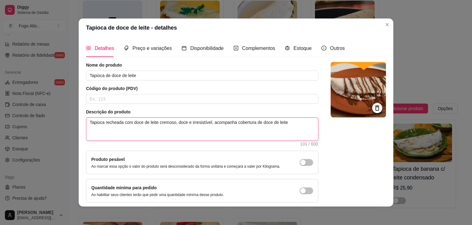
click at [129, 128] on textarea "Tapioca recheada com doce de leite cremoso, doce e irresistível, acompanha cobe…" at bounding box center [202, 128] width 232 height 23
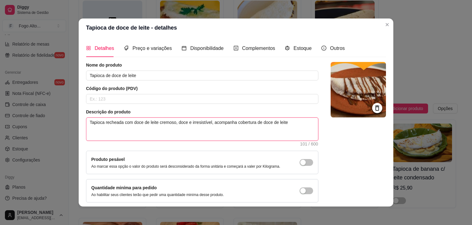
click at [129, 128] on textarea "Tapioca recheada com doce de leite cremoso, doce e irresistível, acompanha cobe…" at bounding box center [202, 128] width 232 height 23
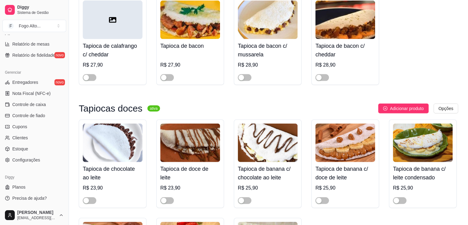
click at [270, 123] on img at bounding box center [268, 142] width 60 height 38
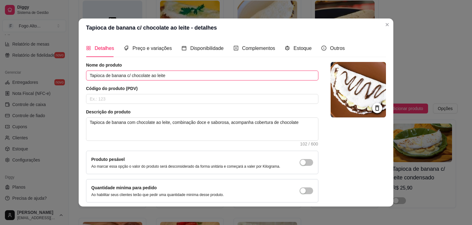
click at [155, 75] on input "Tapioca de banana c/ chocolate ao leite" at bounding box center [202, 75] width 233 height 10
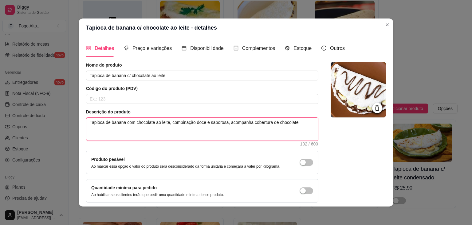
click at [132, 128] on textarea "Tapioca de banana com chocolate ao leite, combinação doce e saborosa, acompanha…" at bounding box center [202, 128] width 232 height 23
click at [133, 128] on textarea "Tapioca de banana com chocolate ao leite, combinação doce e saborosa, acompanha…" at bounding box center [202, 128] width 232 height 23
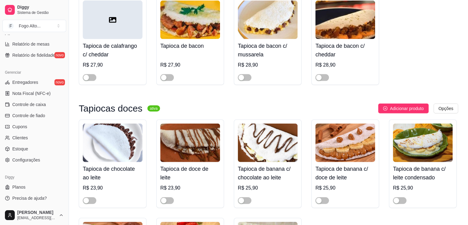
click at [322, 123] on img at bounding box center [345, 142] width 60 height 38
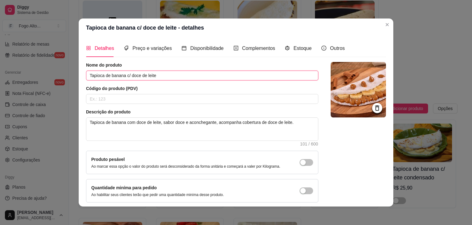
click at [140, 74] on input "Tapioca de banana c/ doce de leite" at bounding box center [202, 75] width 233 height 10
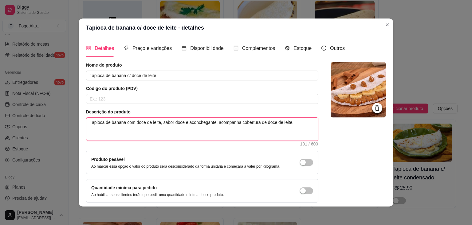
click at [209, 122] on textarea "Tapioca de banana com doce de leite, sabor doce e aconchegante, acompanha cober…" at bounding box center [202, 128] width 232 height 23
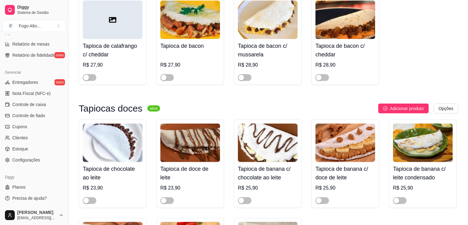
click at [413, 123] on img at bounding box center [423, 142] width 60 height 38
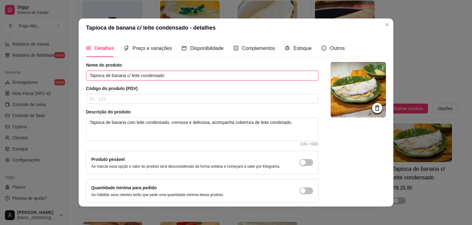
click at [152, 77] on input "Tapioca de banana c/ leite condensado" at bounding box center [202, 75] width 233 height 10
click at [153, 77] on input "Tapioca de banana c/ leite condensado" at bounding box center [202, 75] width 233 height 10
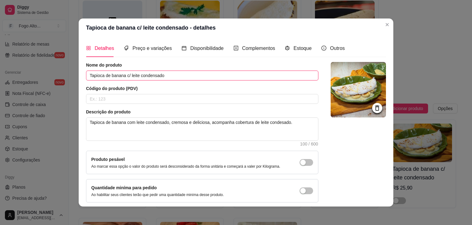
click at [153, 77] on input "Tapioca de banana c/ leite condensado" at bounding box center [202, 75] width 233 height 10
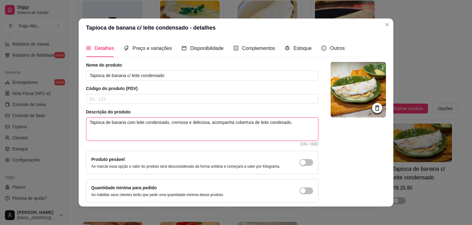
click at [144, 129] on textarea "Tapioca de banana com leite condensado, cremosa e deliciosa, acompanha cobertur…" at bounding box center [202, 128] width 232 height 23
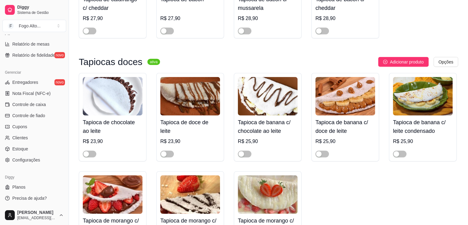
scroll to position [3766, 0]
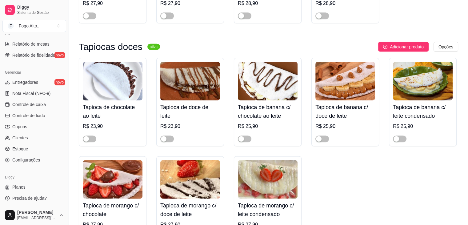
click at [122, 160] on img at bounding box center [113, 179] width 60 height 38
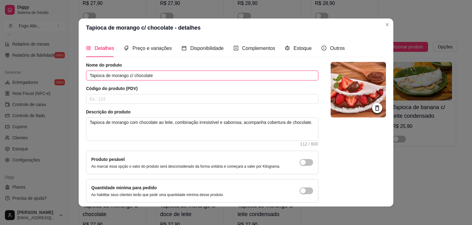
click at [132, 78] on input "Tapioca de morango c/ chocolate" at bounding box center [202, 75] width 233 height 10
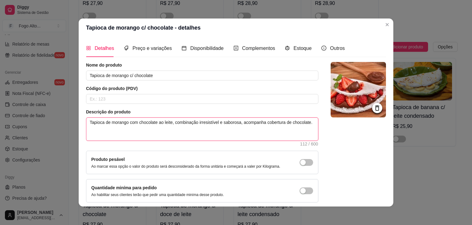
click at [145, 130] on textarea "Tapioca de morango com chocolate ao leite, combinação irresistível e saborosa, …" at bounding box center [202, 128] width 232 height 23
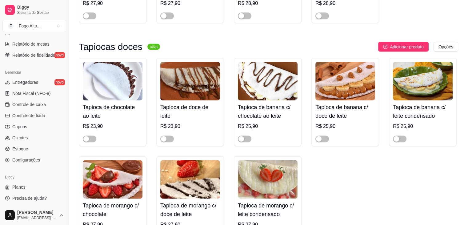
click at [189, 160] on img at bounding box center [190, 179] width 60 height 38
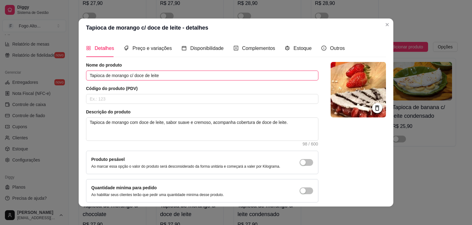
click at [137, 74] on input "Tapioca de morango c/ doce de leite" at bounding box center [202, 75] width 233 height 10
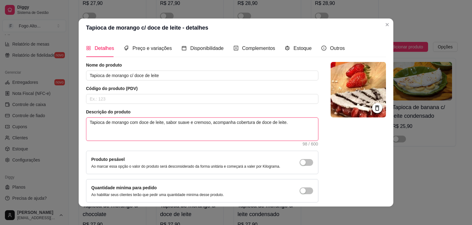
click at [165, 127] on textarea "Tapioca de morango com doce de leite, sabor suave e cremoso, acompanha cobertur…" at bounding box center [202, 128] width 232 height 23
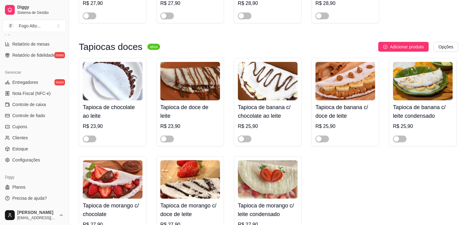
click at [271, 160] on img at bounding box center [268, 179] width 60 height 38
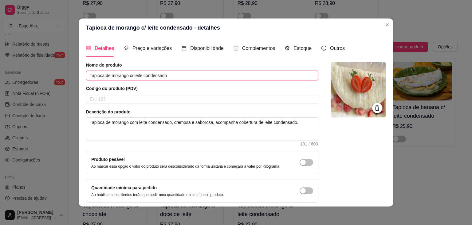
click at [148, 74] on input "Tapioca de morango c/ leite condensado" at bounding box center [202, 75] width 233 height 10
click at [150, 74] on input "Tapioca de morango c/ leite condensado" at bounding box center [202, 75] width 233 height 10
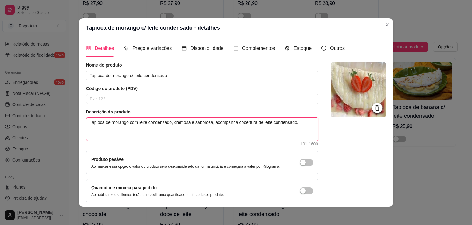
click at [155, 125] on textarea "Tapioca de morango com leite condensado, cremosa e saborosa, acompanha cobertur…" at bounding box center [202, 128] width 232 height 23
click at [154, 125] on textarea "Tapioca de morango com leite condensado, cremosa e saborosa, acompanha cobertur…" at bounding box center [202, 128] width 232 height 23
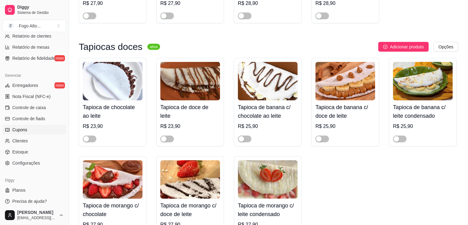
scroll to position [218, 0]
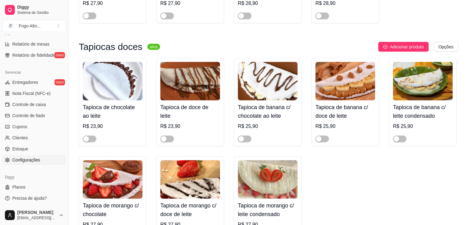
click at [30, 155] on link "Configurações" at bounding box center [34, 160] width 64 height 10
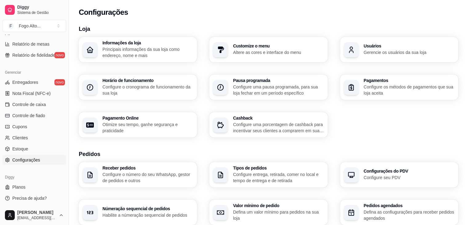
click at [135, 50] on p "Principais informações da sua loja como endereço, nome e mais" at bounding box center [147, 52] width 91 height 12
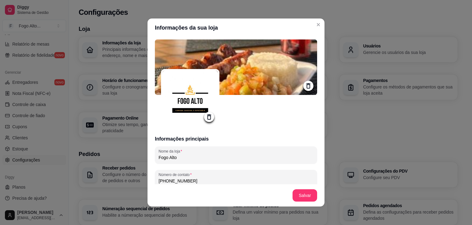
click at [192, 105] on img at bounding box center [190, 97] width 55 height 55
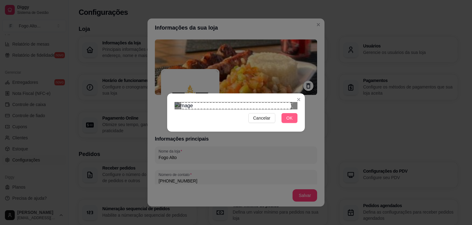
click at [291, 121] on span "OK" at bounding box center [290, 117] width 6 height 7
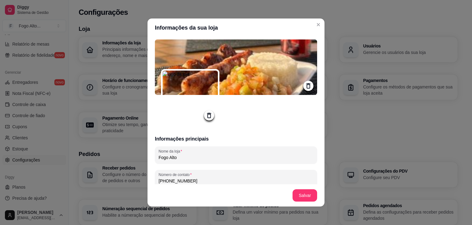
click at [305, 85] on icon at bounding box center [308, 85] width 7 height 7
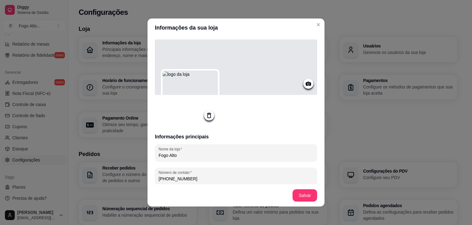
click at [308, 84] on circle at bounding box center [309, 84] width 2 height 2
click at [306, 85] on icon at bounding box center [308, 84] width 5 height 4
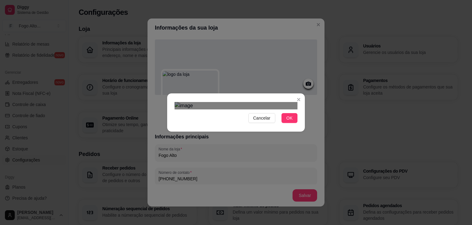
click at [255, 145] on div "Use the arrow keys to move the crop selection area" at bounding box center [233, 163] width 111 height 37
click at [176, 103] on div at bounding box center [236, 105] width 123 height 7
click at [299, 103] on div "Cancelar OK" at bounding box center [236, 112] width 138 height 26
click at [219, 139] on div "Use the arrow keys to move the crop selection area" at bounding box center [236, 159] width 122 height 41
click at [173, 125] on div "Cancelar OK" at bounding box center [236, 112] width 138 height 26
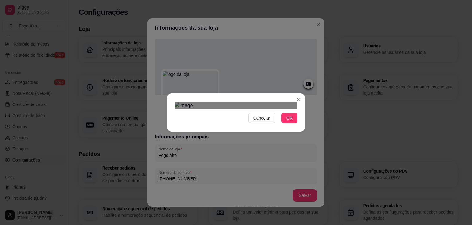
click at [231, 143] on div "Use the arrow keys to move the crop selection area" at bounding box center [236, 163] width 123 height 41
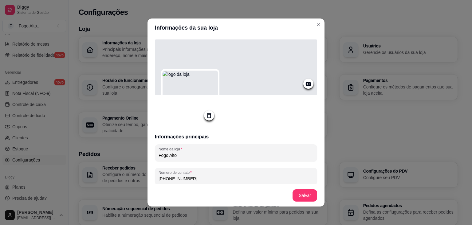
click at [275, 82] on div at bounding box center [236, 66] width 162 height 55
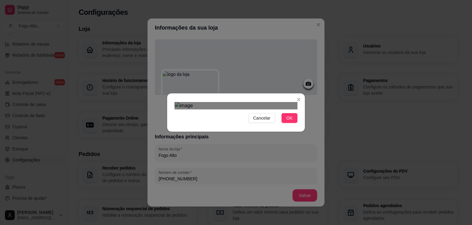
click at [231, 124] on div "Use the arrow keys to move the crop selection area" at bounding box center [230, 134] width 111 height 21
click at [232, 124] on div "Use the arrow keys to move the crop selection area" at bounding box center [230, 134] width 111 height 21
click at [244, 102] on div at bounding box center [236, 105] width 123 height 7
click at [240, 102] on div at bounding box center [236, 105] width 123 height 7
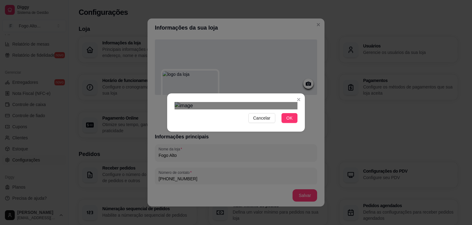
click at [237, 102] on img at bounding box center [236, 105] width 123 height 7
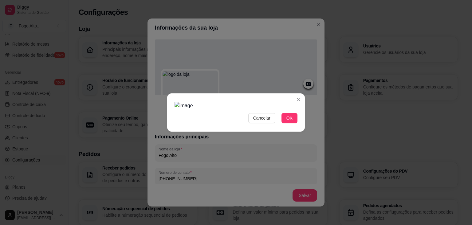
click at [237, 102] on img at bounding box center [236, 105] width 123 height 7
click at [232, 102] on img at bounding box center [236, 105] width 123 height 7
click at [289, 121] on span "OK" at bounding box center [290, 117] width 6 height 7
click at [261, 121] on span "Cancelar" at bounding box center [261, 117] width 17 height 7
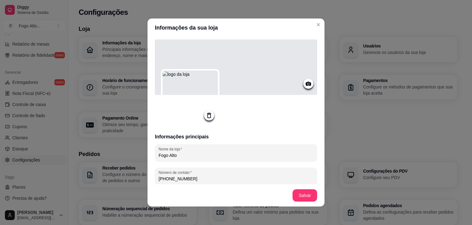
click at [296, 86] on div at bounding box center [236, 66] width 162 height 55
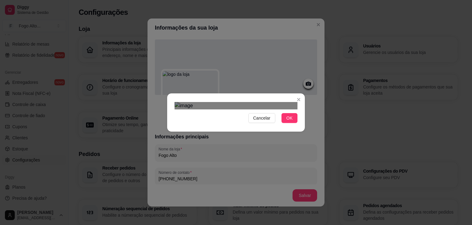
click at [199, 121] on div "Use the arrow keys to move the crop selection area" at bounding box center [232, 139] width 111 height 37
click at [299, 99] on div "Cancelar OK" at bounding box center [236, 112] width 138 height 26
click at [253, 116] on div "Use the arrow keys to move the crop selection area" at bounding box center [235, 136] width 121 height 40
click at [286, 123] on button "OK" at bounding box center [290, 118] width 16 height 10
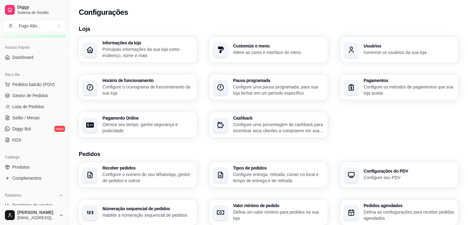
scroll to position [33, 0]
click at [27, 60] on span "Dashboard" at bounding box center [22, 59] width 21 height 6
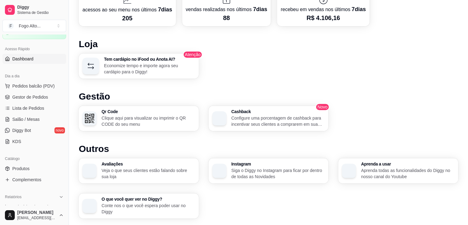
scroll to position [323, 0]
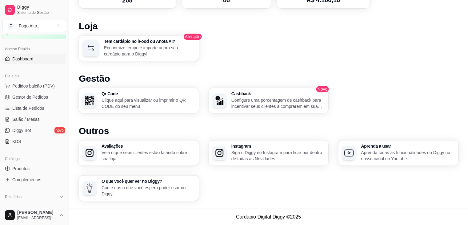
click at [164, 145] on h3 "Avaliações" at bounding box center [148, 146] width 94 height 4
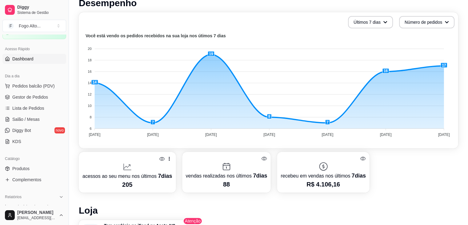
scroll to position [138, 0]
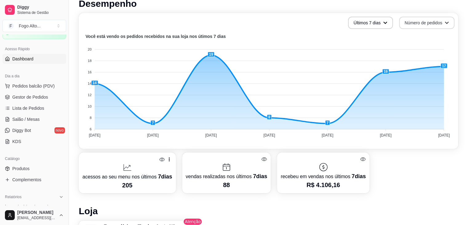
click at [422, 19] on button "Número de pedidos" at bounding box center [426, 23] width 55 height 12
click at [412, 48] on span "Total em reais de pedidos" at bounding box center [427, 48] width 52 height 6
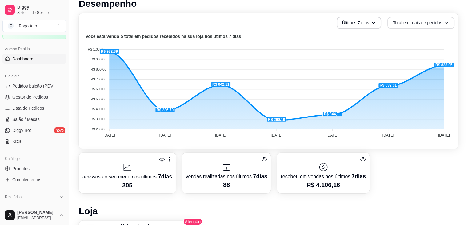
click at [428, 22] on button "Total em reais de pedidos" at bounding box center [420, 23] width 67 height 12
click at [414, 40] on span "Número de pedidos" at bounding box center [421, 37] width 52 height 6
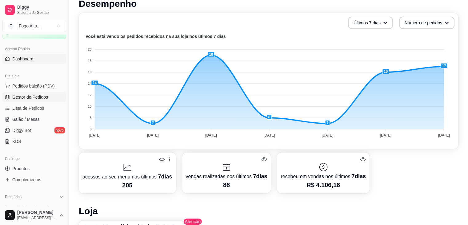
click at [37, 97] on span "Gestor de Pedidos" at bounding box center [30, 97] width 36 height 6
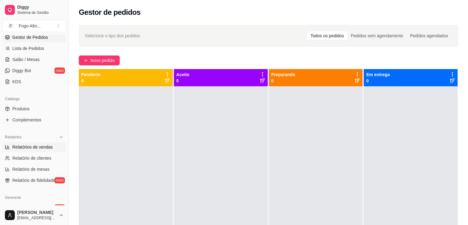
scroll to position [95, 0]
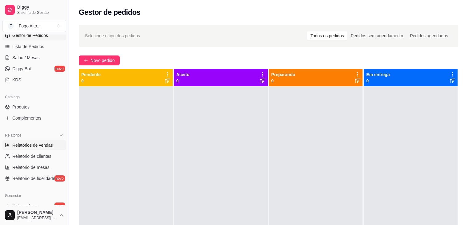
click at [26, 149] on link "Relatórios de vendas" at bounding box center [34, 145] width 64 height 10
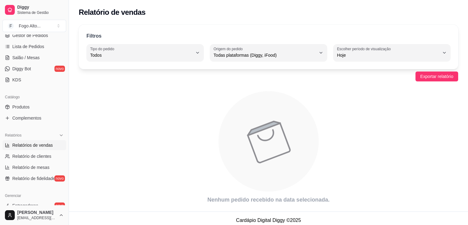
scroll to position [4, 0]
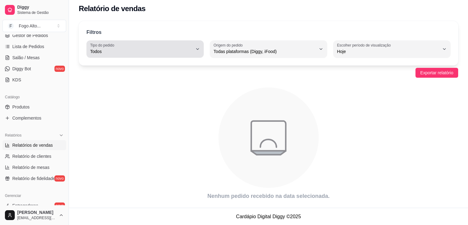
click at [162, 51] on span "Todos" at bounding box center [141, 51] width 102 height 6
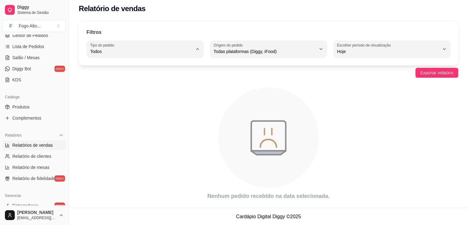
click at [343, 58] on div "Filtros ALL Tipo do pedido Todos Entrega Retirada Mesa Consumo local Tipo do pe…" at bounding box center [268, 43] width 379 height 44
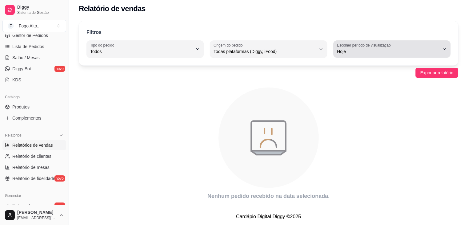
click at [344, 55] on button "Escolher período de visualização Hoje" at bounding box center [391, 48] width 117 height 17
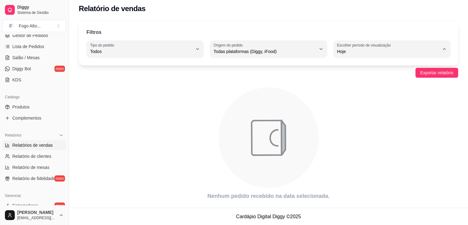
click at [344, 76] on span "Ontem" at bounding box center [388, 76] width 97 height 6
click at [420, 74] on span "Exportar relatório" at bounding box center [436, 72] width 33 height 7
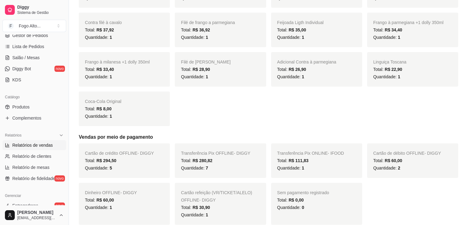
scroll to position [250, 0]
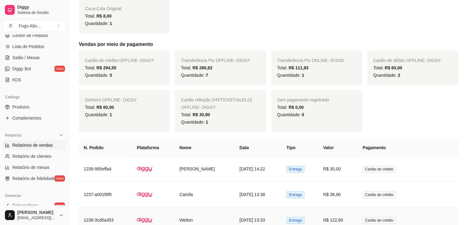
click at [140, 213] on img at bounding box center [144, 219] width 15 height 15
click at [413, 112] on div "Cartão de crédito OFFLINE - DIGGY Total: R$ 294,50 Quantidade: 5 Transferência …" at bounding box center [268, 90] width 379 height 81
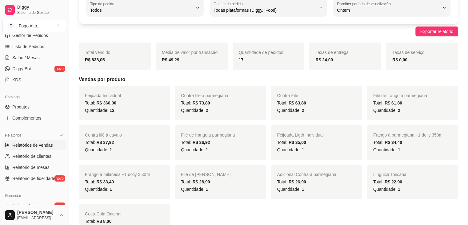
scroll to position [43, 0]
